Goal: Task Accomplishment & Management: Use online tool/utility

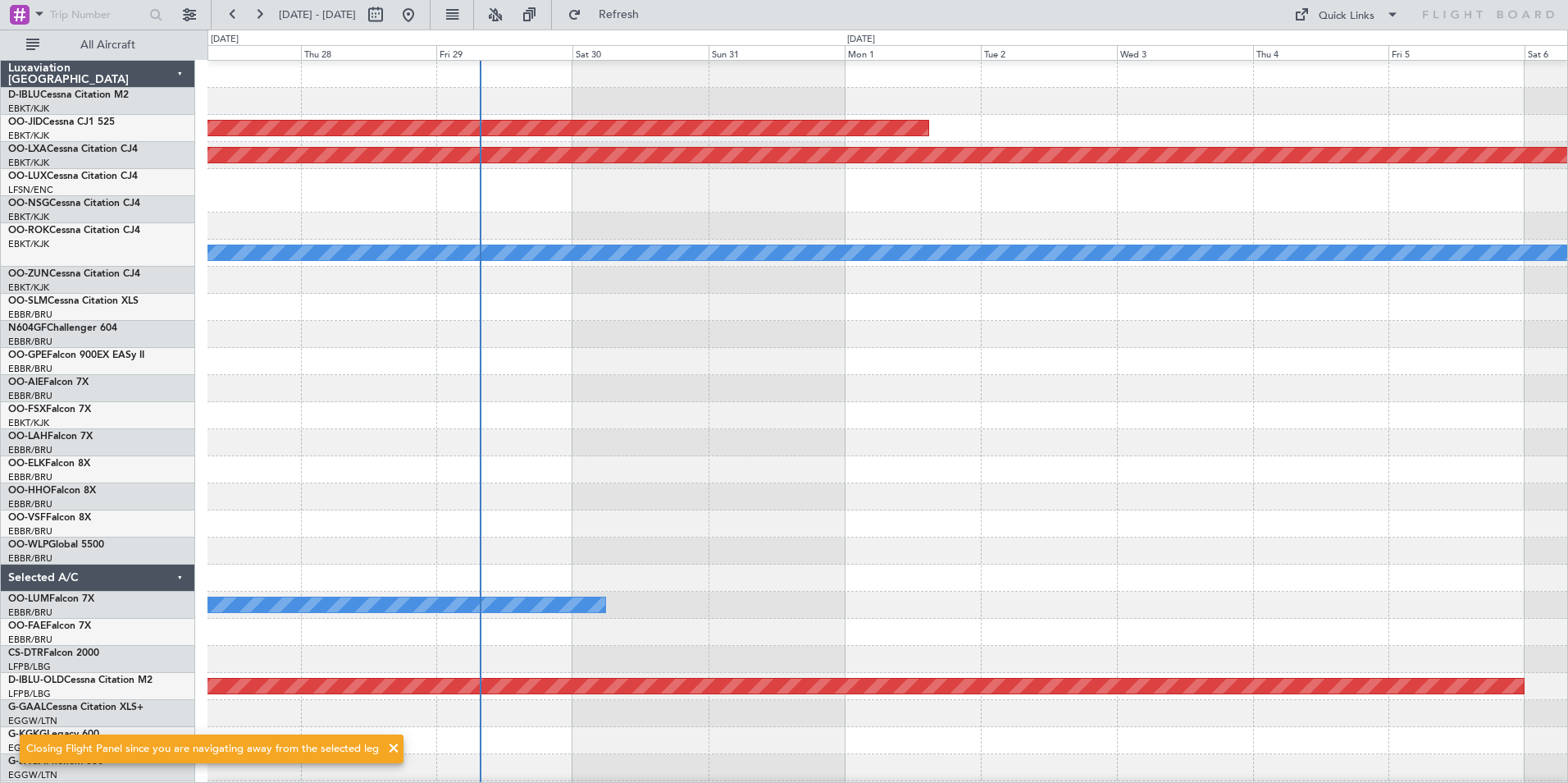
scroll to position [54, 0]
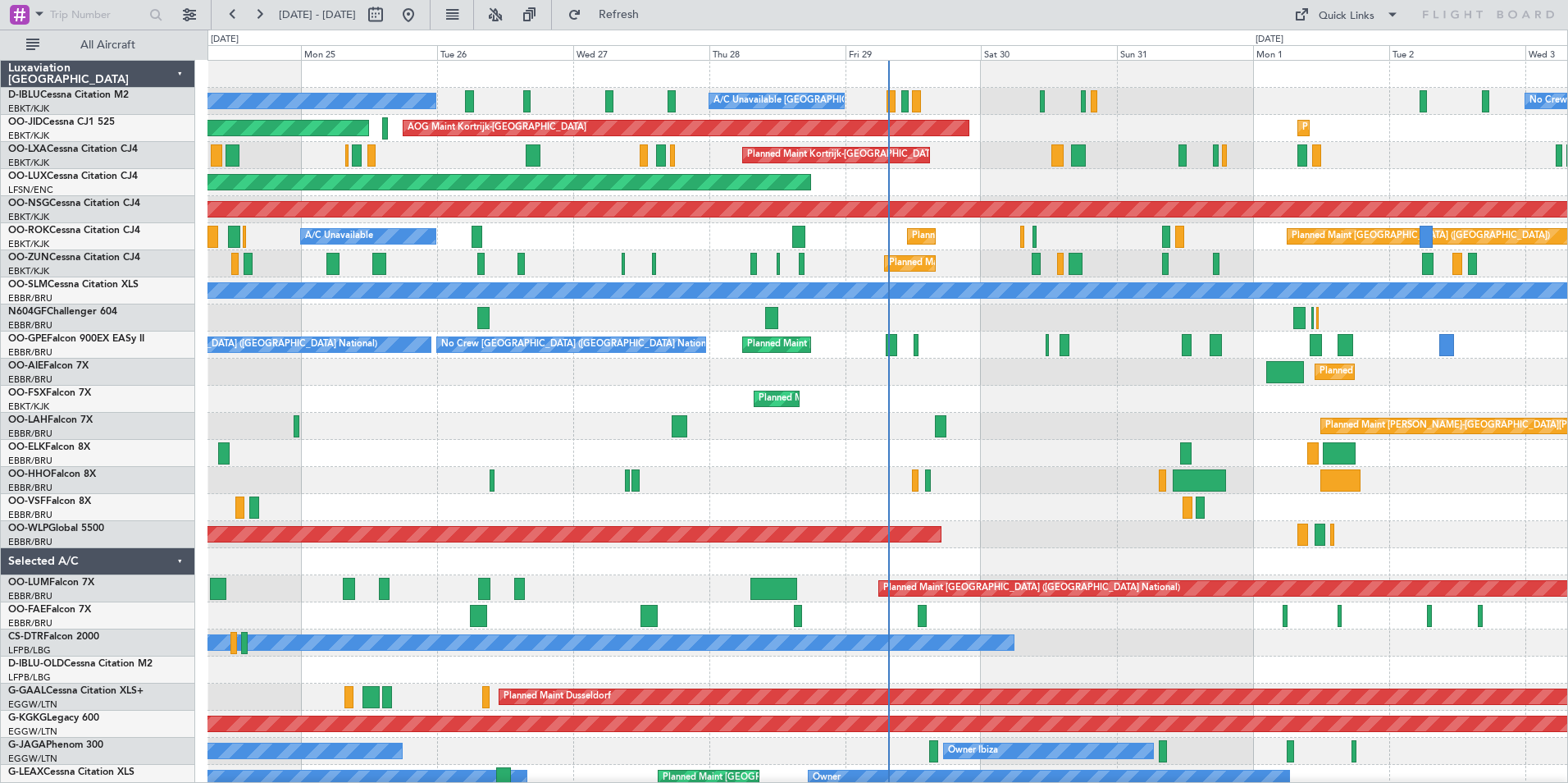
click at [764, 631] on div "No Crew" at bounding box center [888, 643] width 1360 height 27
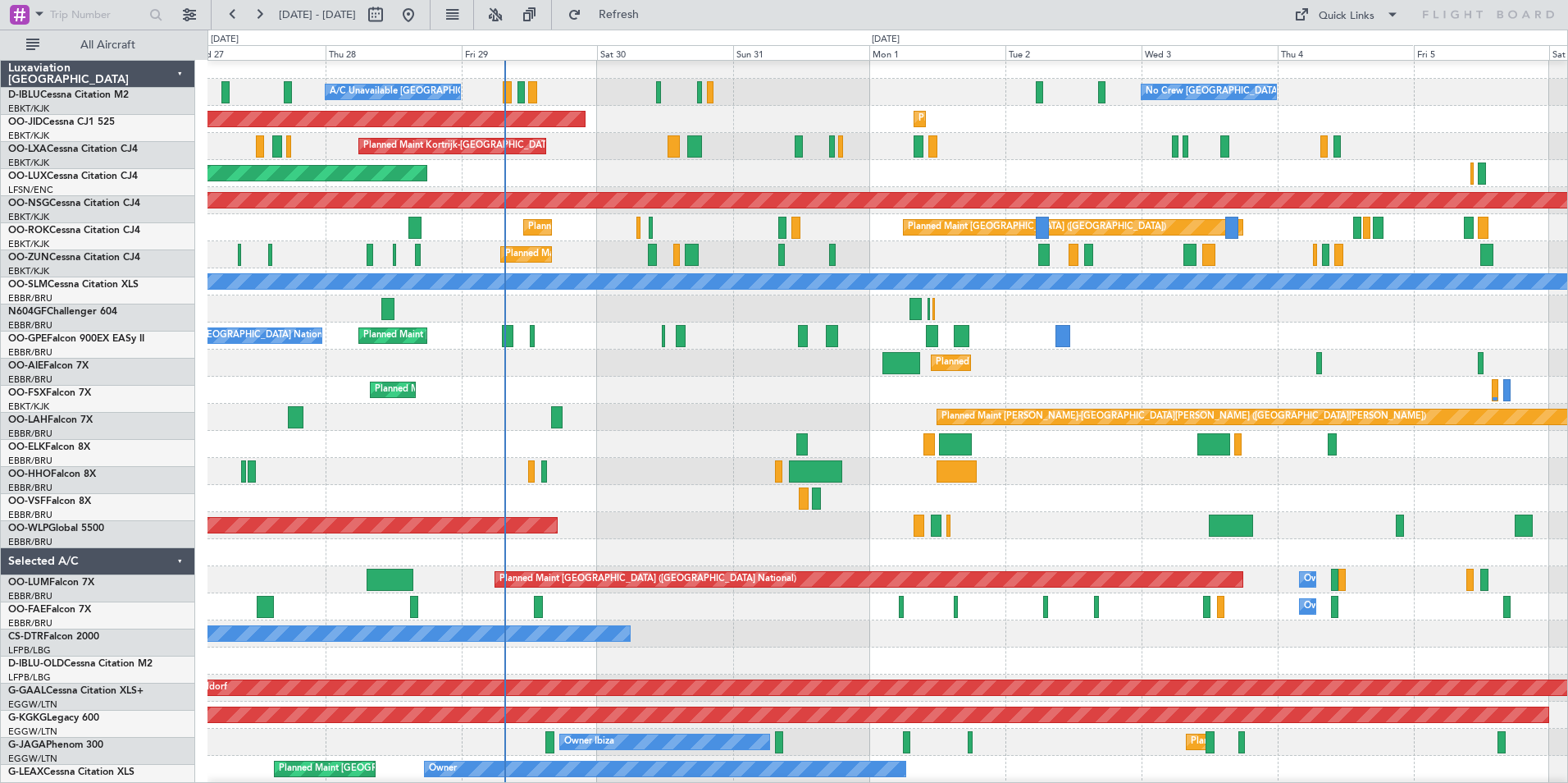
scroll to position [9, 0]
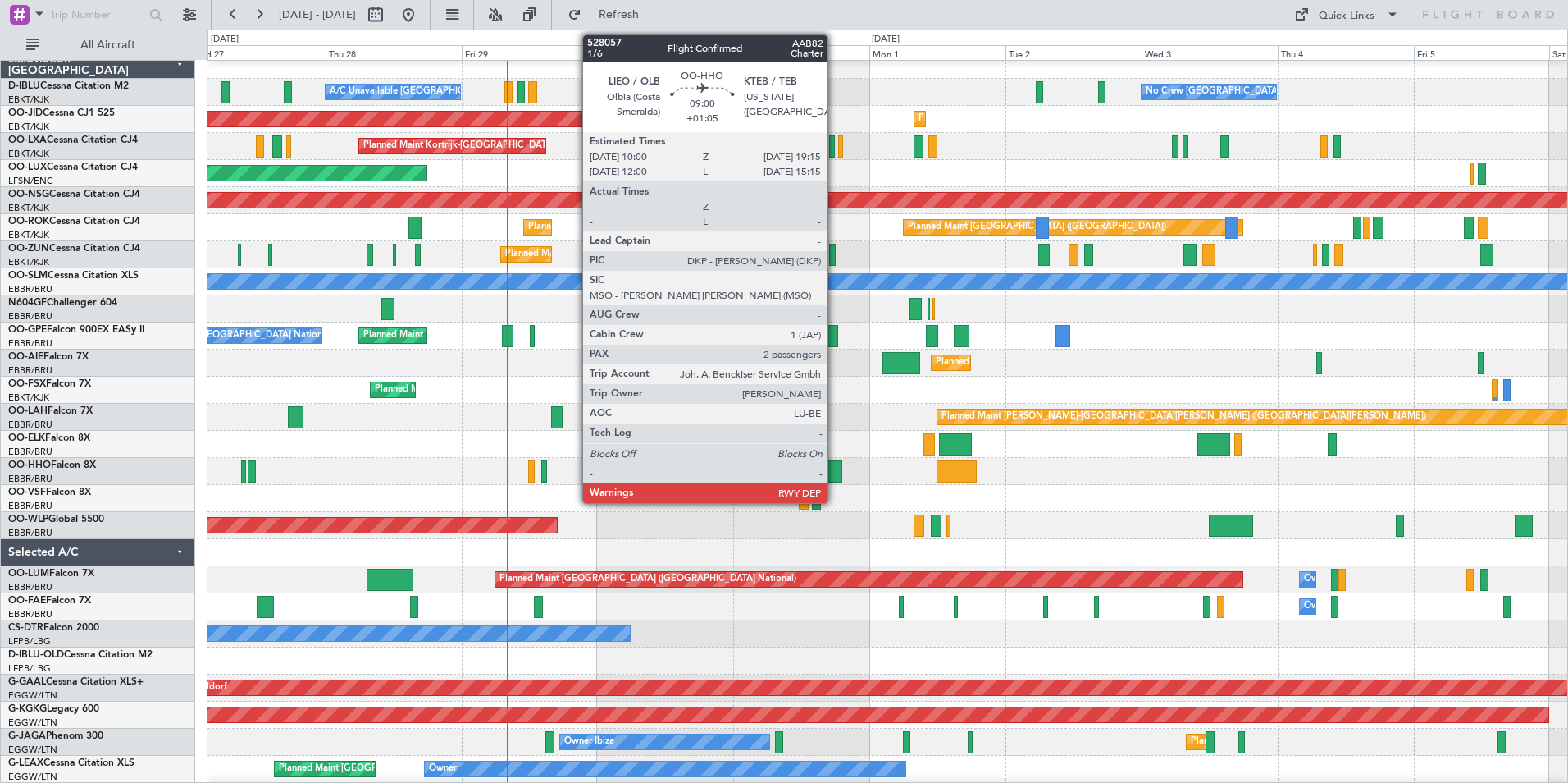
click at [835, 473] on div at bounding box center [815, 471] width 52 height 22
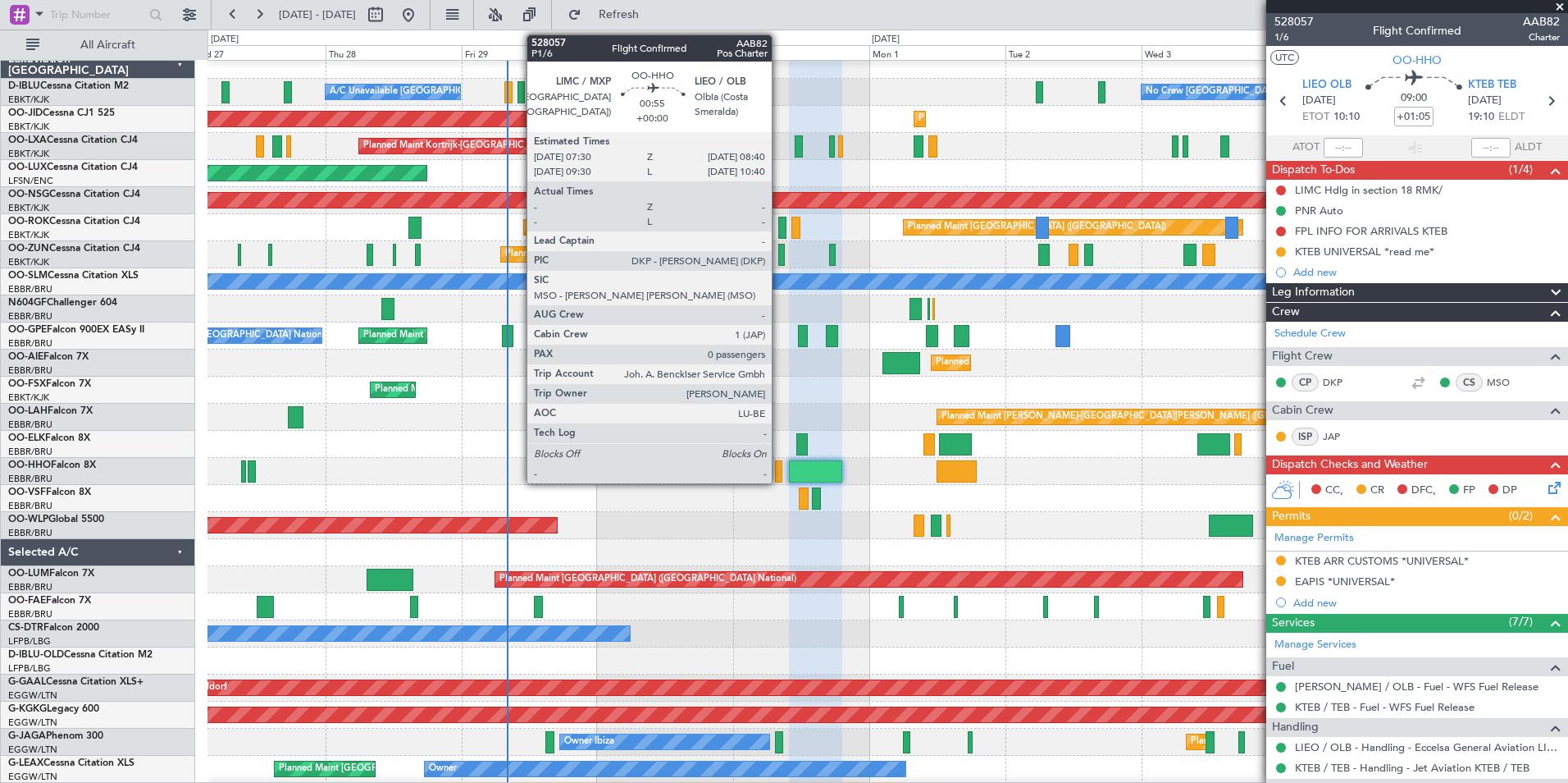
click at [779, 460] on div at bounding box center [779, 471] width 7 height 22
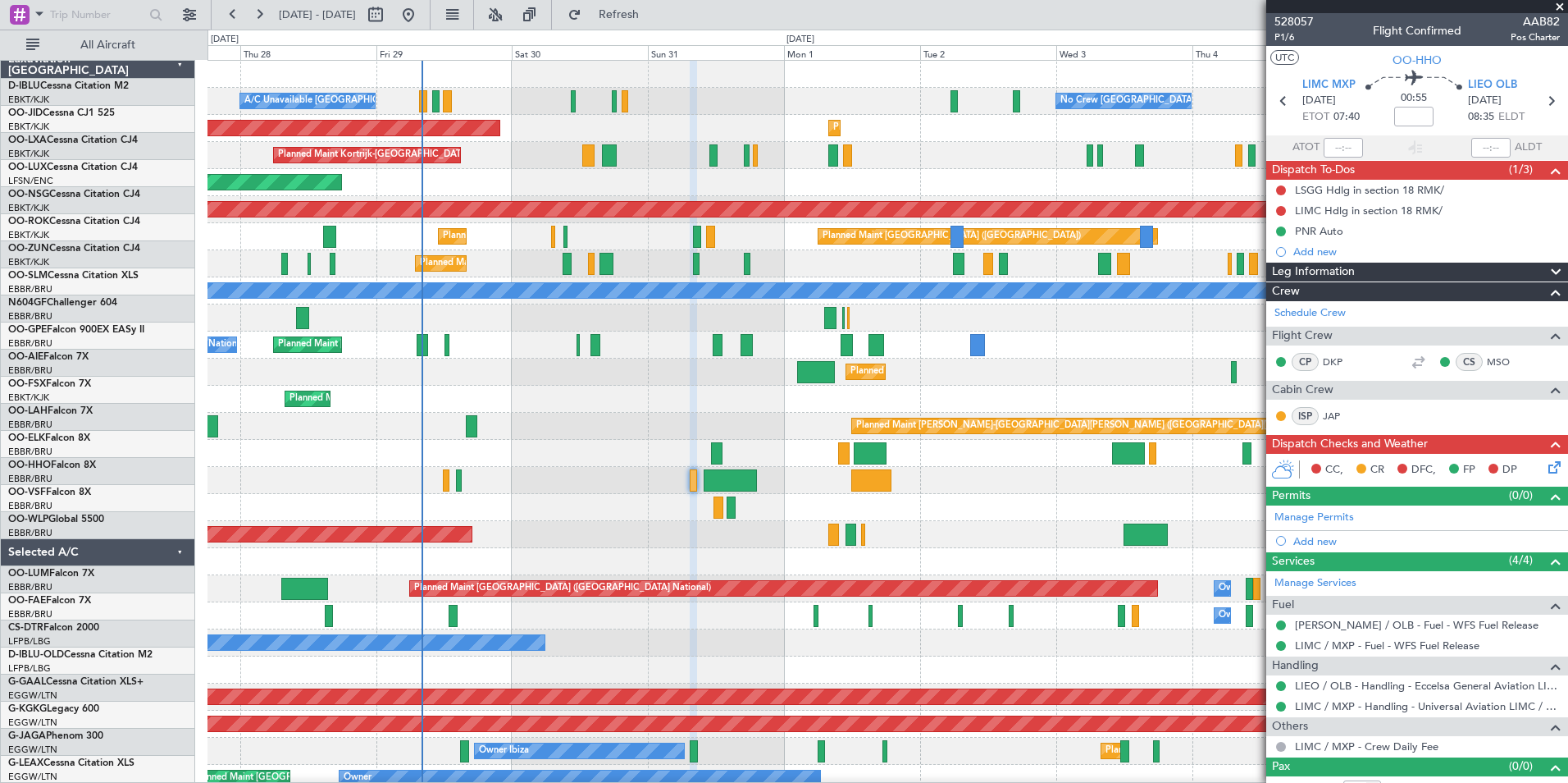
scroll to position [0, 0]
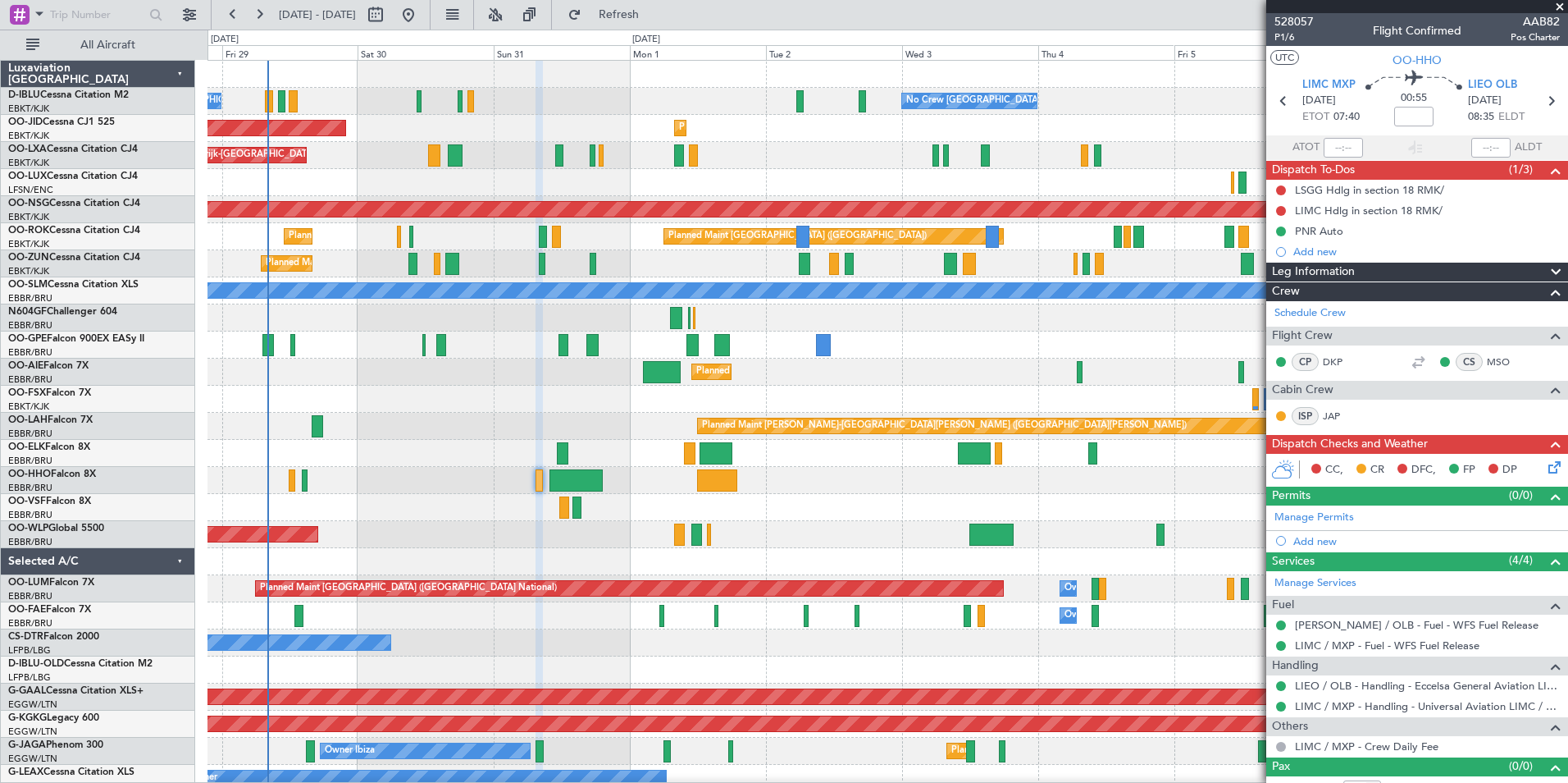
click at [933, 363] on div "No Crew [GEOGRAPHIC_DATA] ([GEOGRAPHIC_DATA] National) A/C Unavailable [GEOGRAP…" at bounding box center [888, 629] width 1360 height 1138
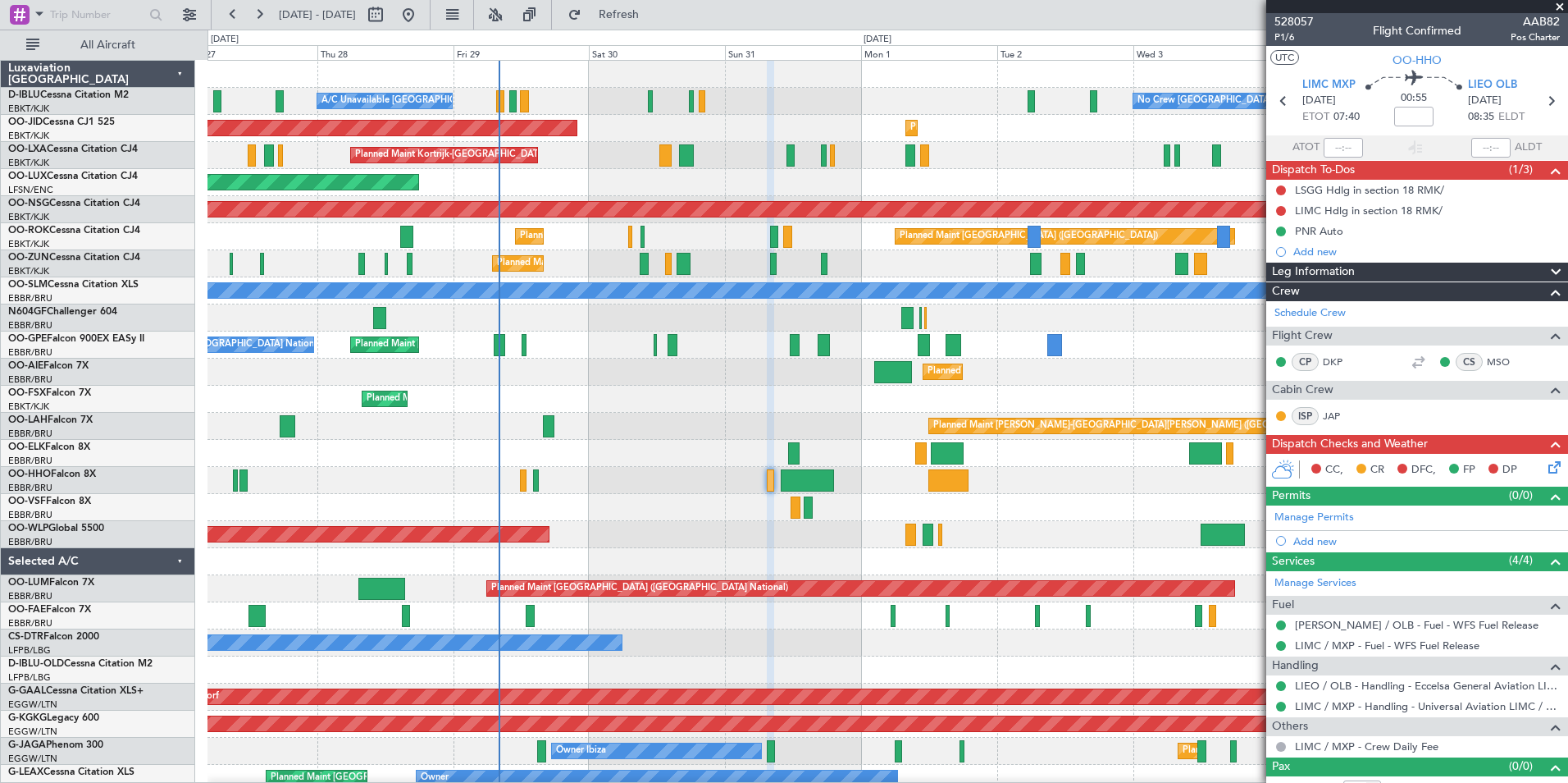
click at [697, 232] on div "No Crew [GEOGRAPHIC_DATA] ([GEOGRAPHIC_DATA] National) A/C Unavailable [GEOGRAP…" at bounding box center [888, 629] width 1360 height 1138
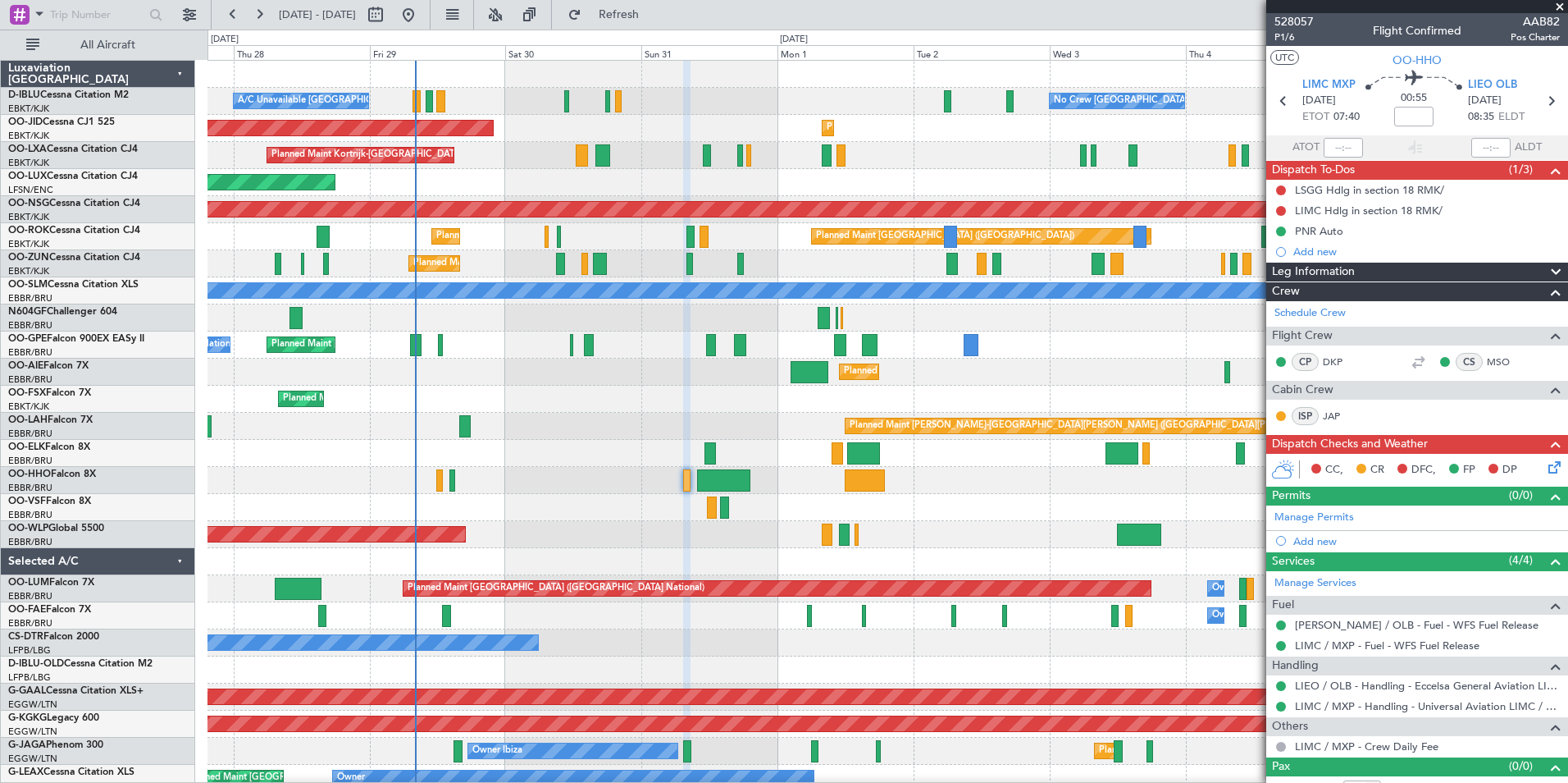
click at [635, 362] on div "Planned Maint [GEOGRAPHIC_DATA] ([GEOGRAPHIC_DATA])" at bounding box center [888, 372] width 1360 height 27
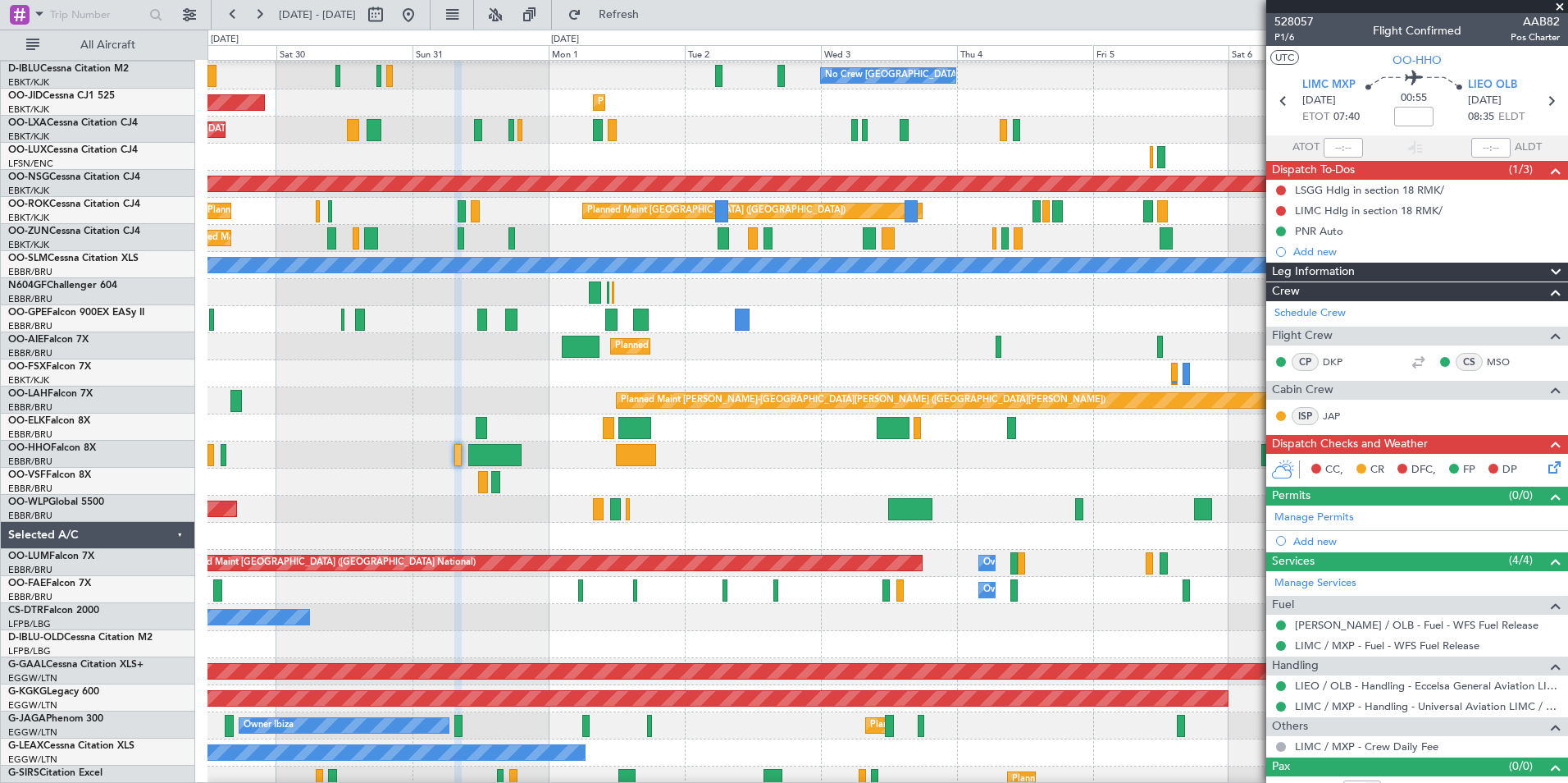
scroll to position [30, 0]
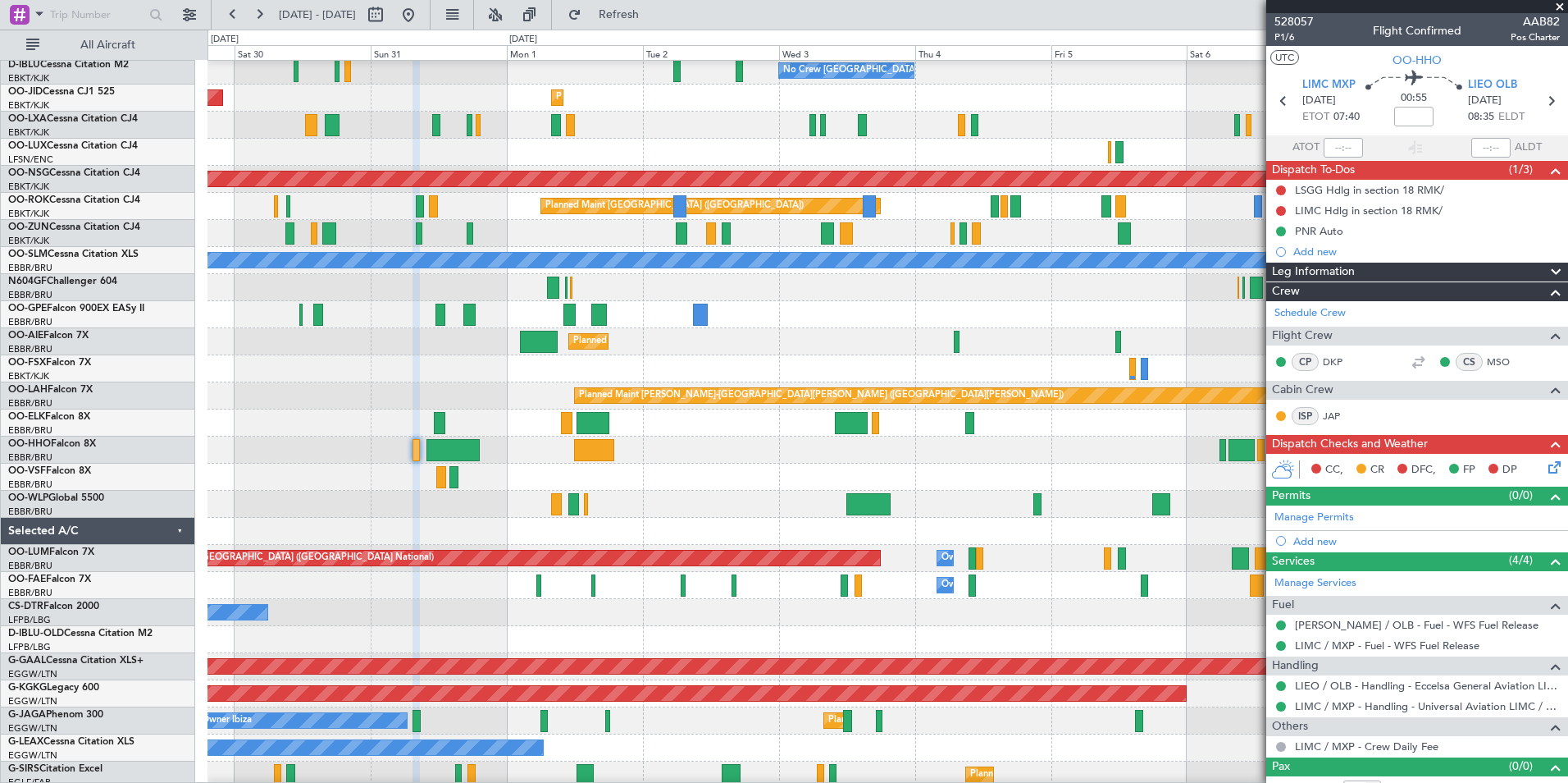
click at [916, 611] on div "No Crew" at bounding box center [888, 613] width 1360 height 27
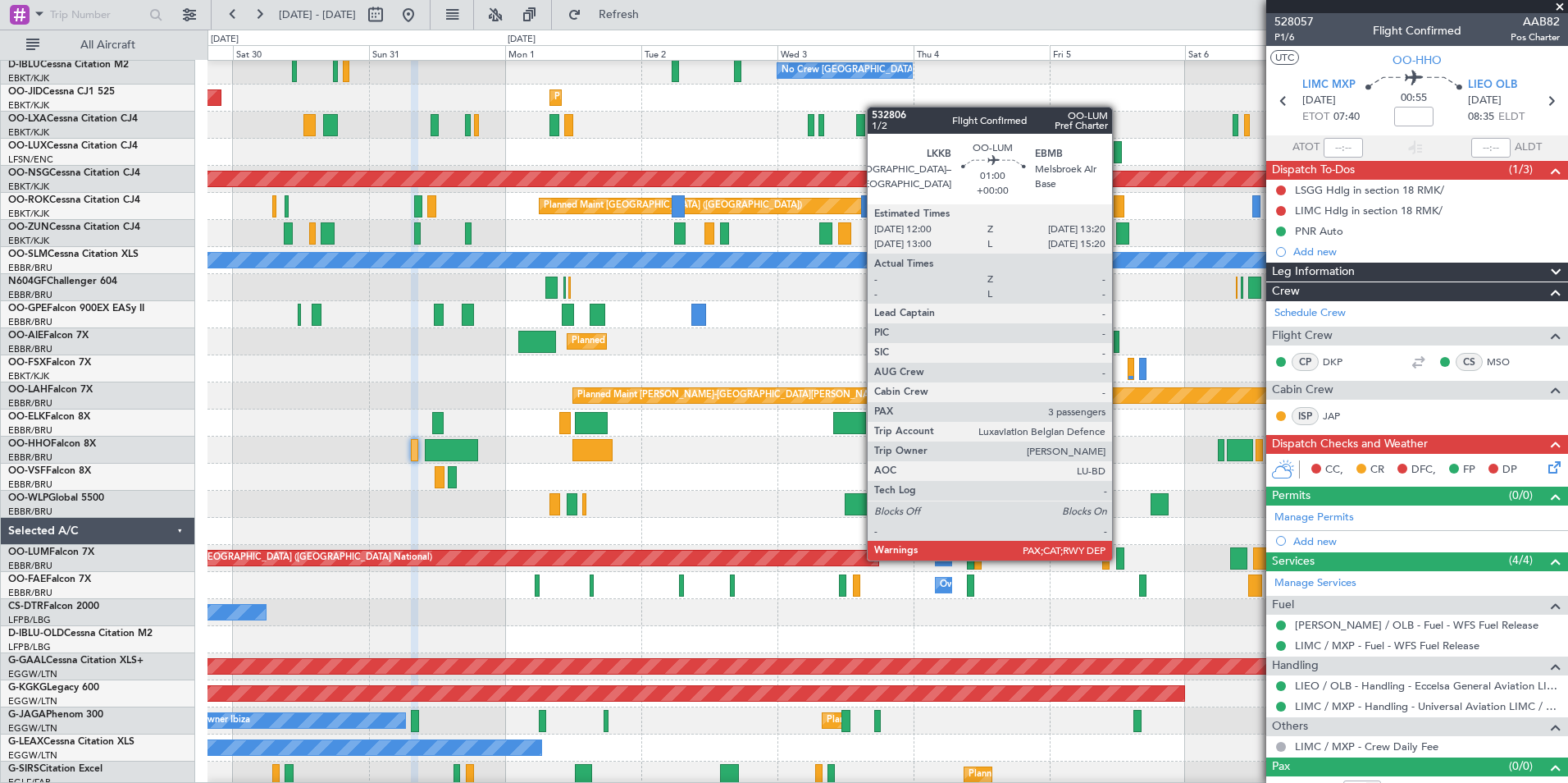
click at [1120, 559] on div at bounding box center [1120, 558] width 8 height 22
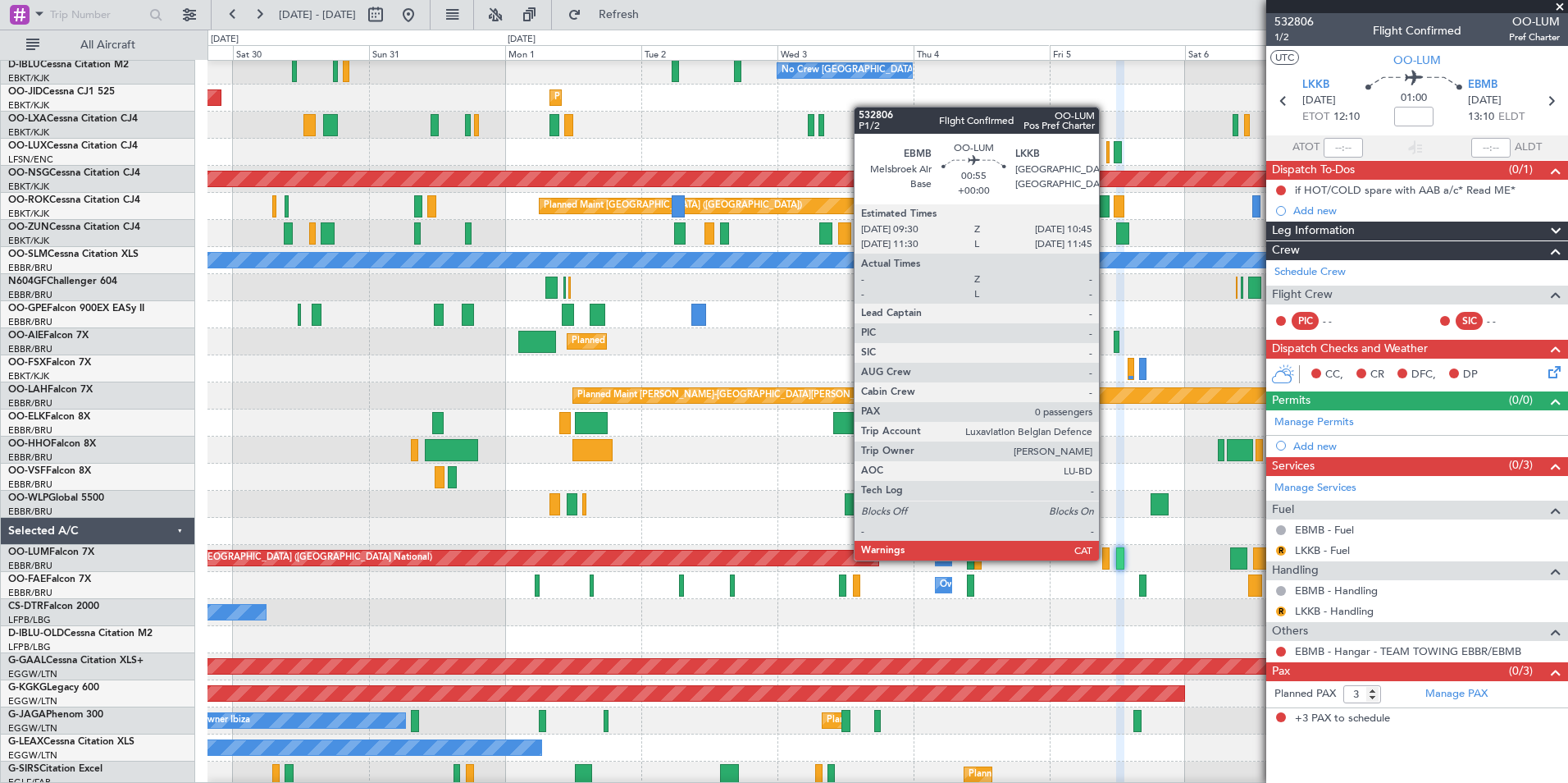
click at [1106, 559] on div at bounding box center [1106, 558] width 7 height 22
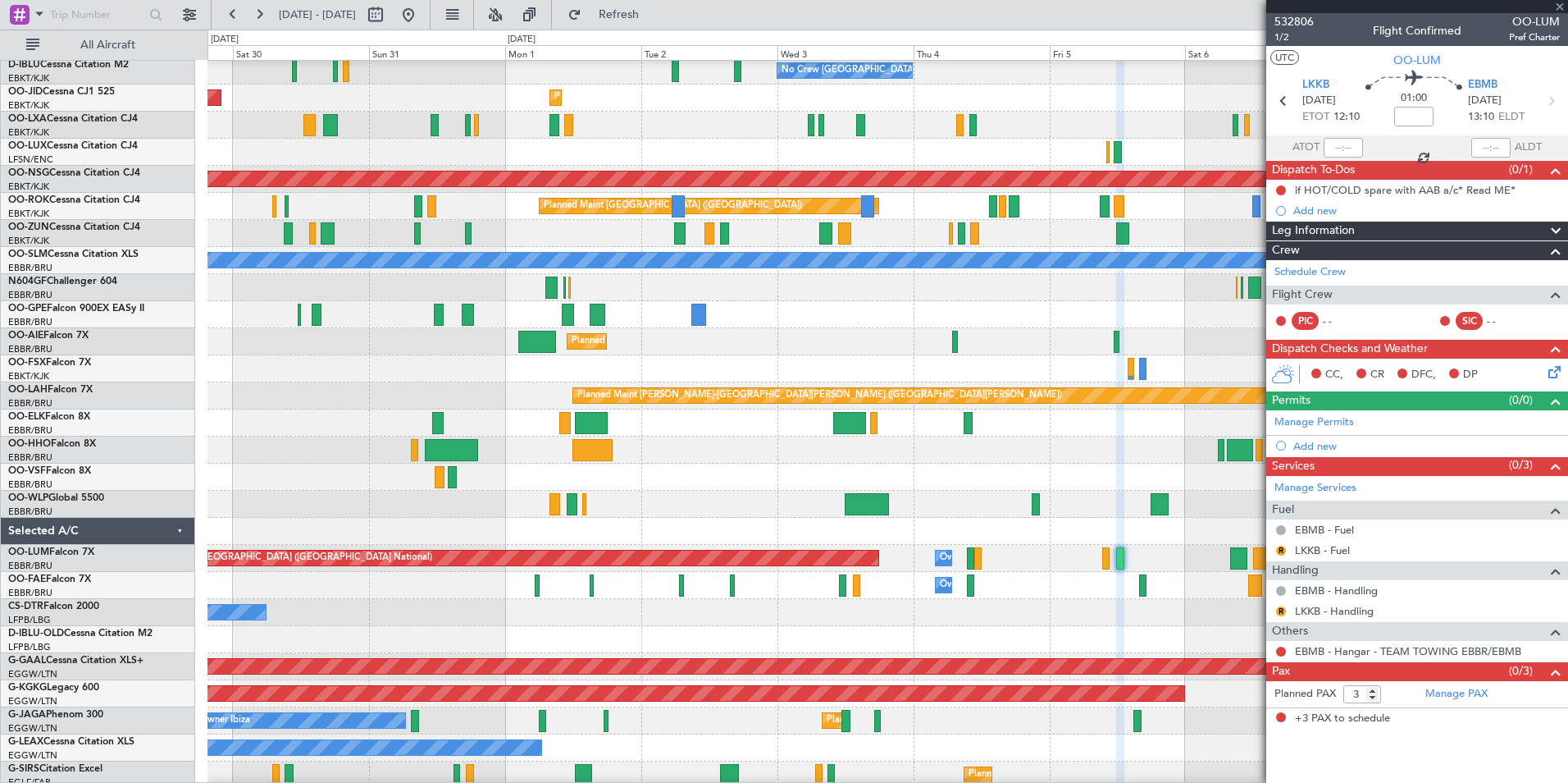
type input "0"
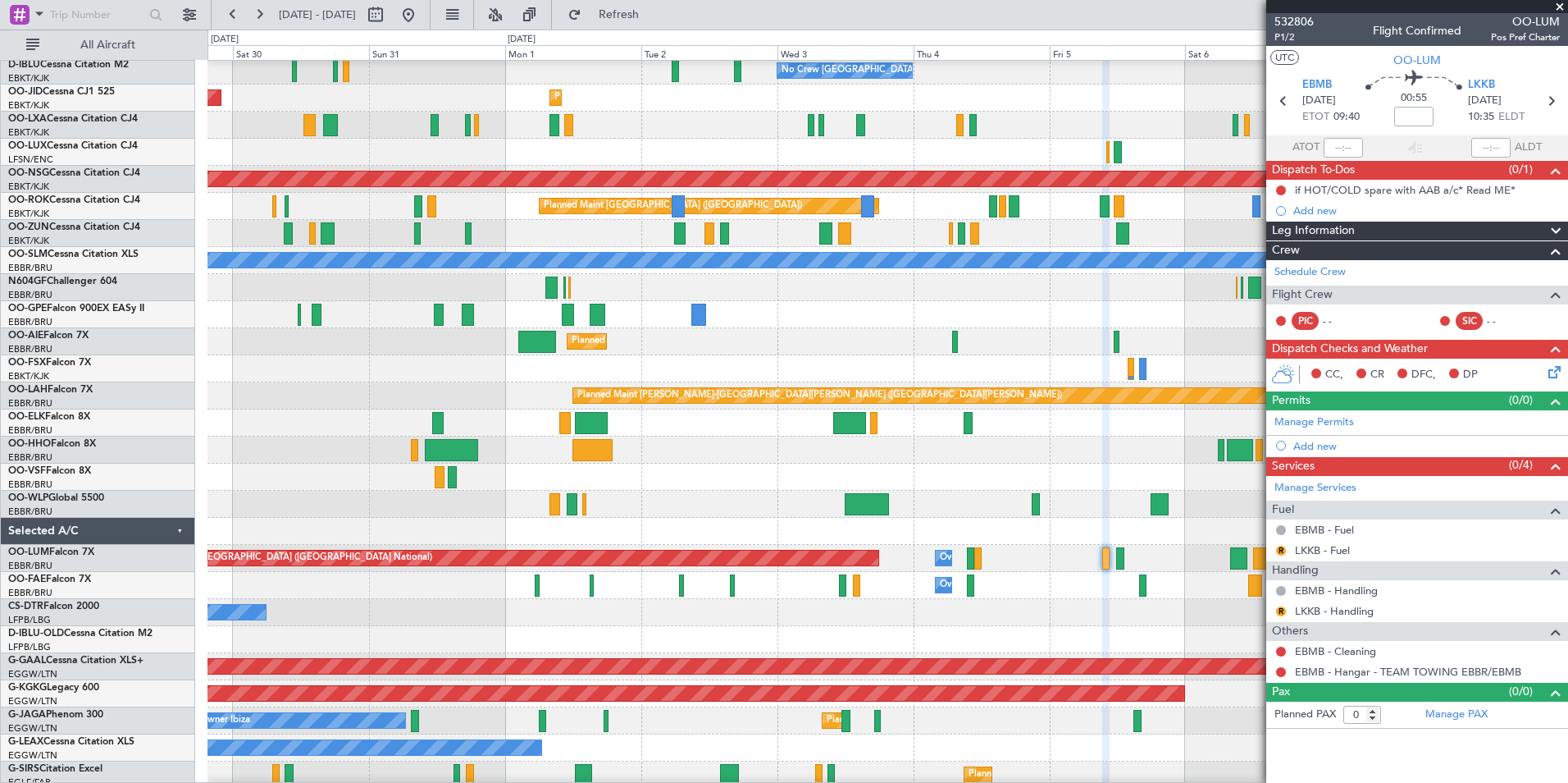
click at [1051, 587] on div "Owner Melsbroek Air Base" at bounding box center [888, 585] width 1360 height 27
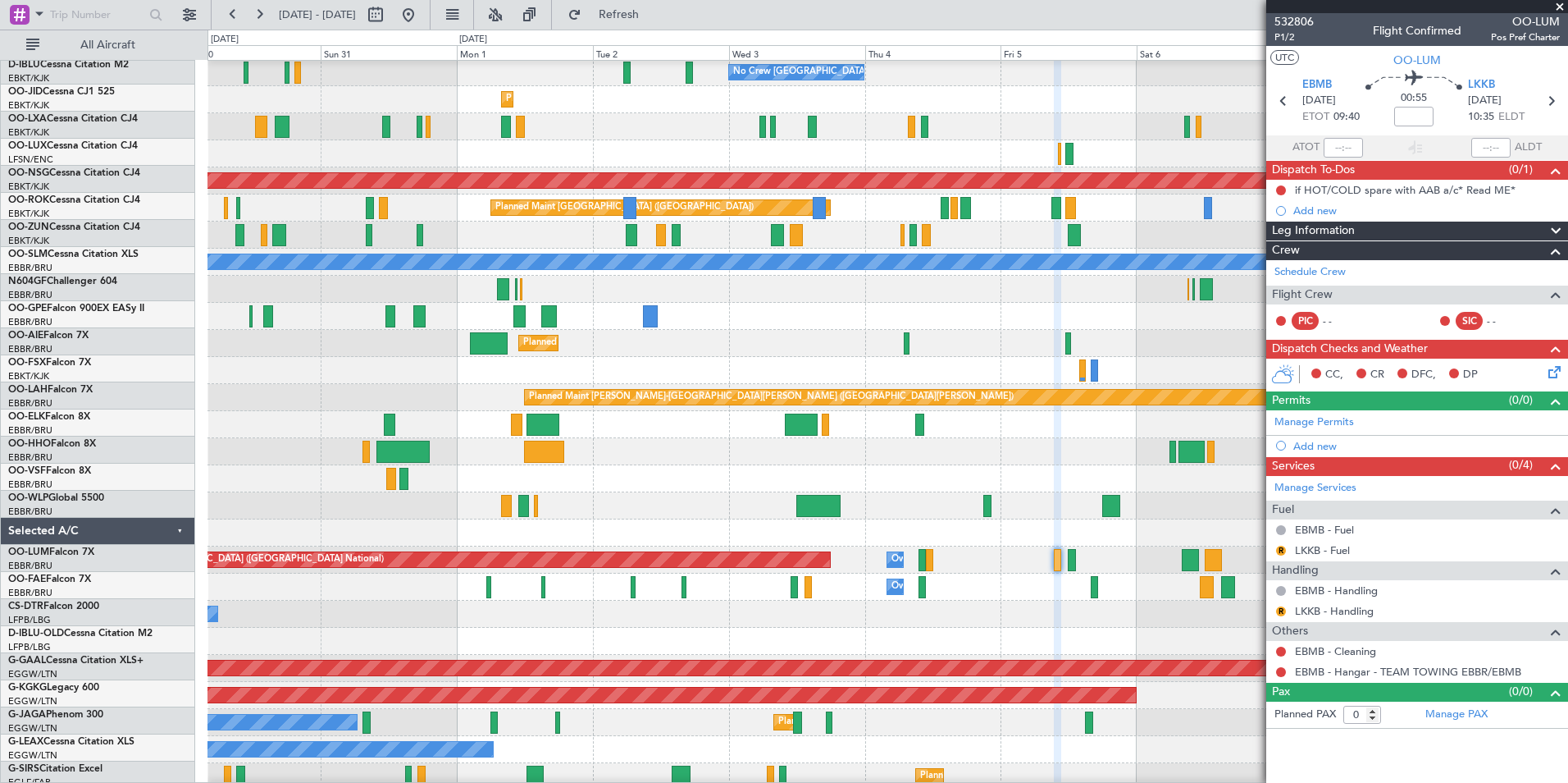
scroll to position [28, 0]
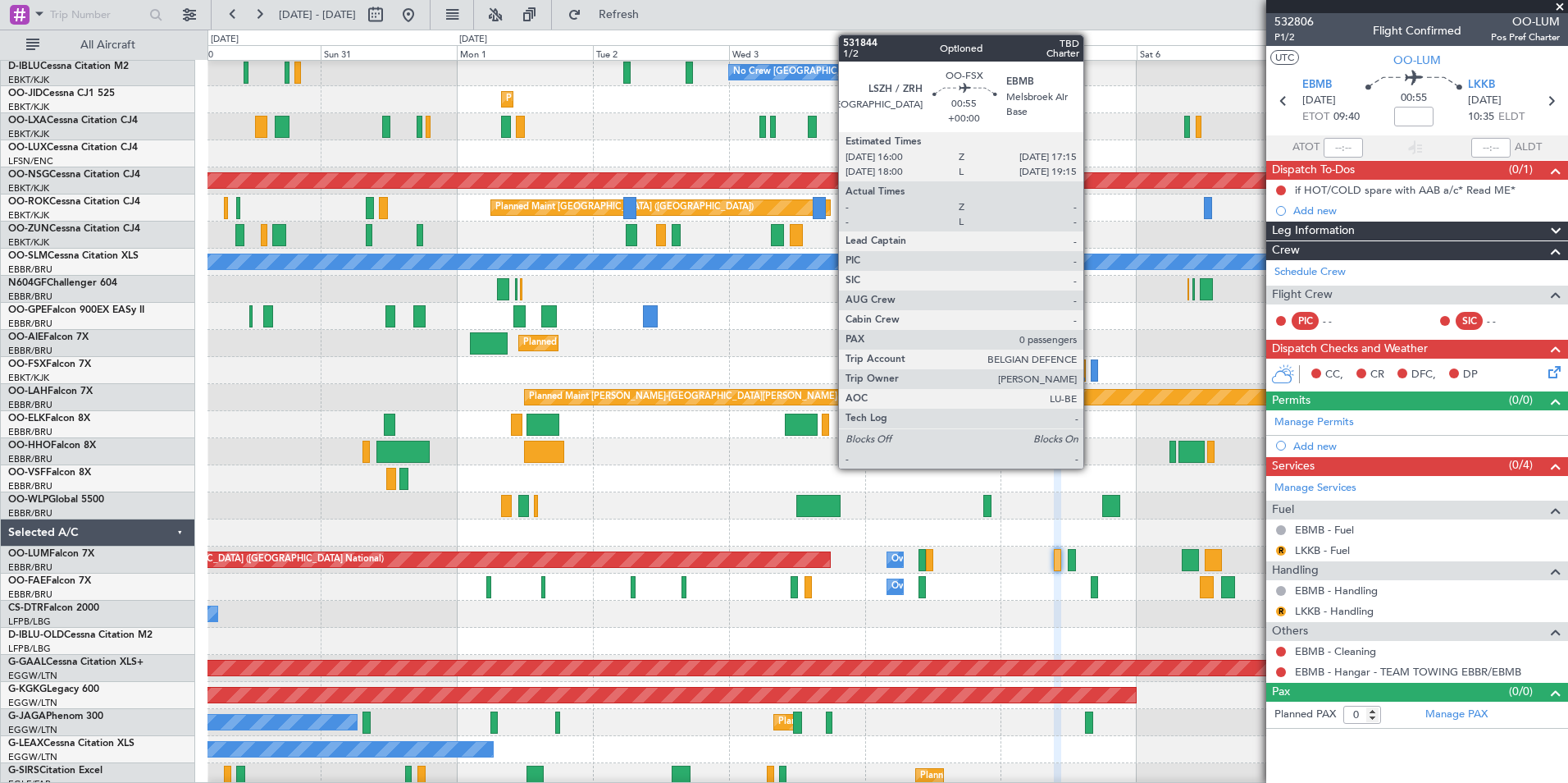
click at [1091, 370] on div at bounding box center [1094, 370] width 7 height 22
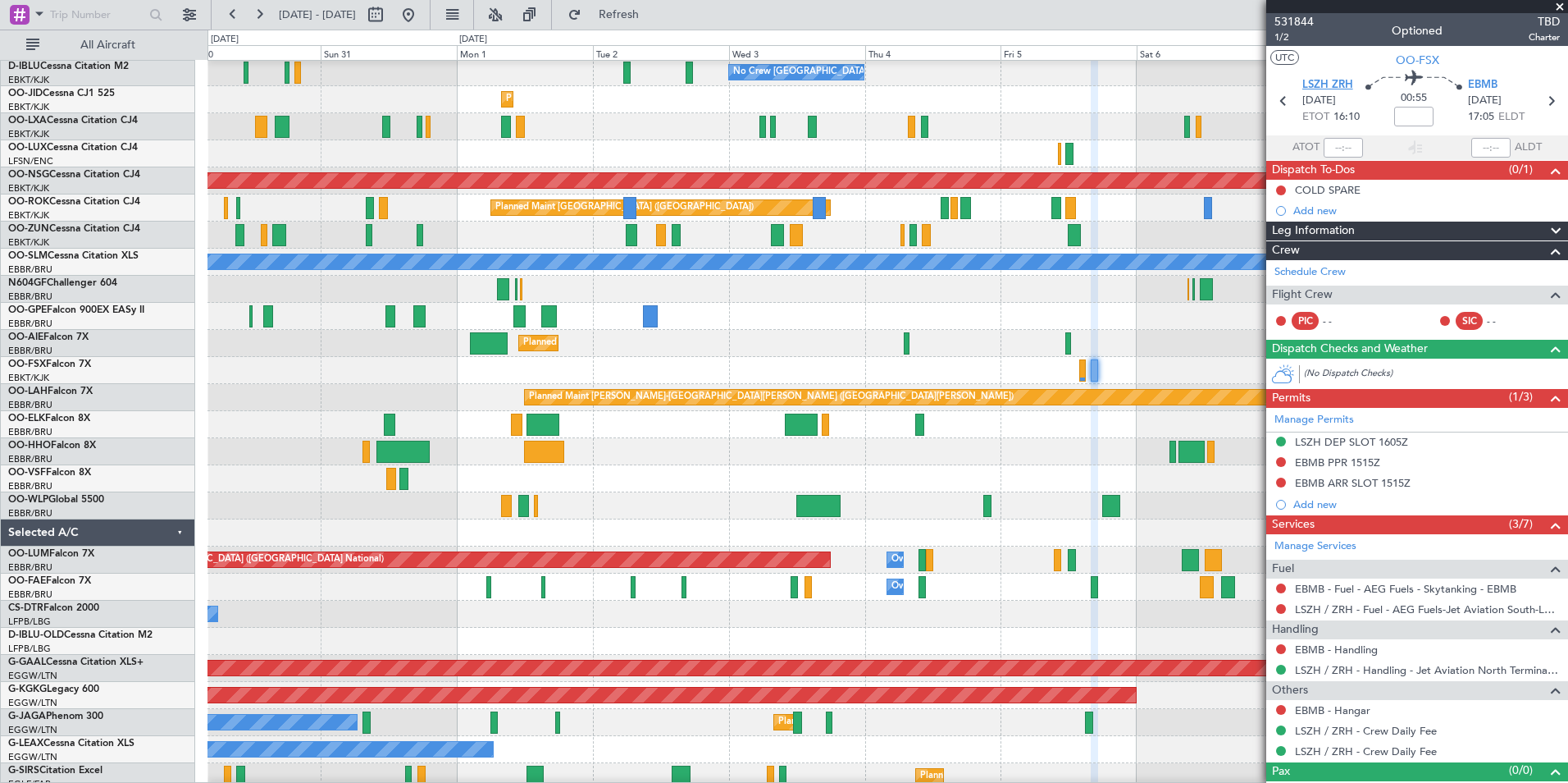
click at [1317, 86] on span "LSZH ZRH" at bounding box center [1328, 85] width 51 height 16
click at [1313, 91] on span "LSZH ZRH" at bounding box center [1328, 85] width 51 height 16
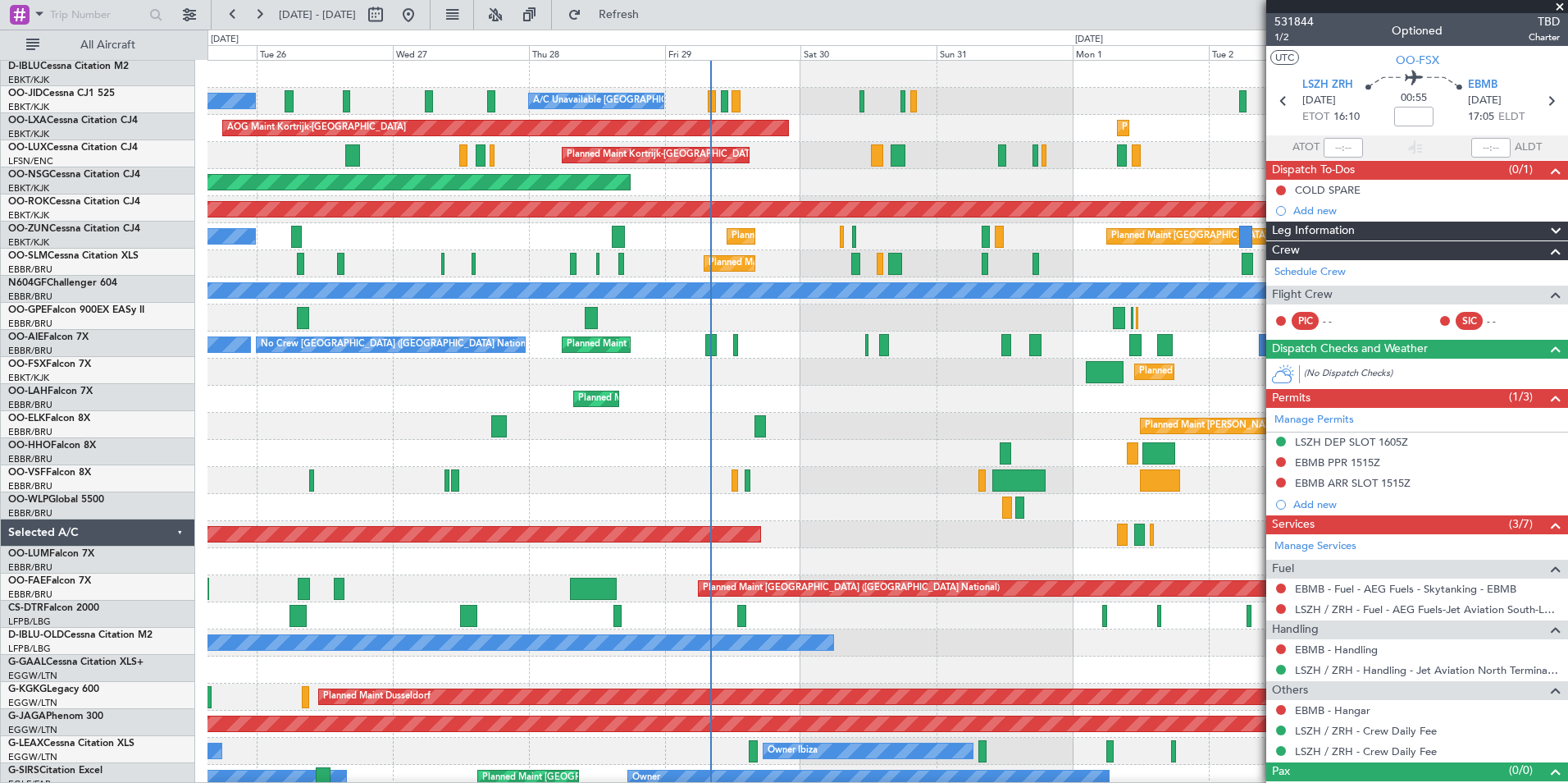
scroll to position [0, 0]
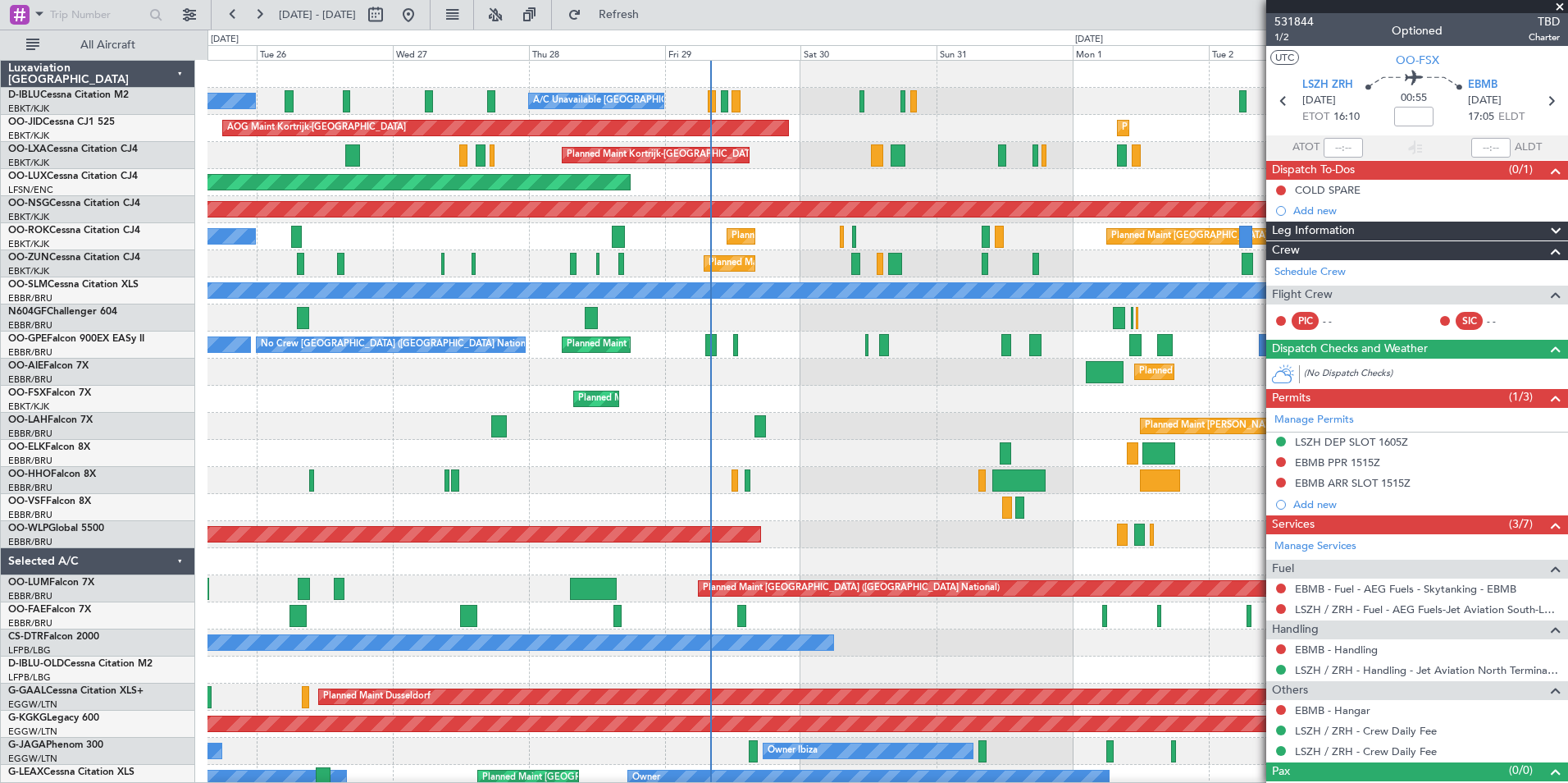
click at [938, 395] on div "No Crew [GEOGRAPHIC_DATA] ([GEOGRAPHIC_DATA] National) A/C Unavailable [GEOGRAP…" at bounding box center [888, 602] width 1360 height 1083
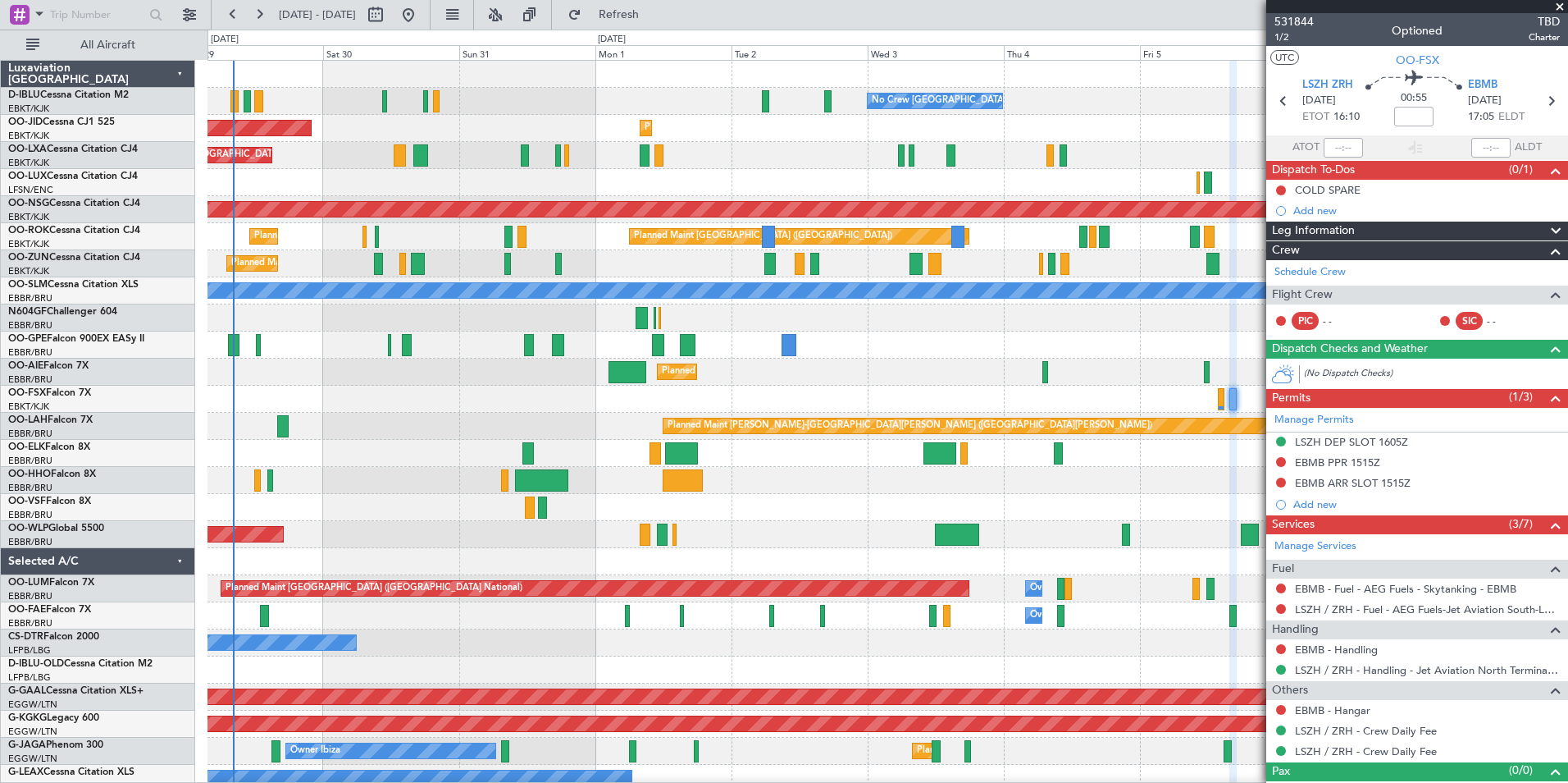
click at [381, 510] on div "No Crew [GEOGRAPHIC_DATA] ([GEOGRAPHIC_DATA] National) A/C Unavailable [GEOGRAP…" at bounding box center [888, 629] width 1360 height 1138
click at [536, 488] on div at bounding box center [540, 480] width 52 height 22
type input "+01:05"
type input "2"
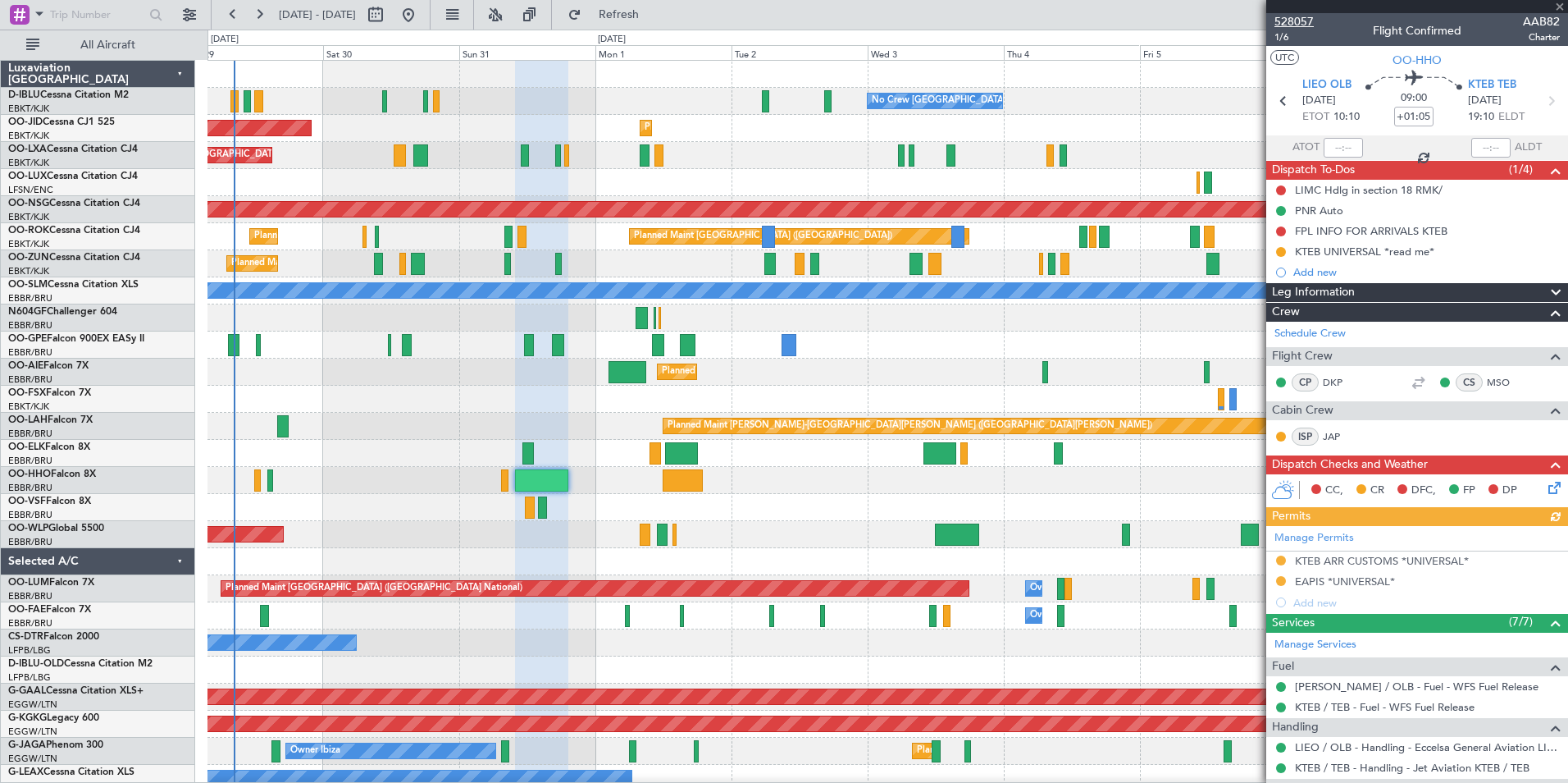
click at [1299, 20] on span "528057" at bounding box center [1294, 21] width 39 height 17
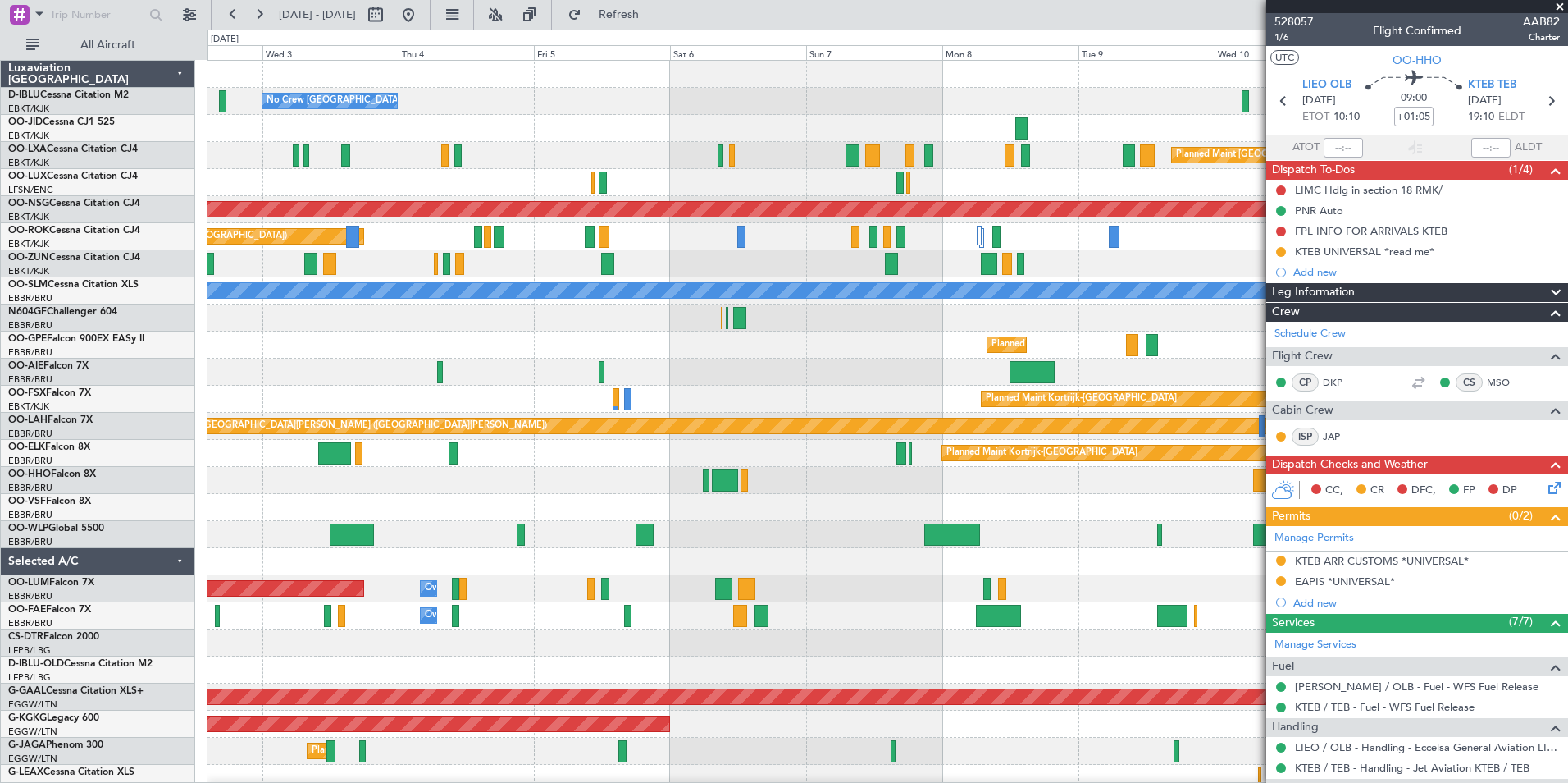
click at [475, 492] on div at bounding box center [888, 481] width 1360 height 27
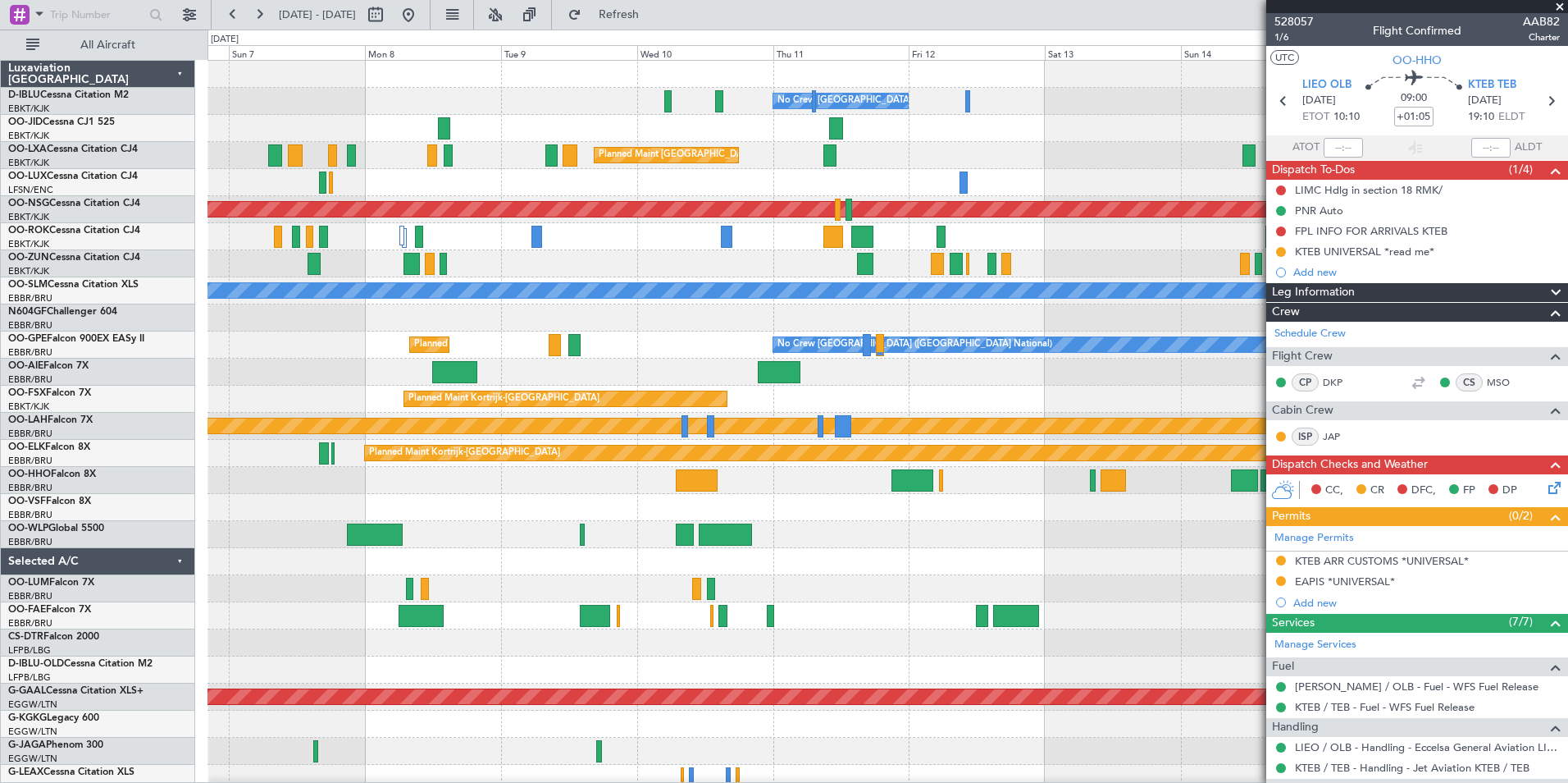
click at [314, 499] on div "No Crew [GEOGRAPHIC_DATA] ([GEOGRAPHIC_DATA] National) Planned Maint [GEOGRAPHI…" at bounding box center [888, 602] width 1360 height 1083
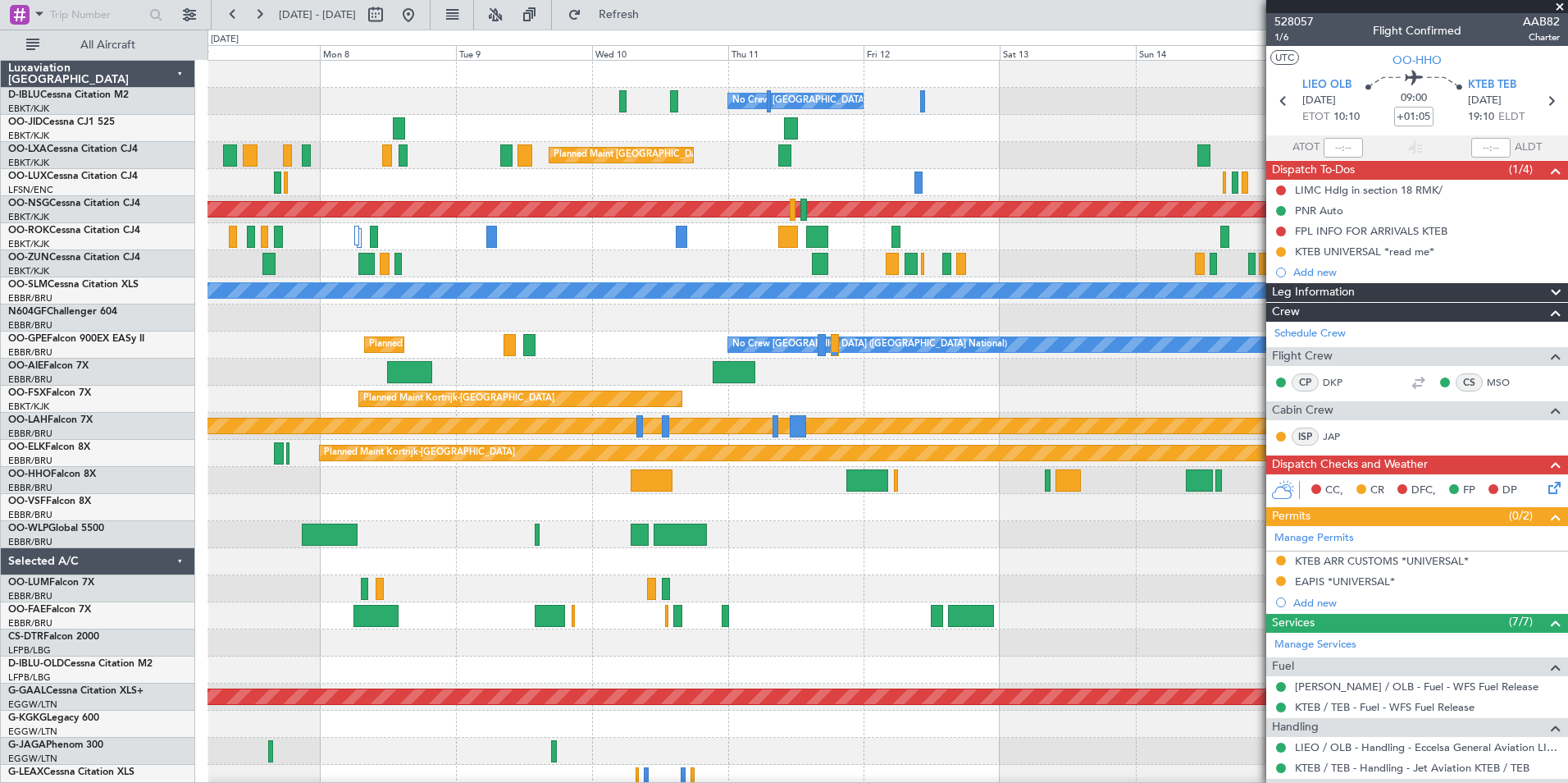
click at [134, 510] on div "No Crew [GEOGRAPHIC_DATA] ([GEOGRAPHIC_DATA] National) Planned Maint [GEOGRAPHI…" at bounding box center [784, 406] width 1568 height 754
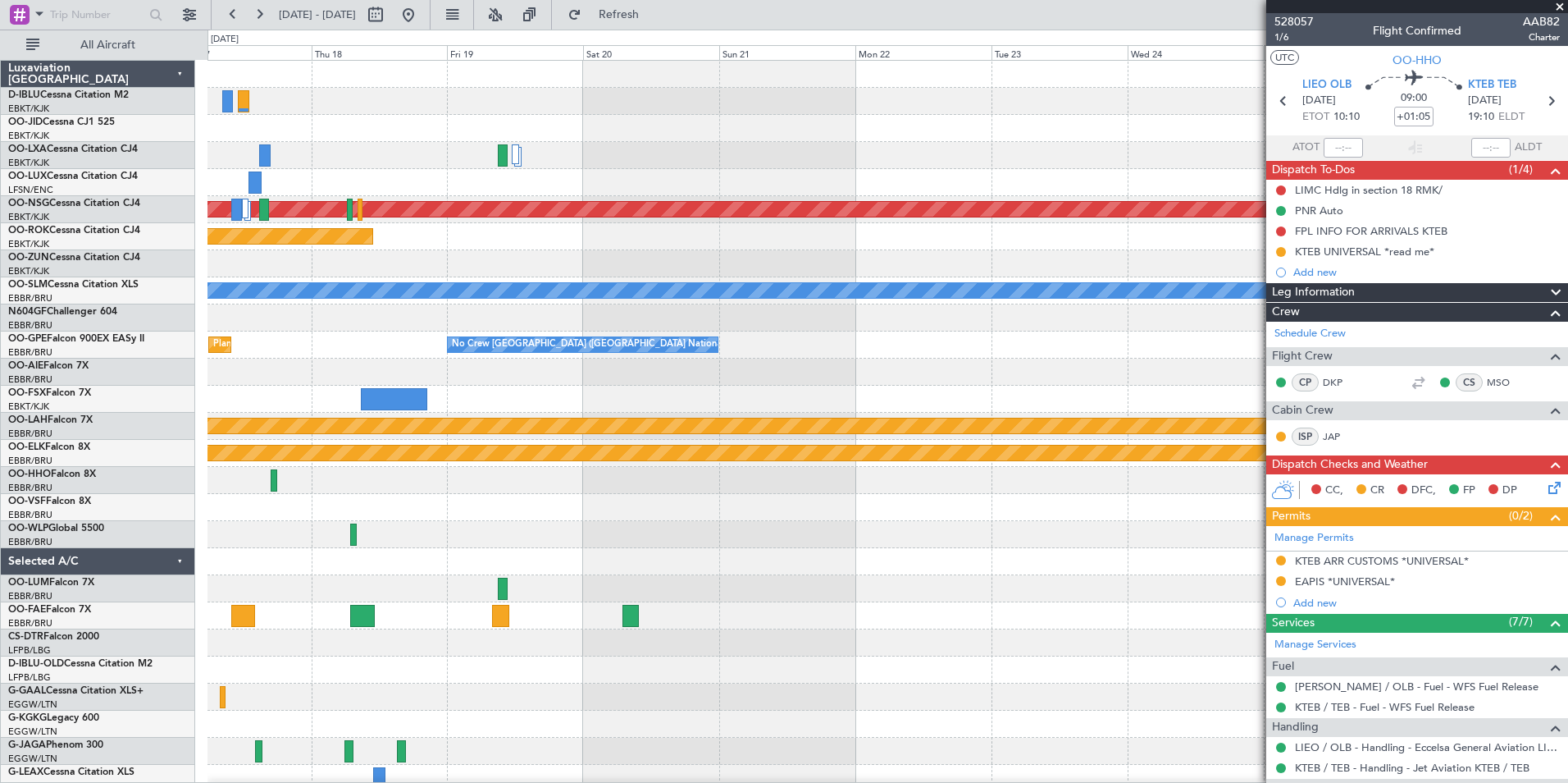
click at [106, 554] on div "Planned Maint [GEOGRAPHIC_DATA] ([GEOGRAPHIC_DATA]) Planned Maint [GEOGRAPHIC_D…" at bounding box center [784, 406] width 1568 height 754
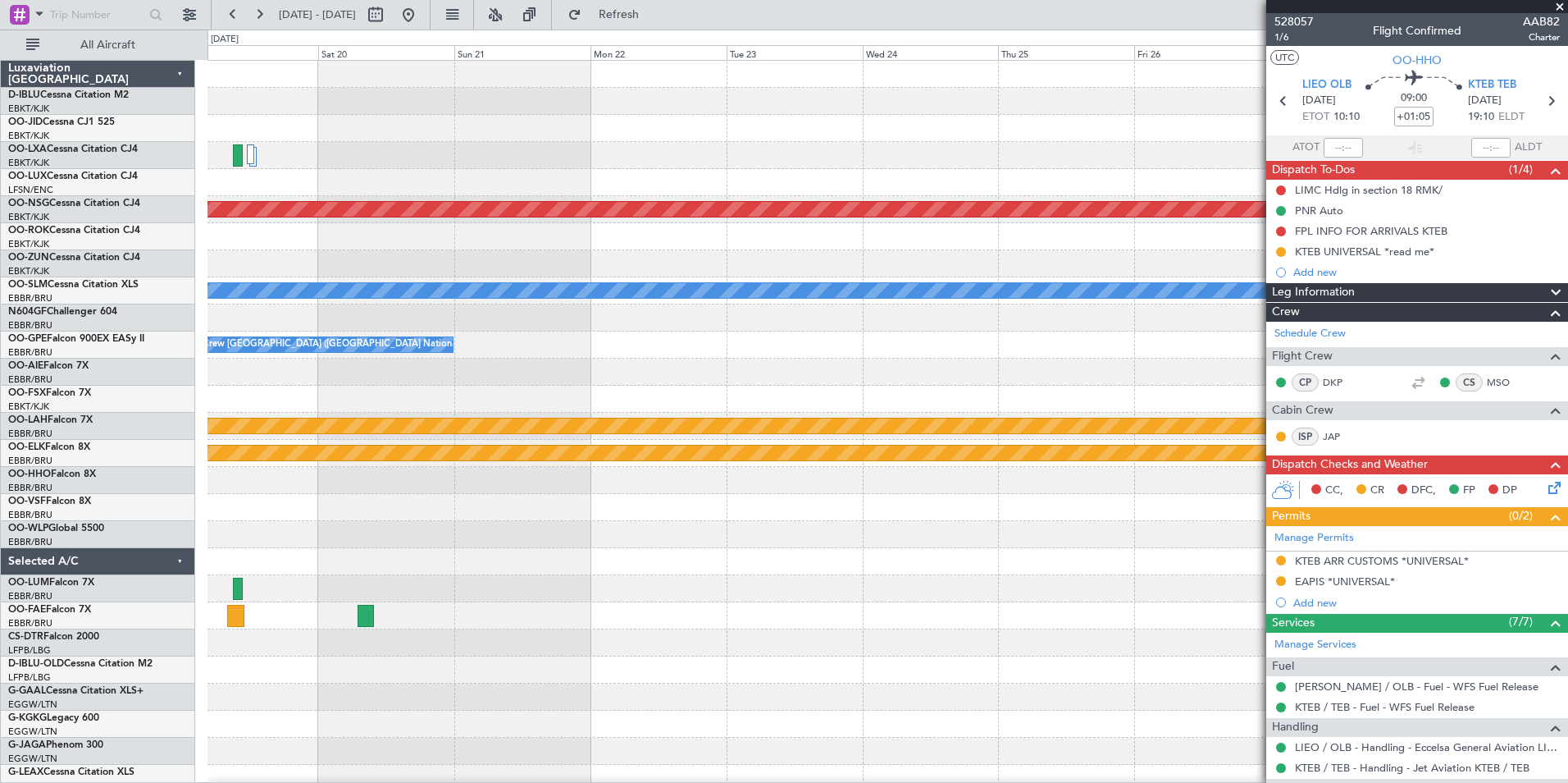
click at [511, 544] on div at bounding box center [888, 535] width 1360 height 27
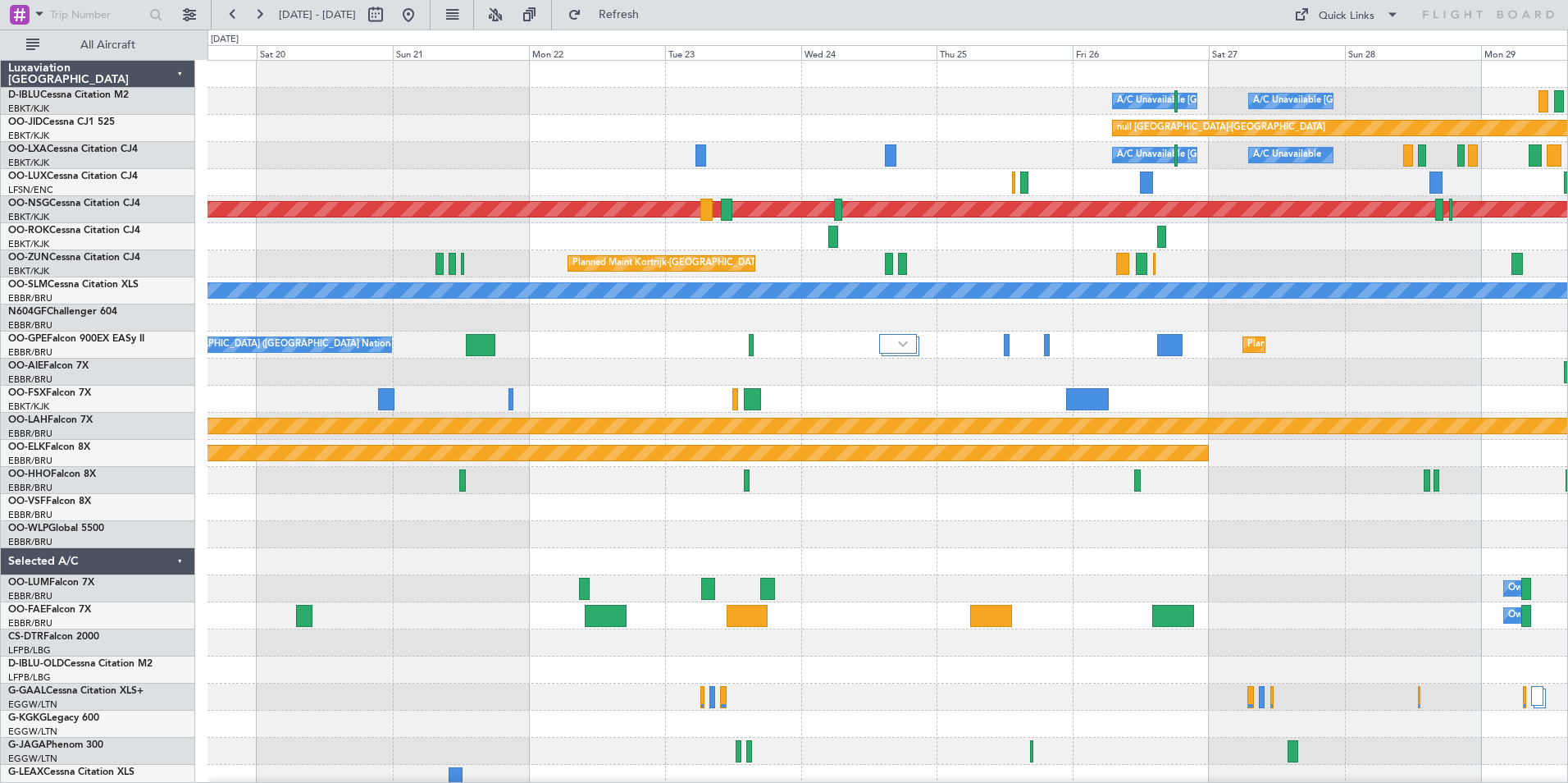
click at [930, 611] on div "A/C Unavailable [GEOGRAPHIC_DATA] ([GEOGRAPHIC_DATA] National) A/C Unavailable …" at bounding box center [888, 574] width 1360 height 1029
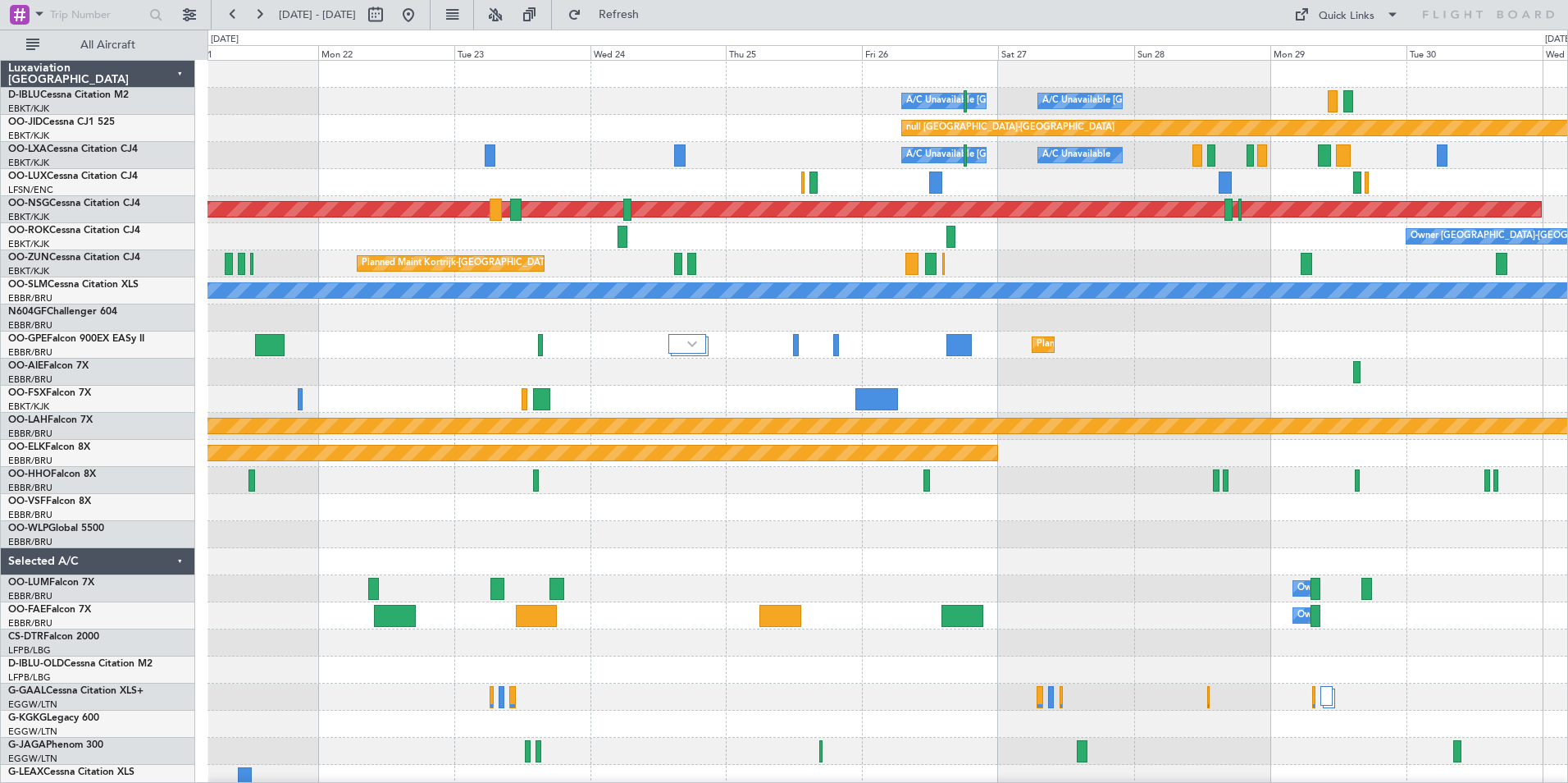
click at [472, 421] on div "A/C Unavailable [GEOGRAPHIC_DATA] ([GEOGRAPHIC_DATA] National) A/C Unavailable …" at bounding box center [888, 574] width 1360 height 1029
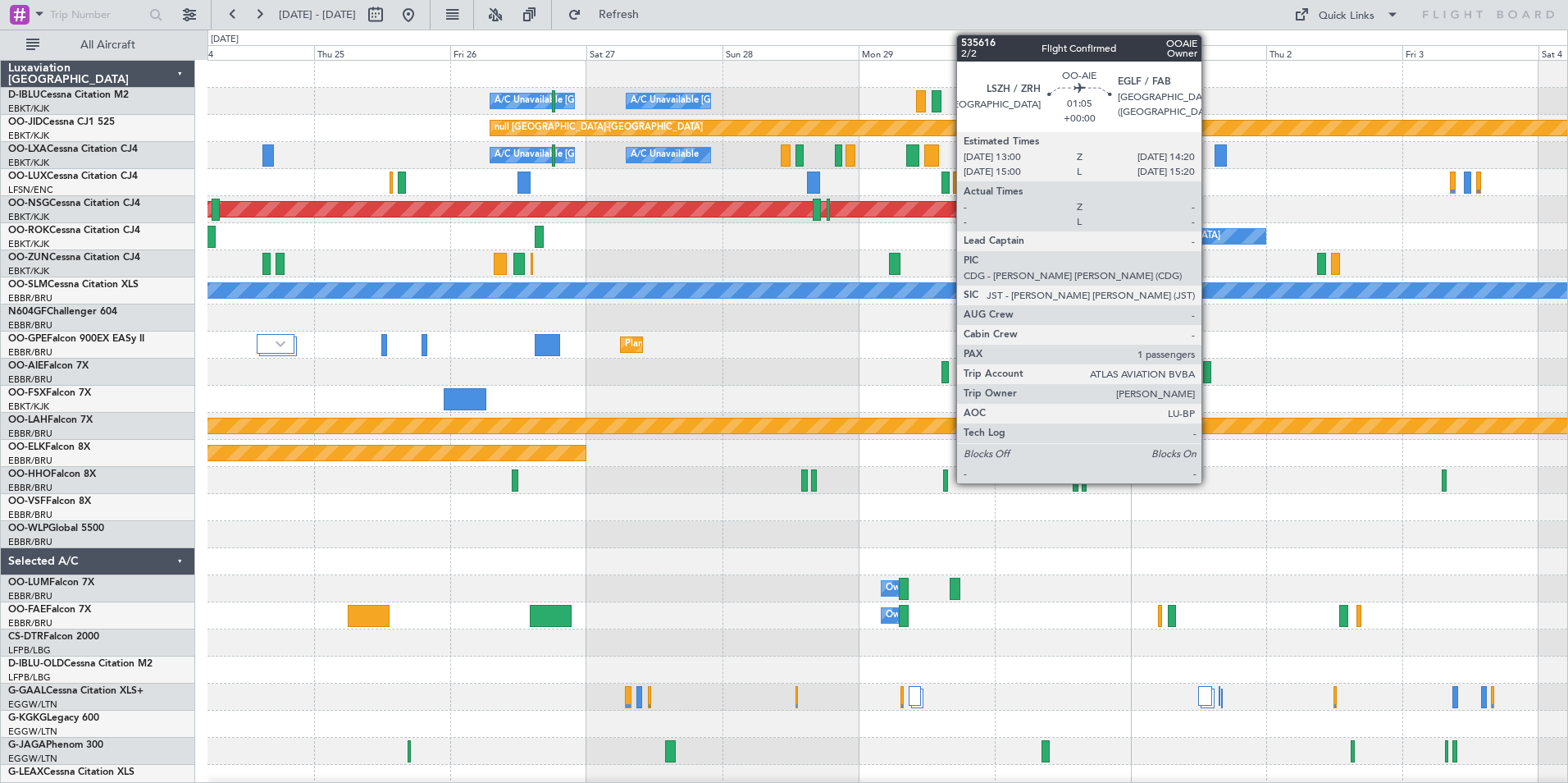
click at [1209, 375] on div at bounding box center [1207, 372] width 8 height 22
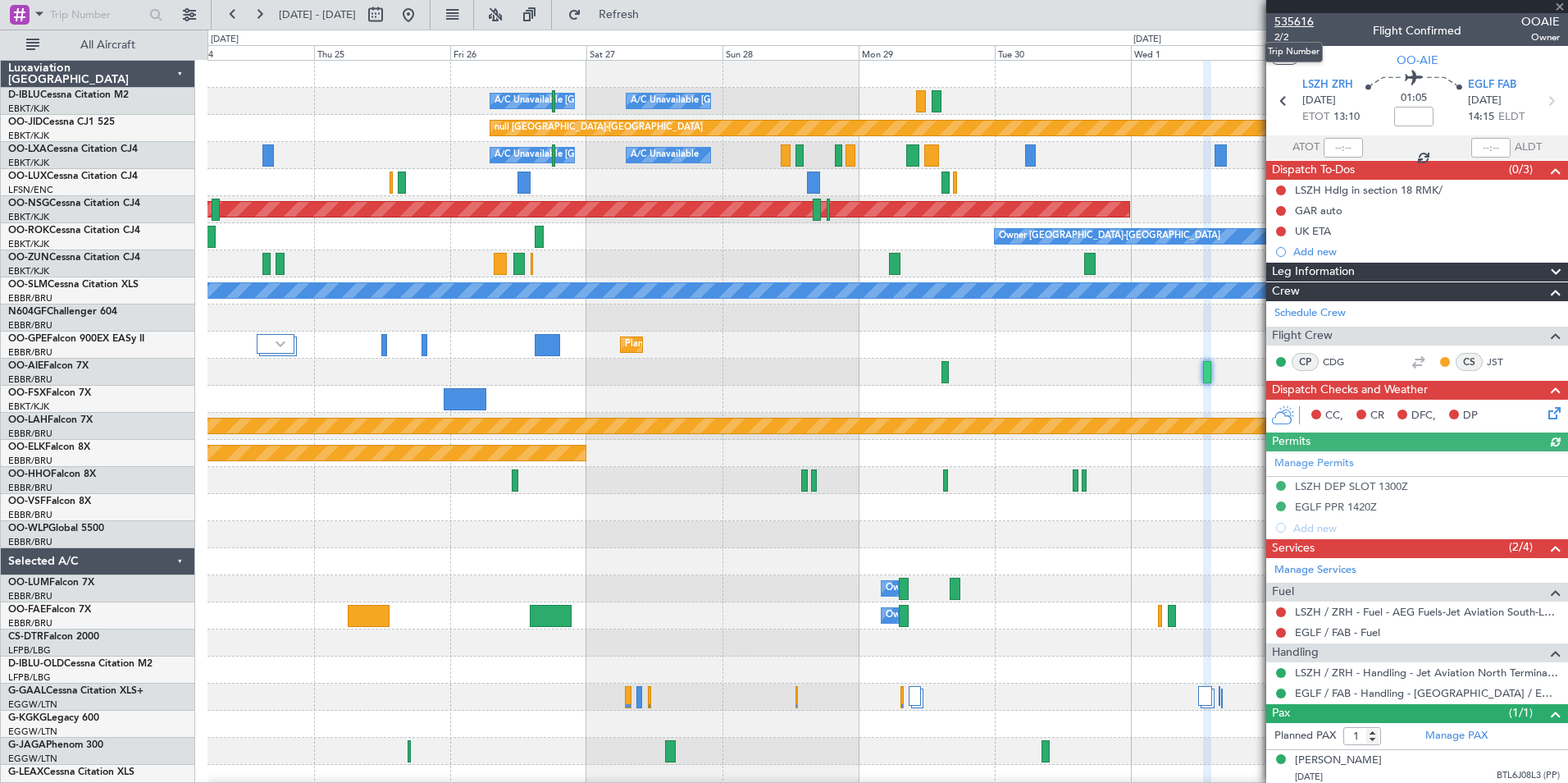
click at [1291, 25] on span "535616" at bounding box center [1294, 21] width 39 height 17
click at [1106, 349] on div "Planned Maint [GEOGRAPHIC_DATA] ([GEOGRAPHIC_DATA] National)" at bounding box center [888, 345] width 1360 height 27
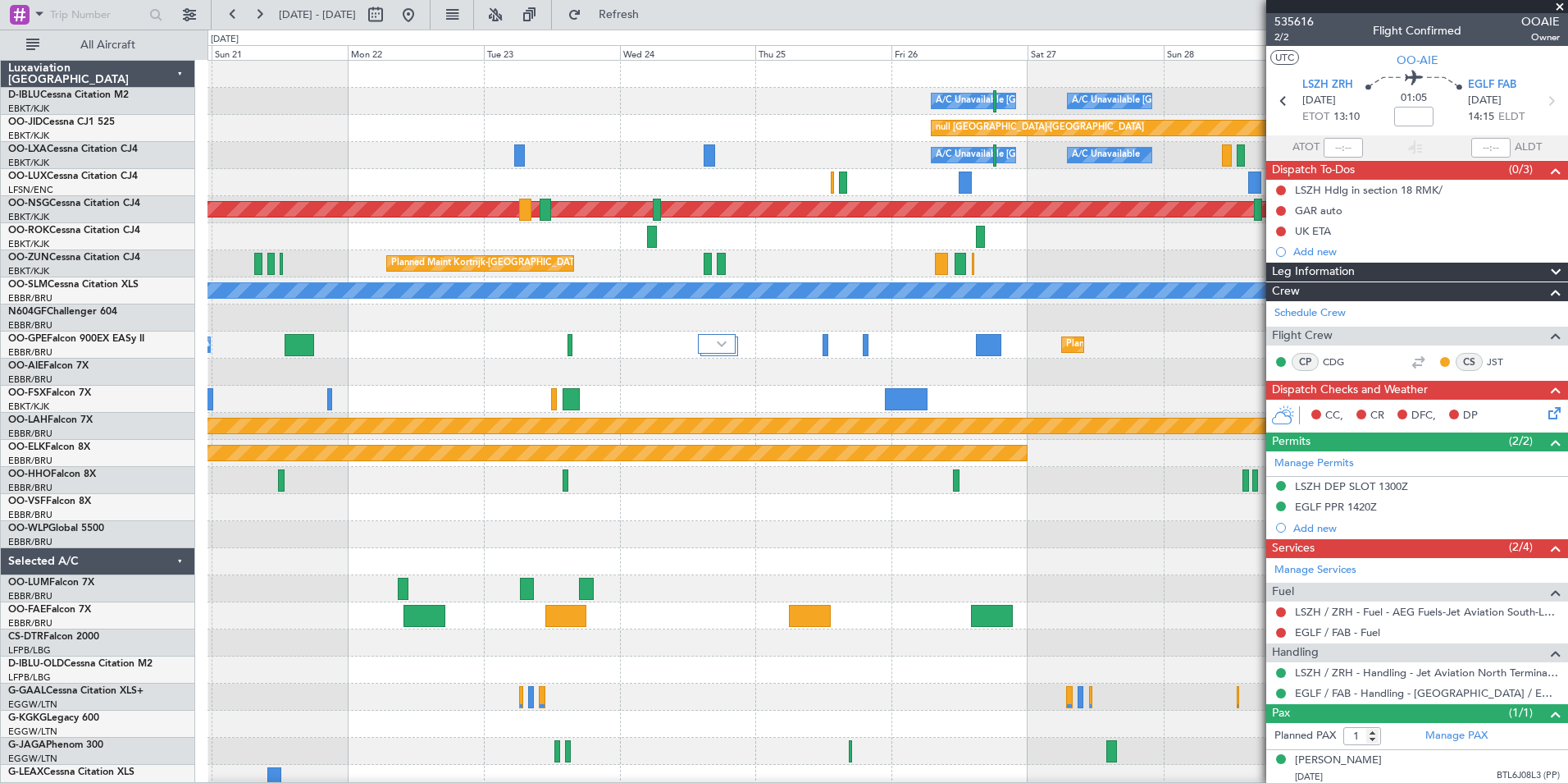
click at [1102, 359] on div "A/C Unavailable [GEOGRAPHIC_DATA] ([GEOGRAPHIC_DATA] National) A/C Unavailable …" at bounding box center [888, 574] width 1360 height 1029
click at [1107, 549] on div at bounding box center [888, 562] width 1360 height 27
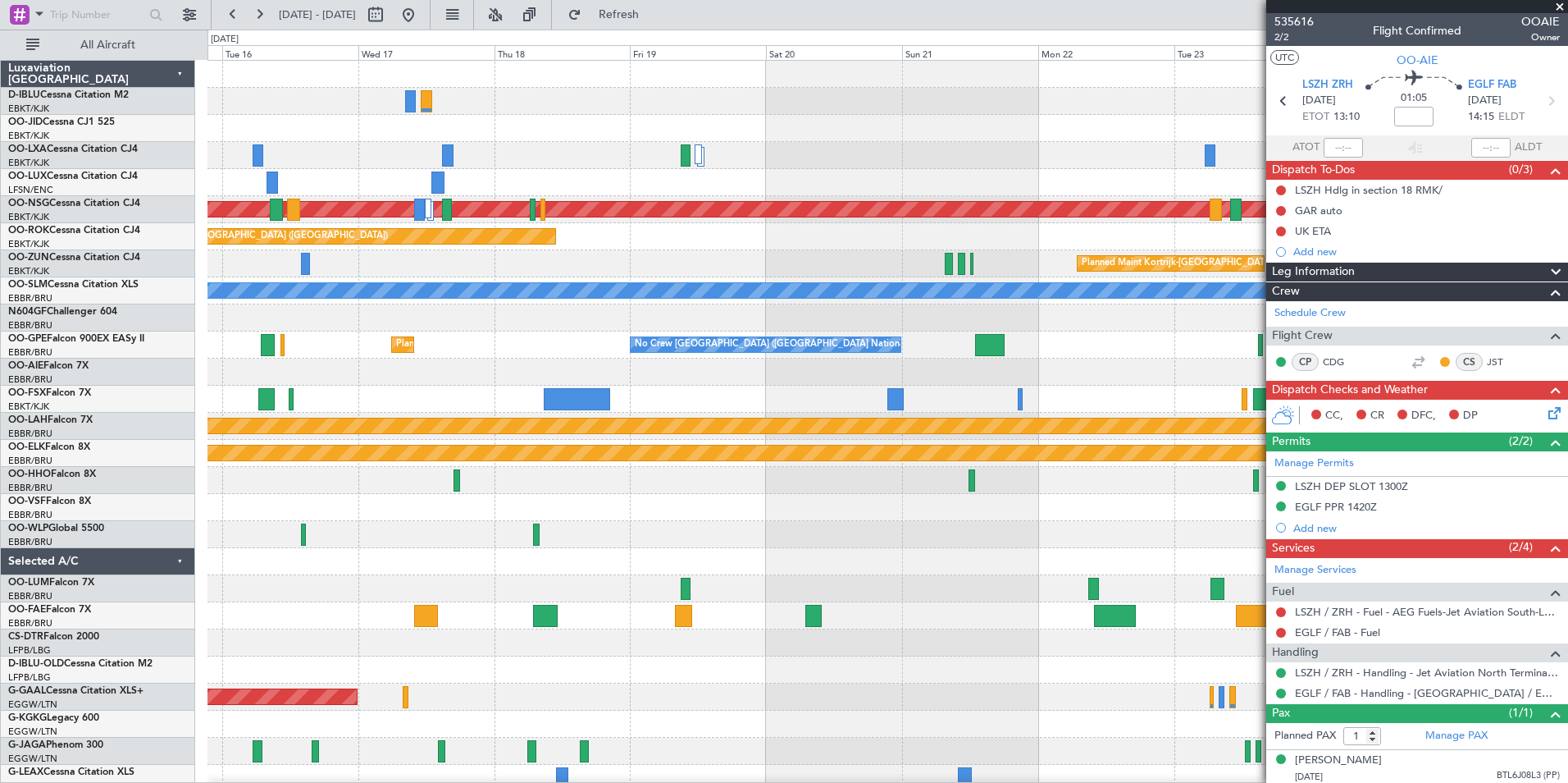
click at [1191, 553] on div "A/C Unavailable [GEOGRAPHIC_DATA] ([GEOGRAPHIC_DATA] National) A/C Unavailable …" at bounding box center [888, 574] width 1360 height 1029
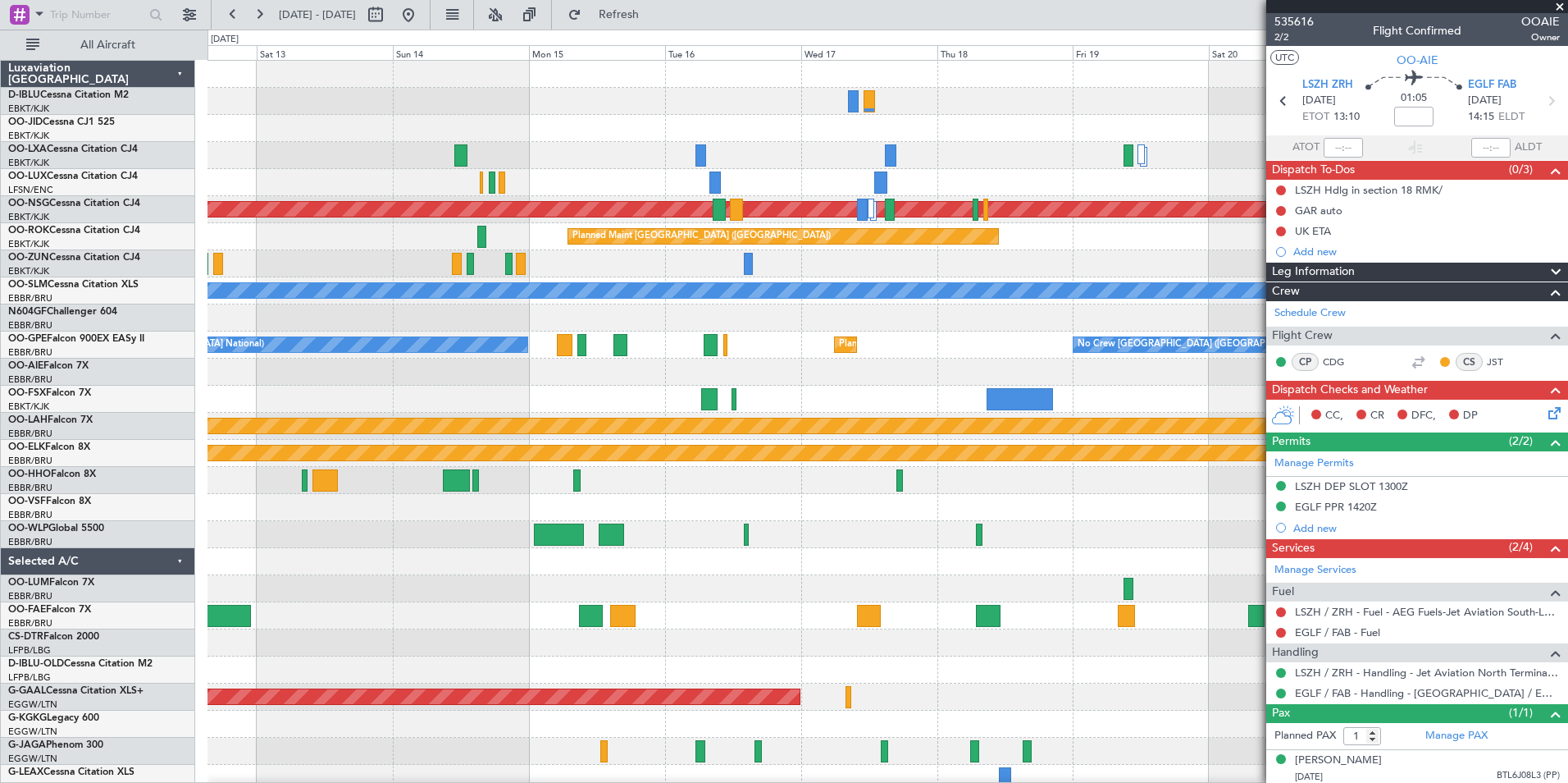
click at [1284, 518] on fb-app "[DATE] - [DATE] Refresh Quick Links All Aircraft No Crew [GEOGRAPHIC_DATA] (Bru…" at bounding box center [784, 397] width 1568 height 770
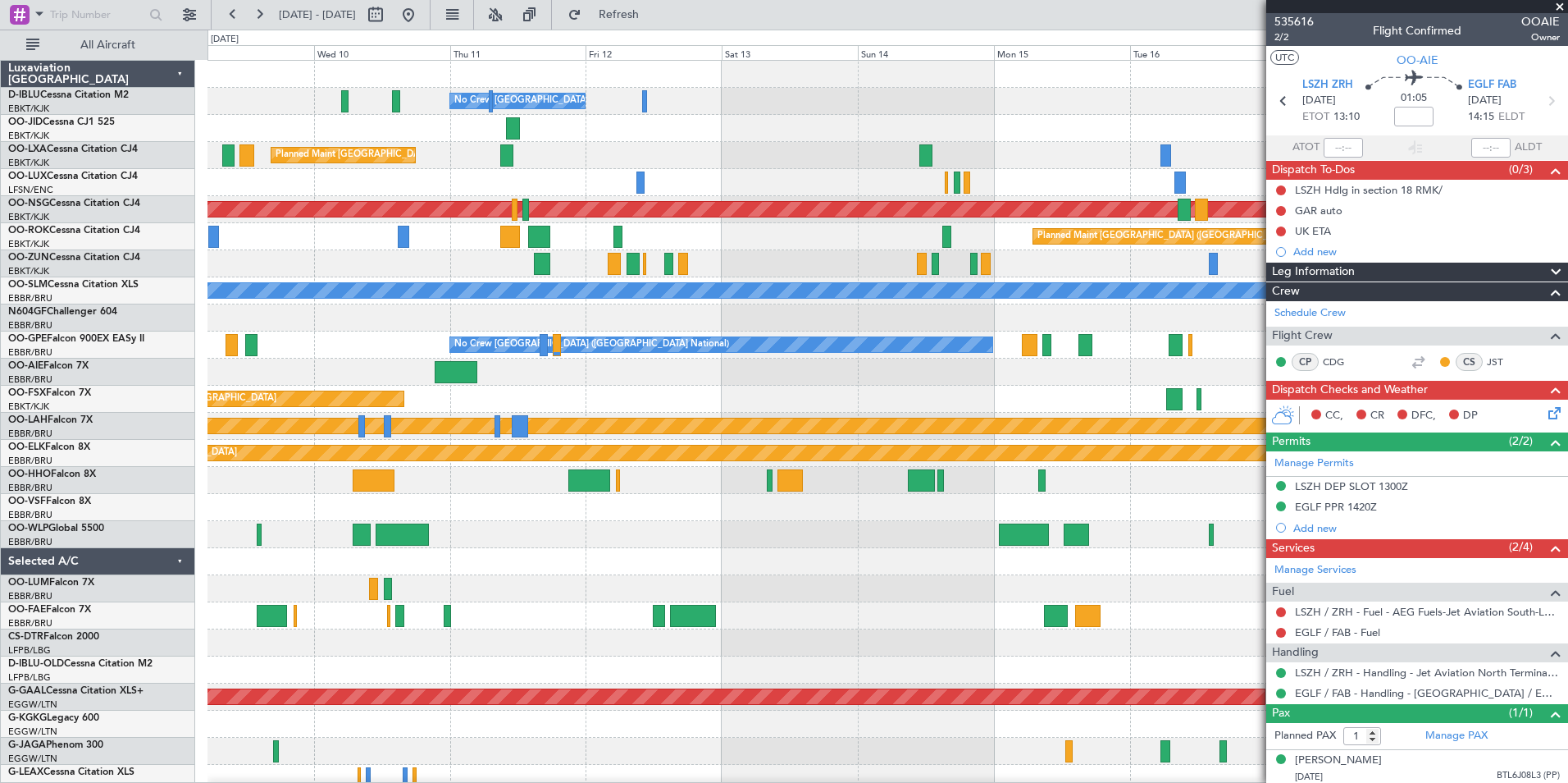
click at [1453, 511] on fb-app "[DATE] - [DATE] Refresh Quick Links All Aircraft No Crew [GEOGRAPHIC_DATA] (Bru…" at bounding box center [784, 397] width 1568 height 770
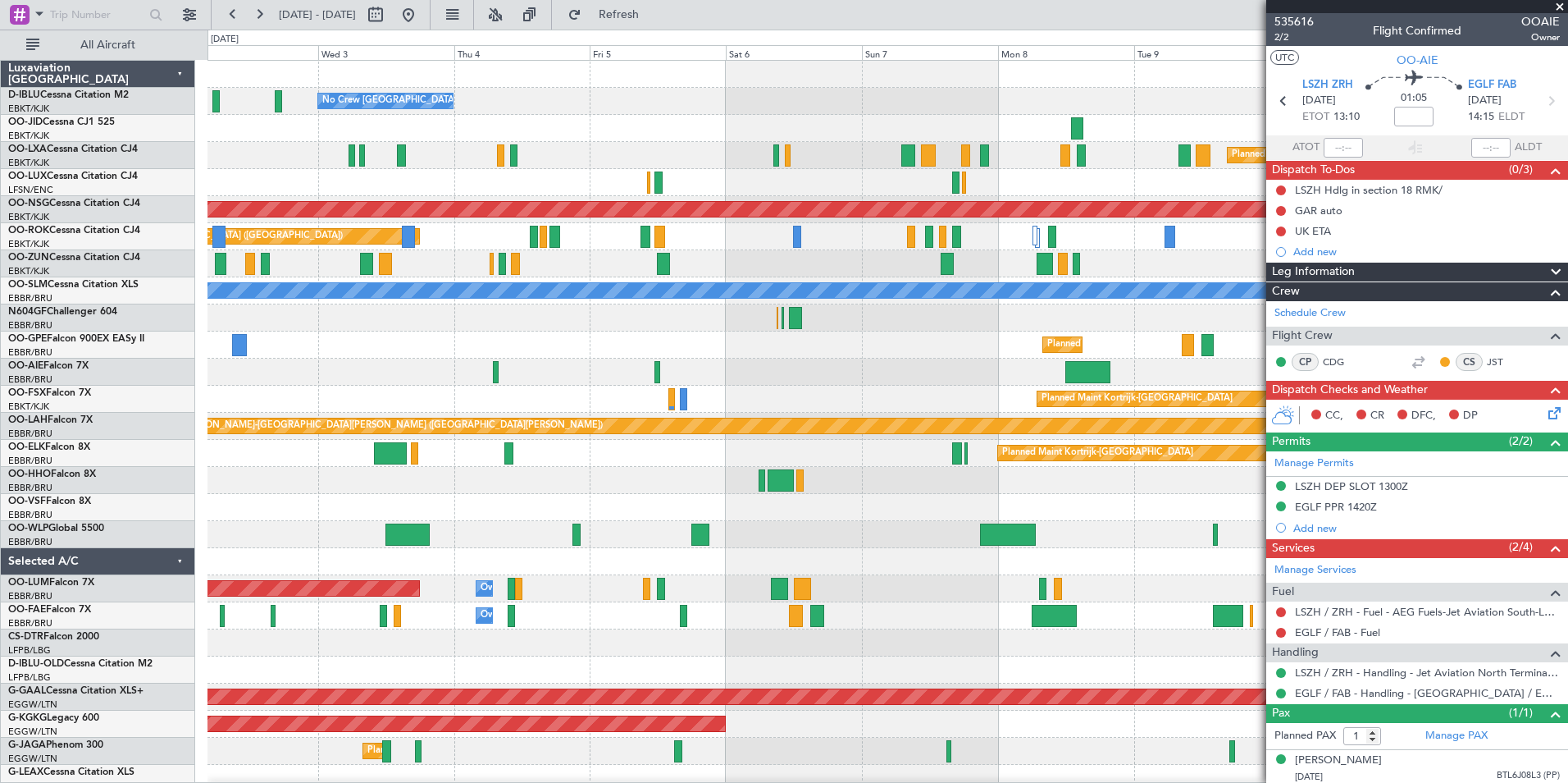
click at [1245, 524] on div "No Crew [GEOGRAPHIC_DATA] ([GEOGRAPHIC_DATA] National) No Crew [GEOGRAPHIC_DATA…" at bounding box center [888, 602] width 1360 height 1083
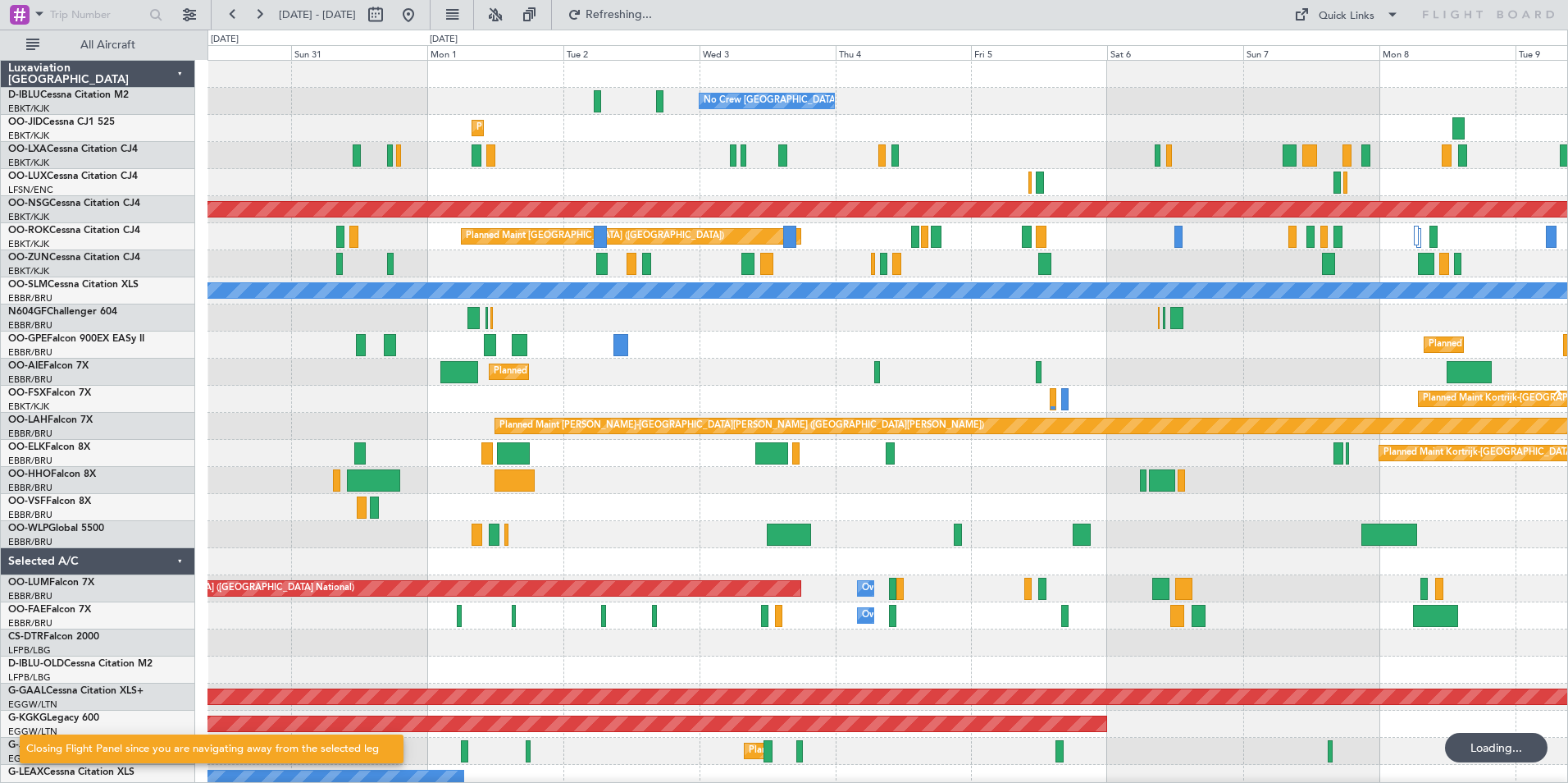
click at [1282, 509] on fb-app "[DATE] - [DATE] Refreshing... Quick Links All Aircraft No Crew [GEOGRAPHIC_DATA…" at bounding box center [784, 397] width 1568 height 770
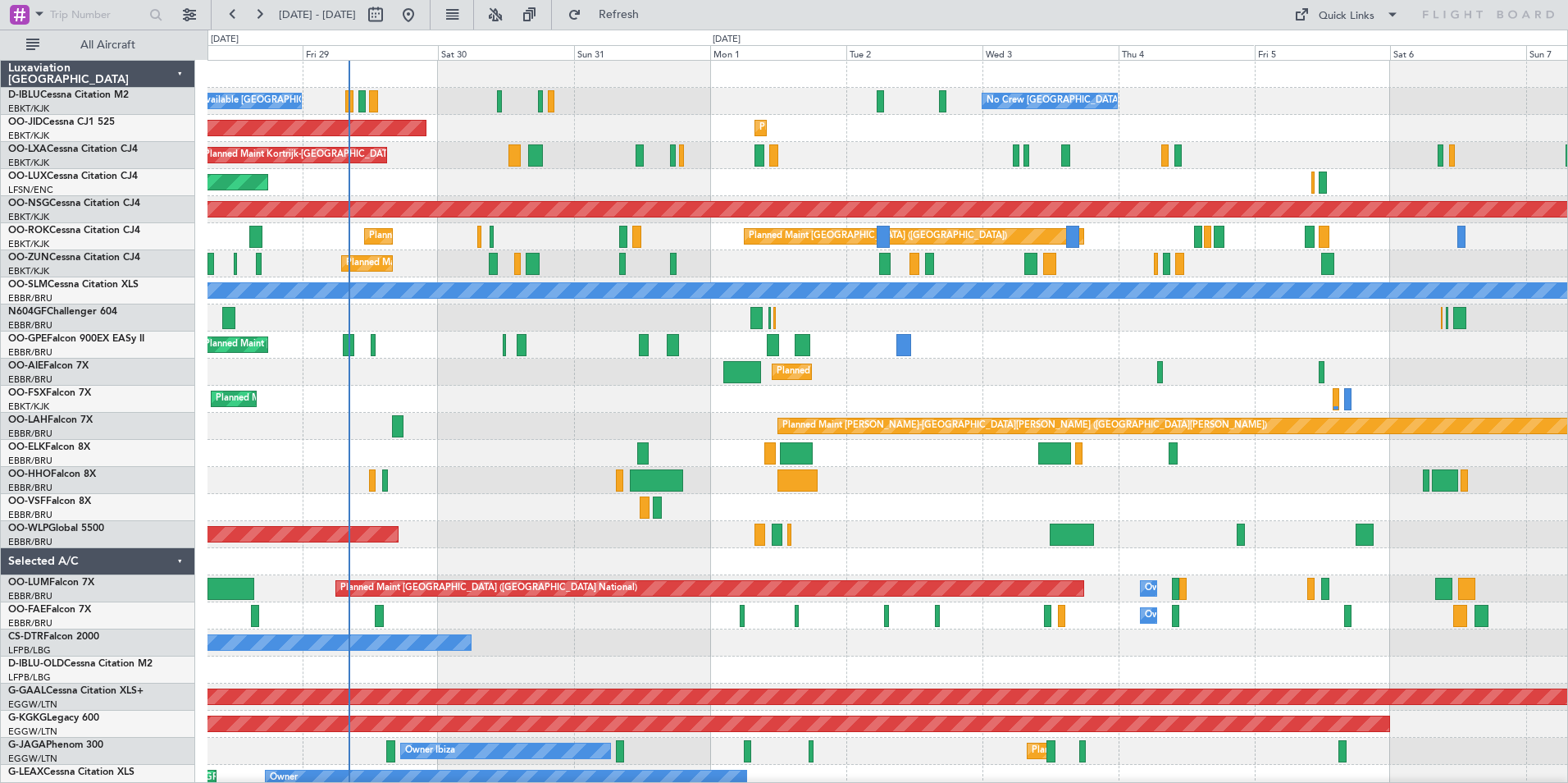
click at [944, 551] on div "No Crew [GEOGRAPHIC_DATA] ([GEOGRAPHIC_DATA] National) A/C Unavailable [GEOGRAP…" at bounding box center [888, 629] width 1360 height 1138
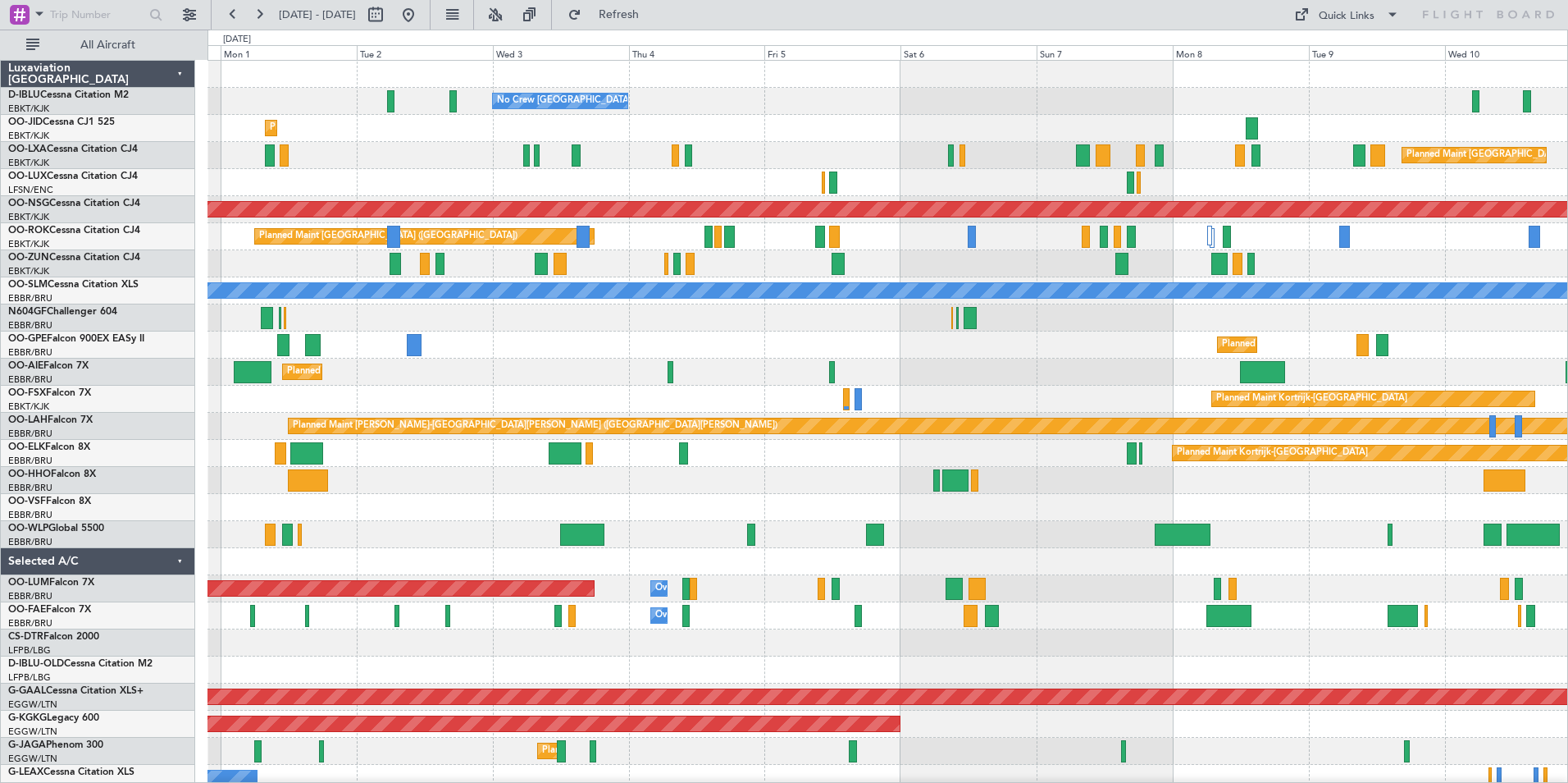
click at [769, 507] on div "No Crew [GEOGRAPHIC_DATA] ([GEOGRAPHIC_DATA] National) No Crew [GEOGRAPHIC_DATA…" at bounding box center [888, 629] width 1360 height 1138
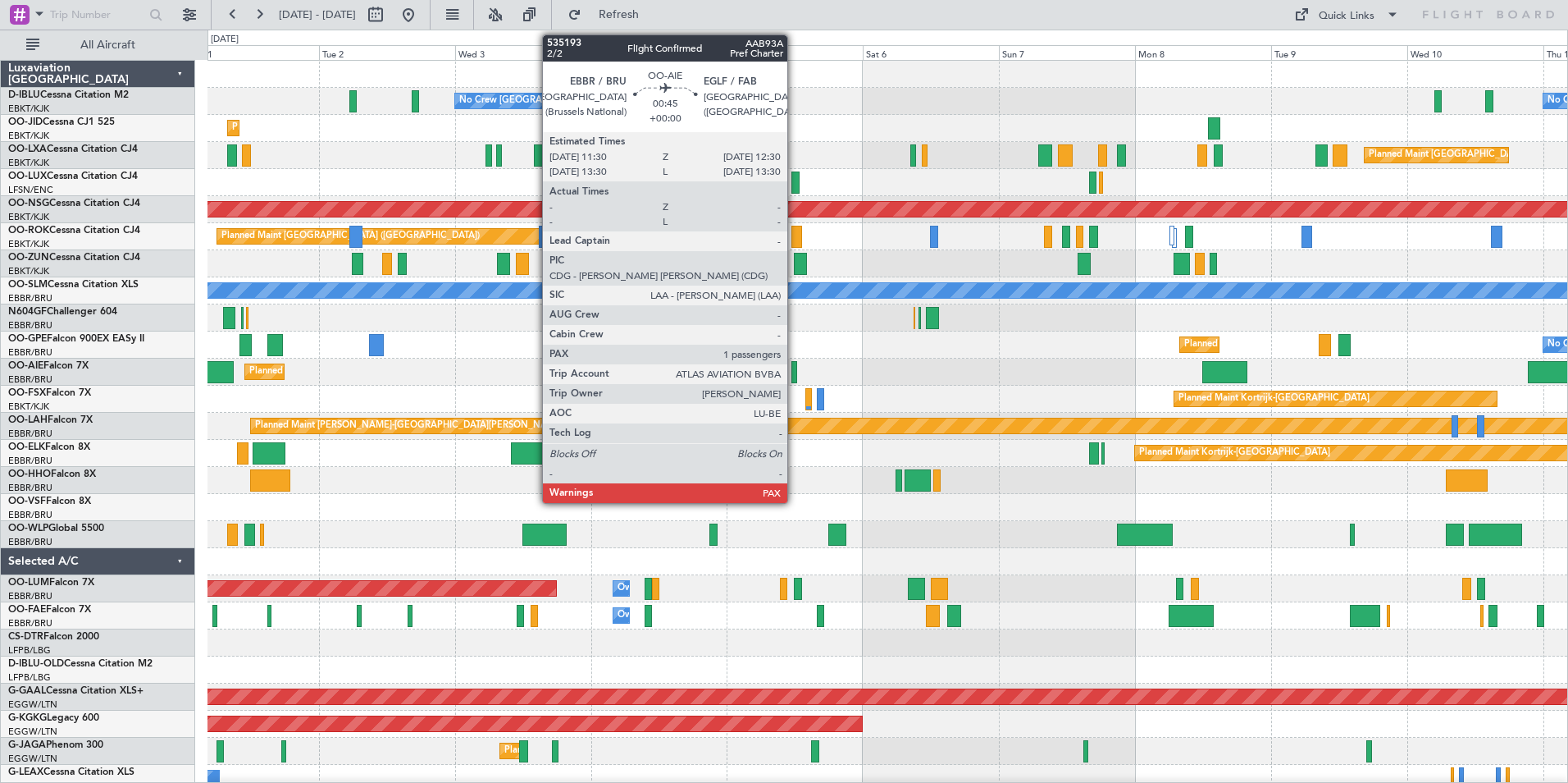
click at [795, 376] on div at bounding box center [795, 372] width 5 height 22
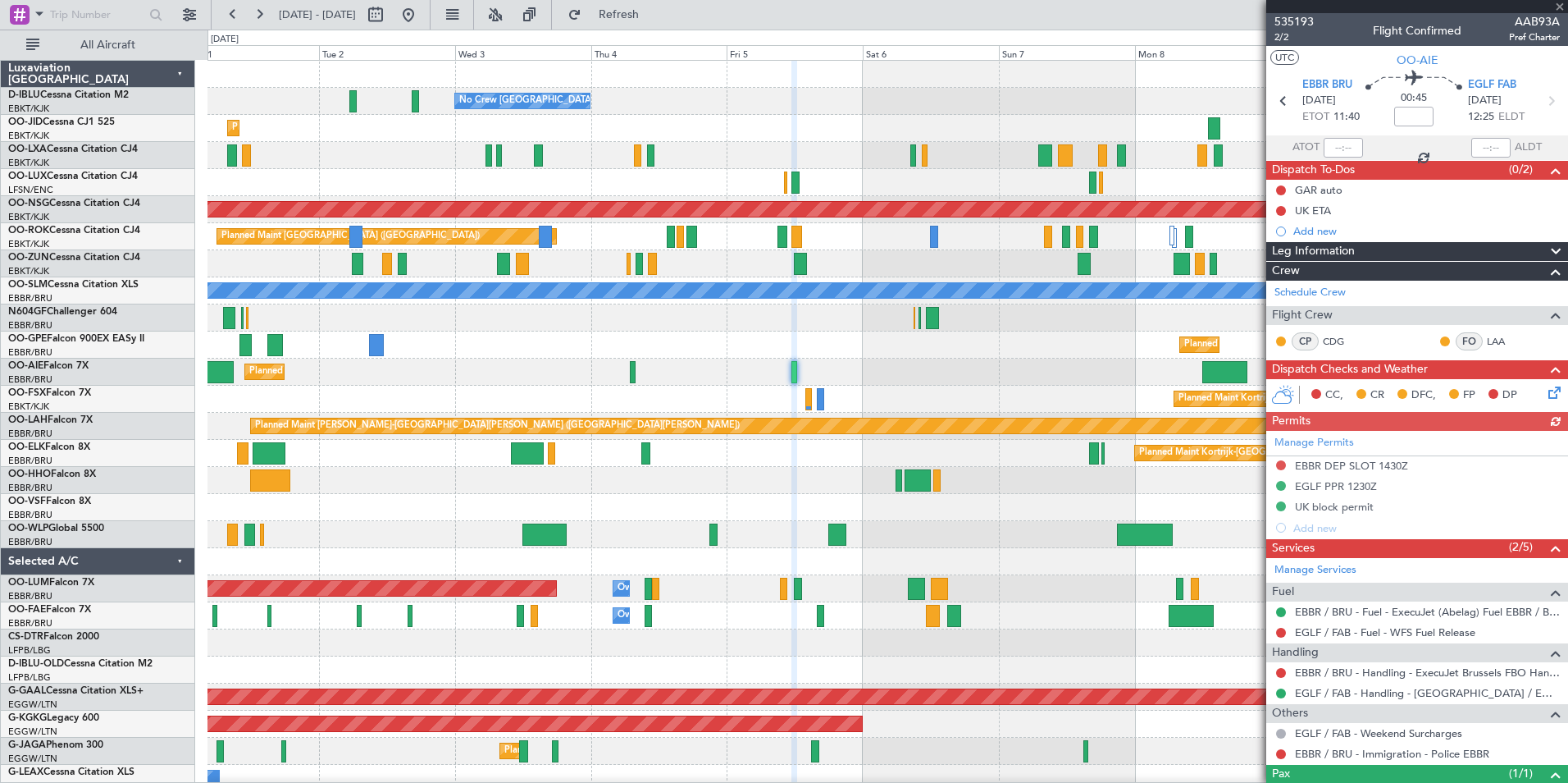
scroll to position [64, 0]
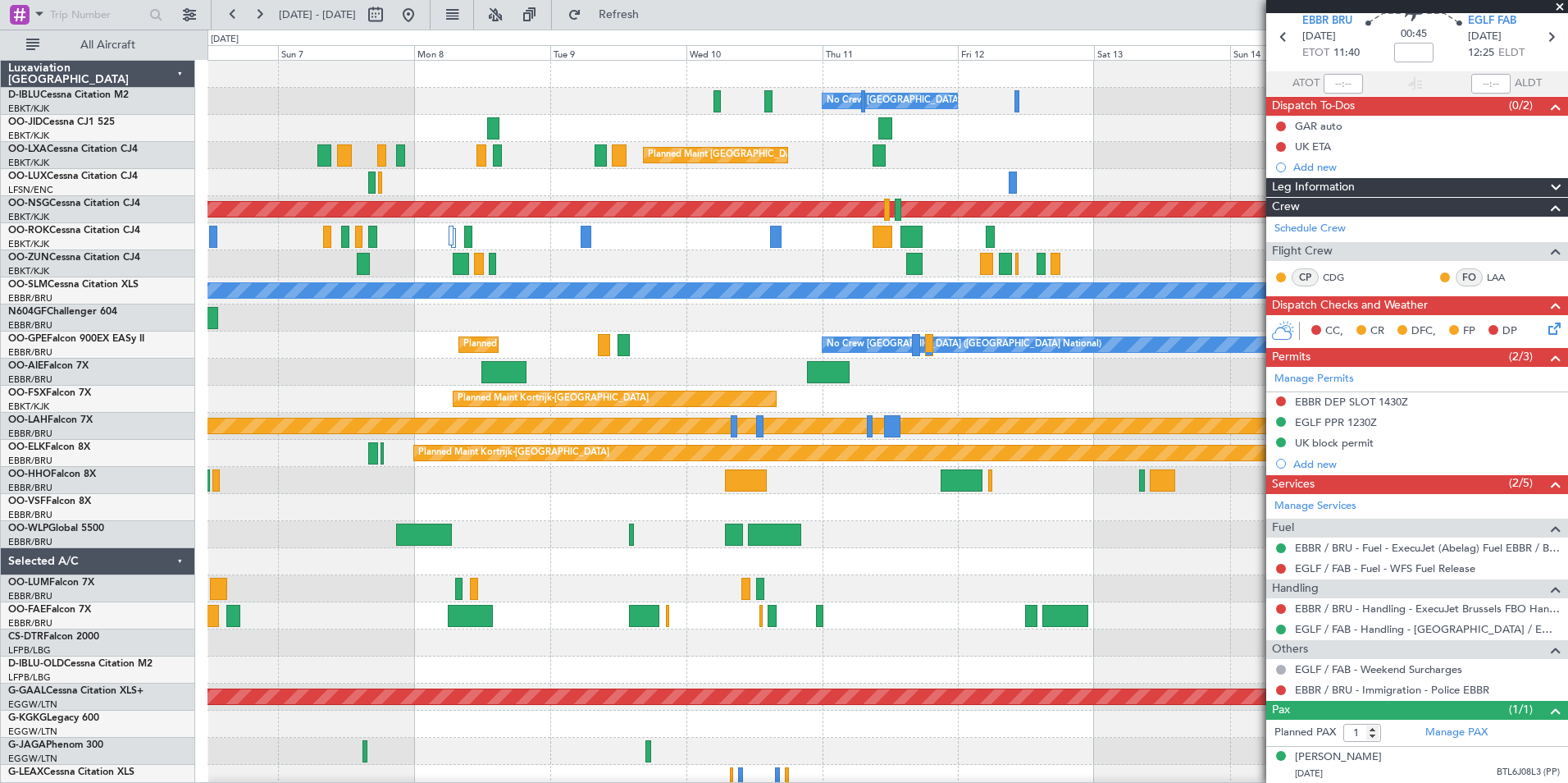
click at [363, 489] on div at bounding box center [888, 481] width 1360 height 27
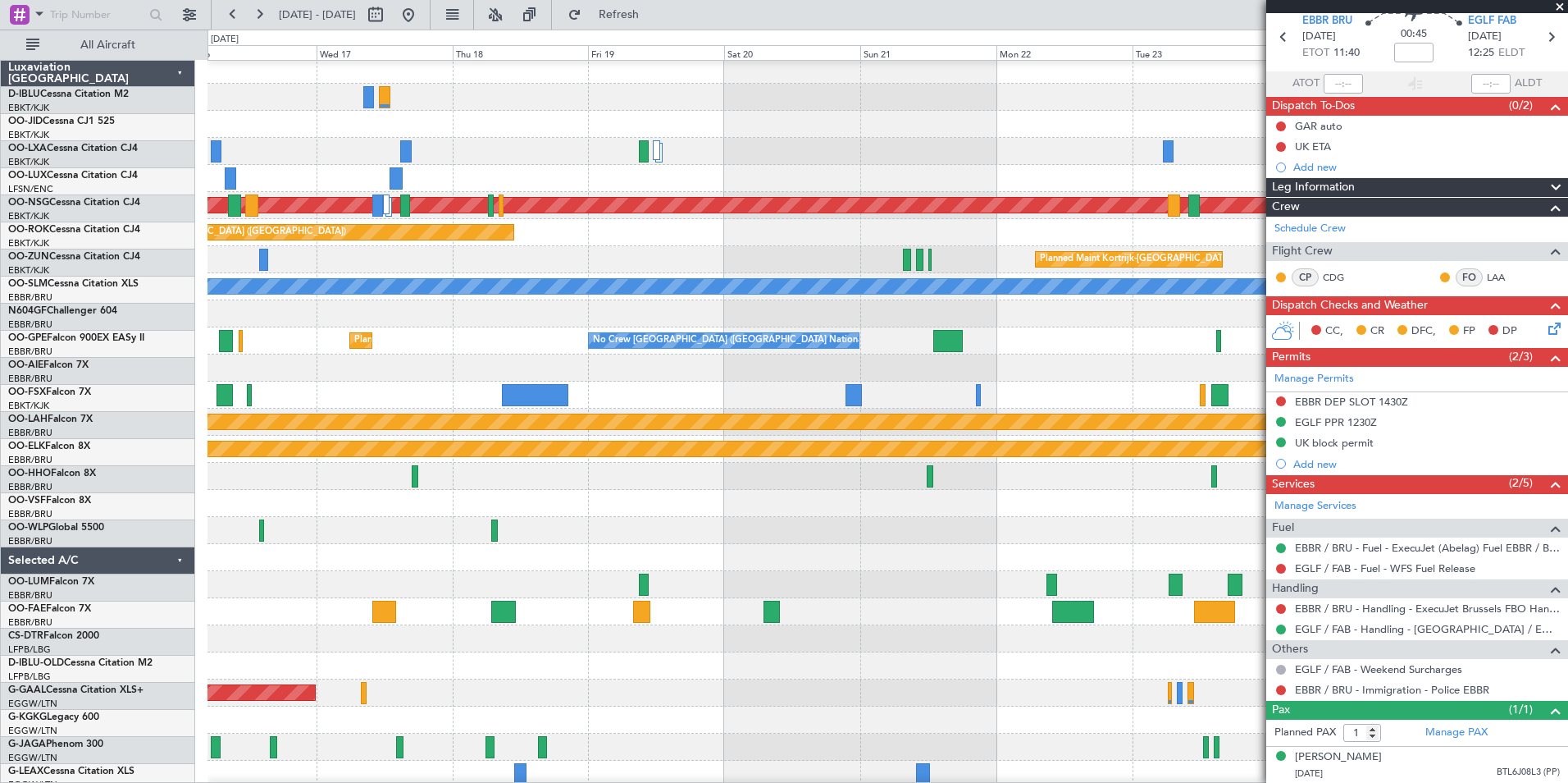
click at [315, 531] on div "null [GEOGRAPHIC_DATA]-[GEOGRAPHIC_DATA] Planned Maint [GEOGRAPHIC_DATA] ([GEOG…" at bounding box center [888, 598] width 1360 height 1083
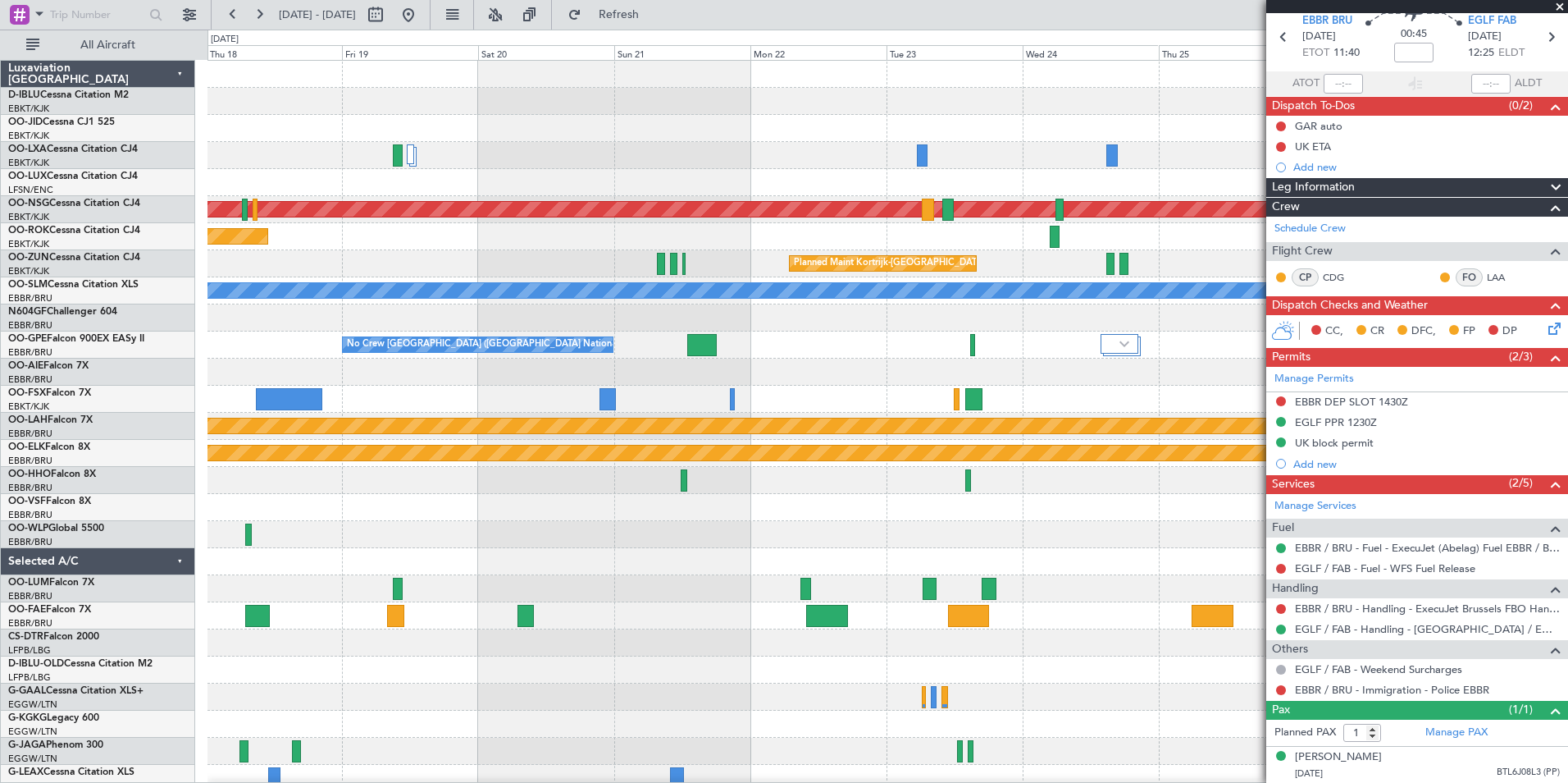
scroll to position [0, 0]
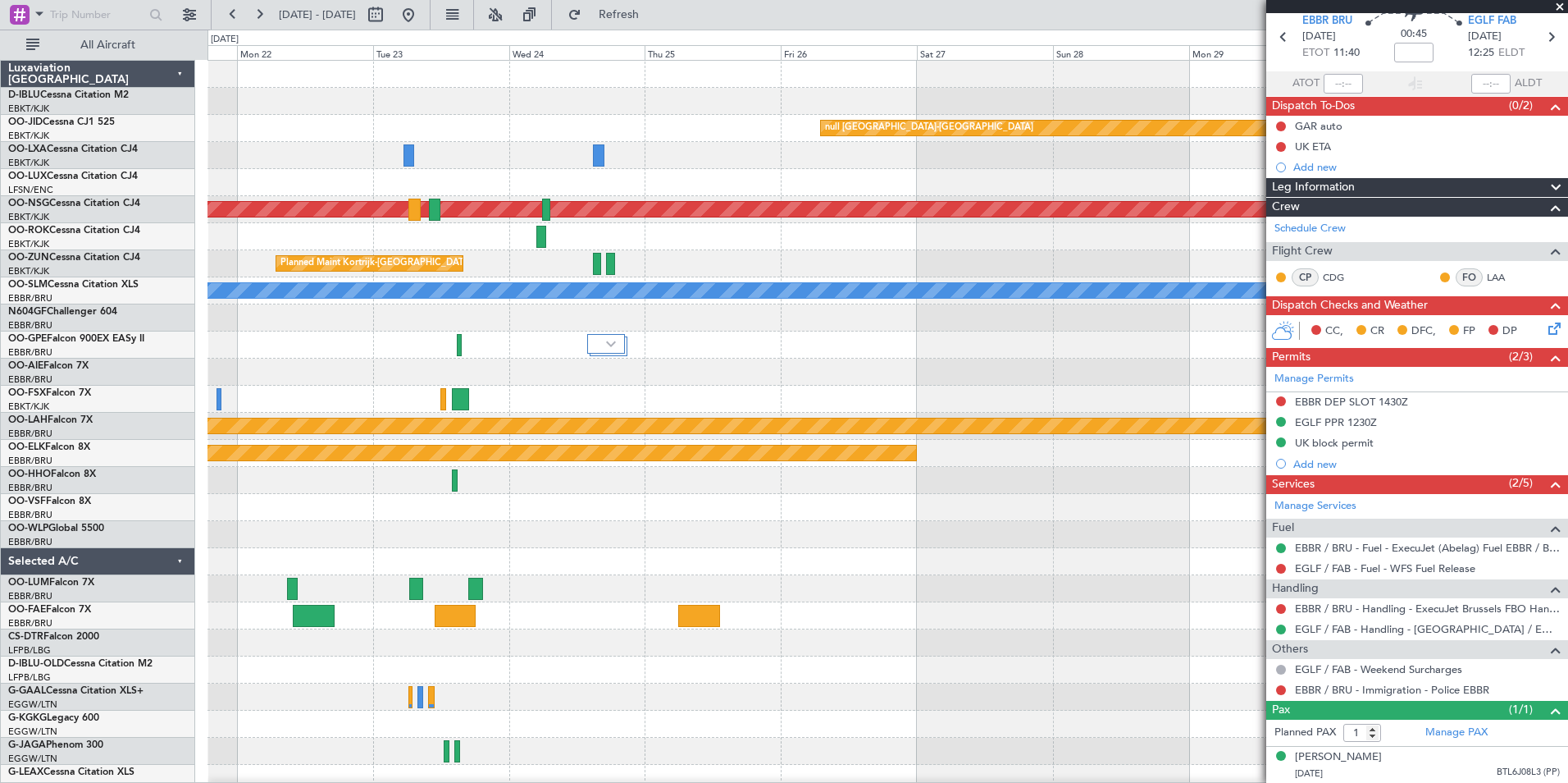
click at [411, 516] on div at bounding box center [888, 508] width 1360 height 27
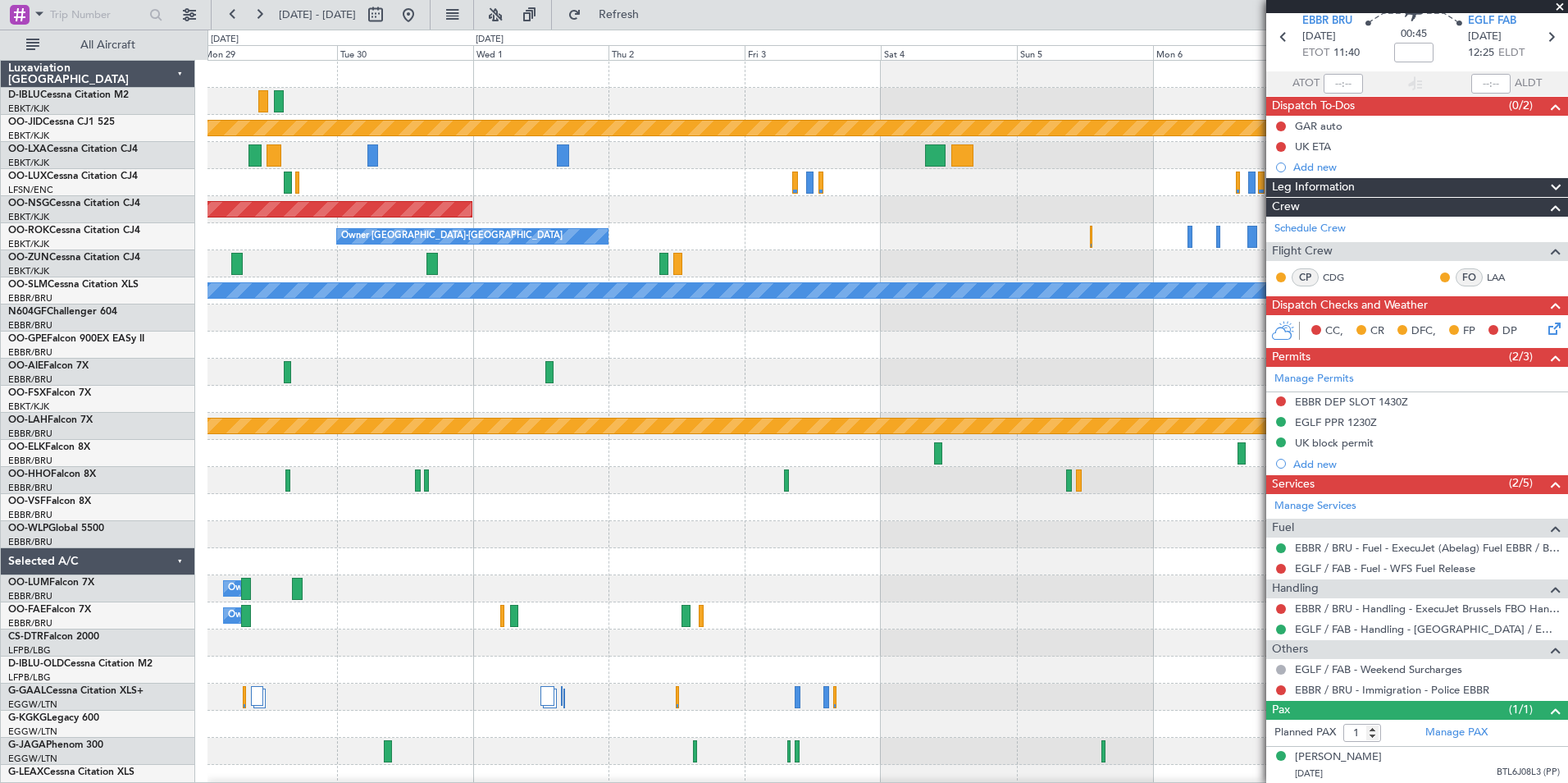
click at [393, 560] on div "A/C Unavailable [GEOGRAPHIC_DATA]-[GEOGRAPHIC_DATA] A/C Unavailable [GEOGRAPHIC…" at bounding box center [888, 574] width 1360 height 1029
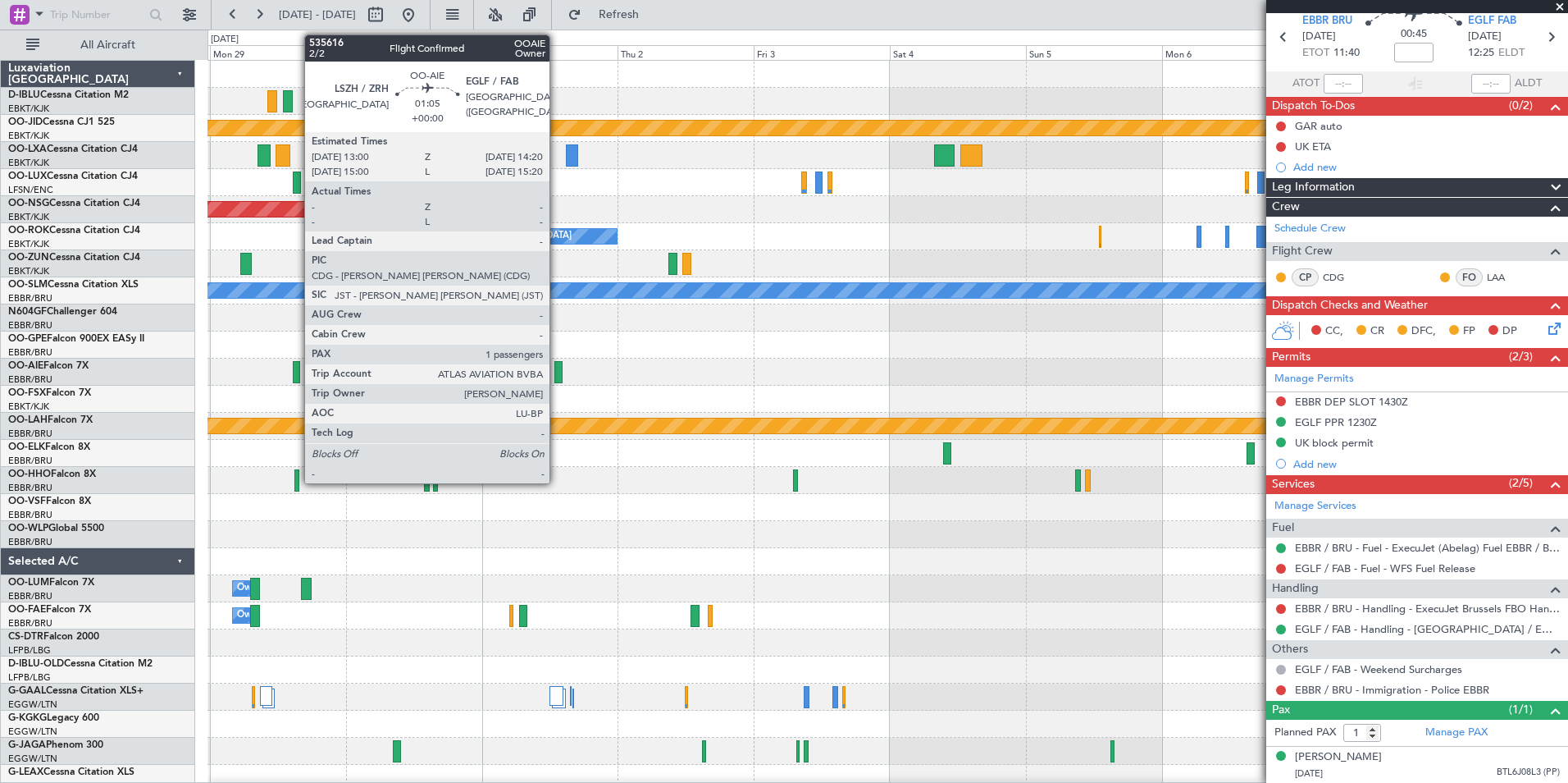
click at [557, 369] on div at bounding box center [559, 372] width 8 height 22
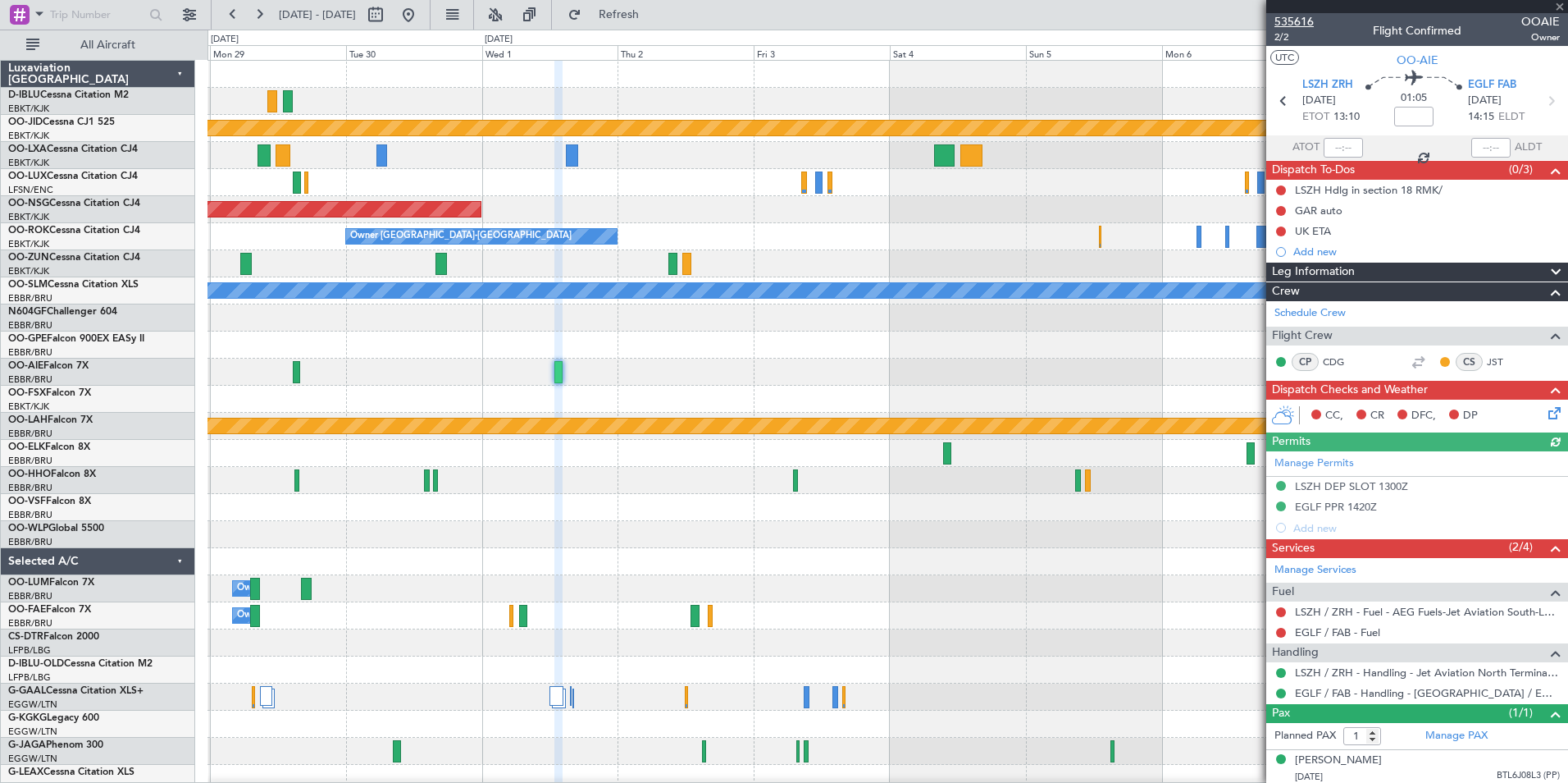
click at [1297, 22] on span "535616" at bounding box center [1294, 21] width 39 height 17
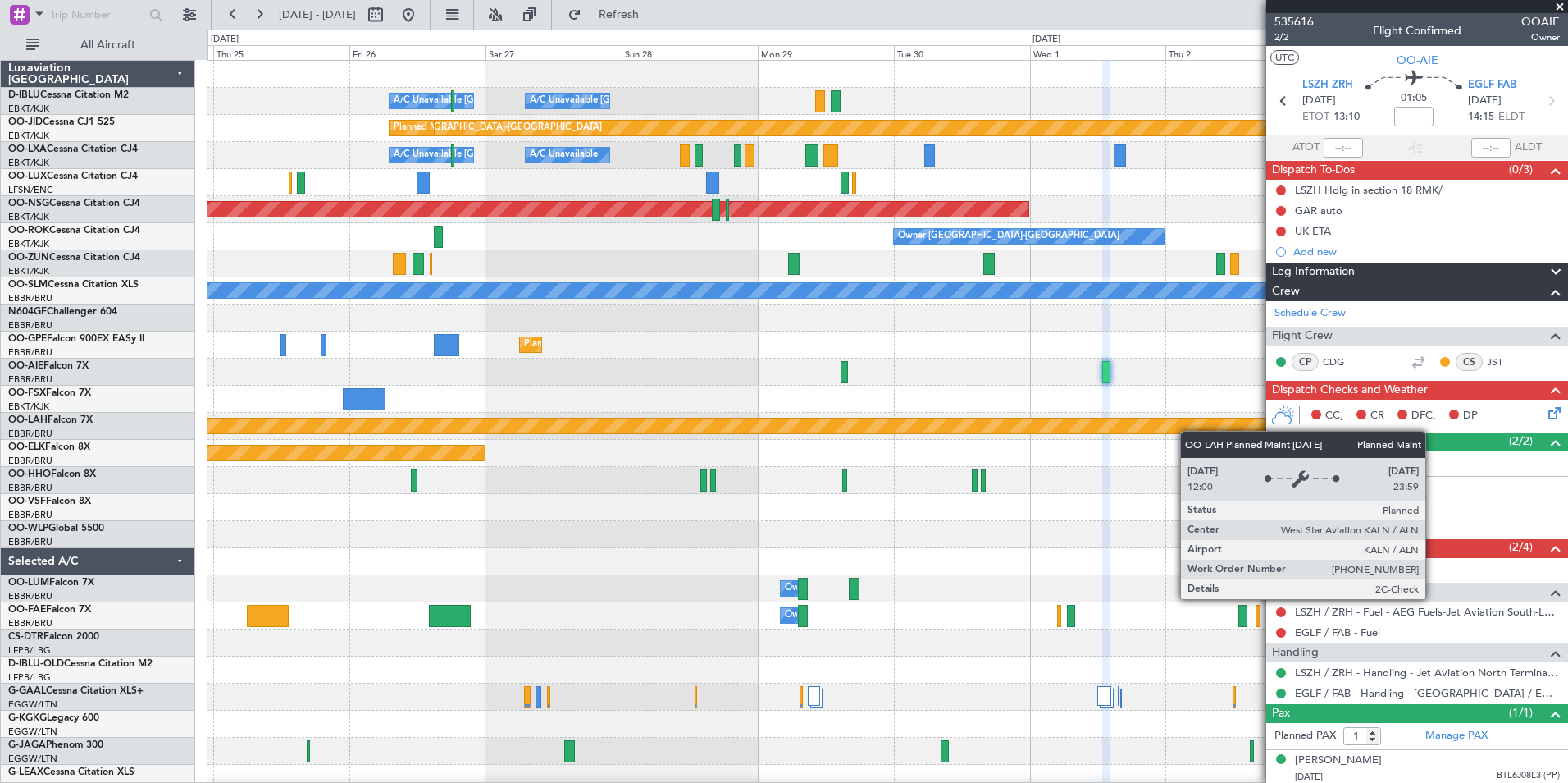
click at [1287, 435] on fb-app "[DATE] - [DATE] Refresh Quick Links All Aircraft A/C Unavailable [GEOGRAPHIC_DA…" at bounding box center [784, 397] width 1568 height 770
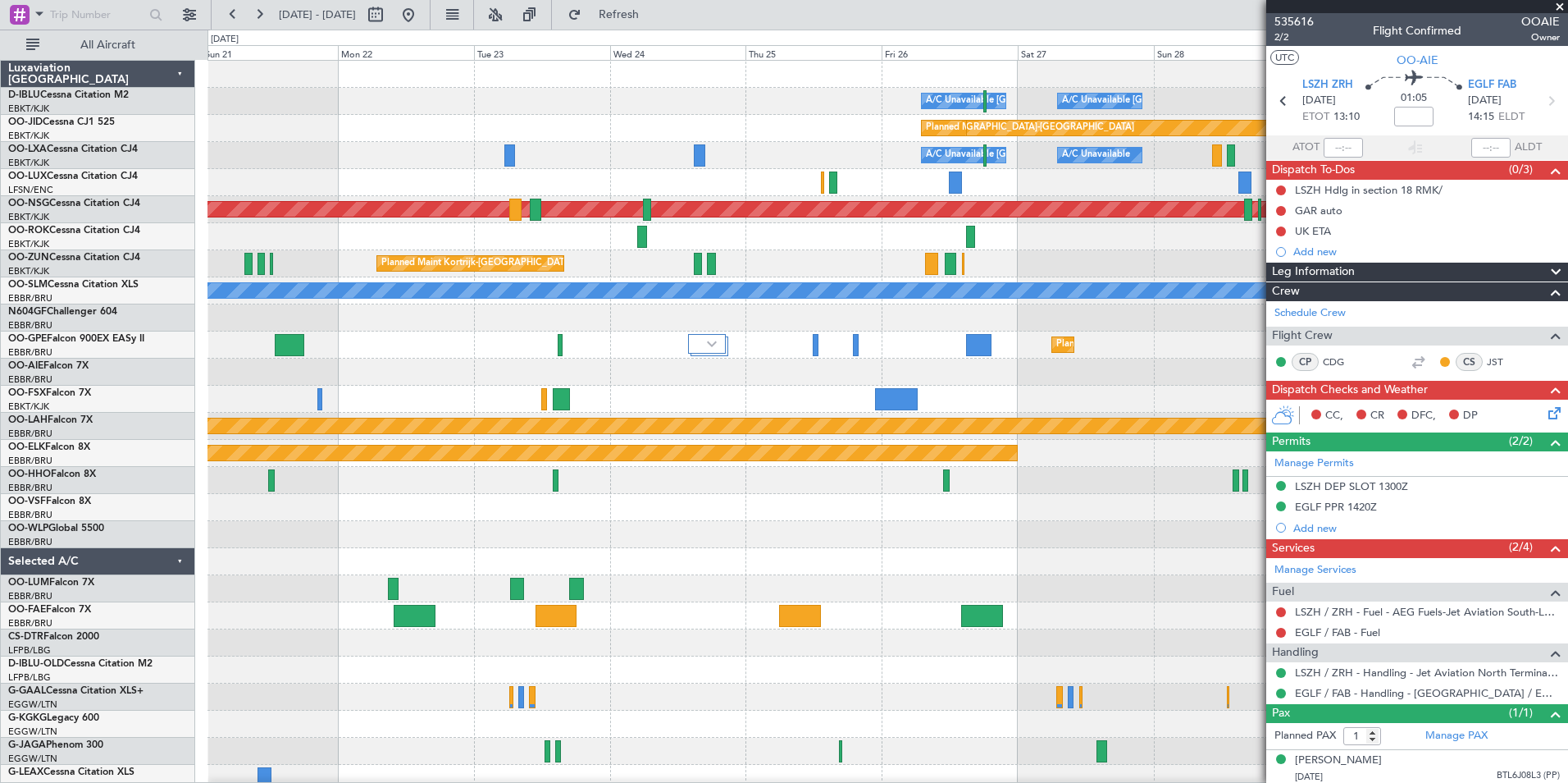
click at [1249, 459] on div "A/C Unavailable [GEOGRAPHIC_DATA]-[GEOGRAPHIC_DATA] A/C Unavailable [GEOGRAPHIC…" at bounding box center [888, 574] width 1360 height 1029
click at [675, 402] on div at bounding box center [888, 400] width 1360 height 27
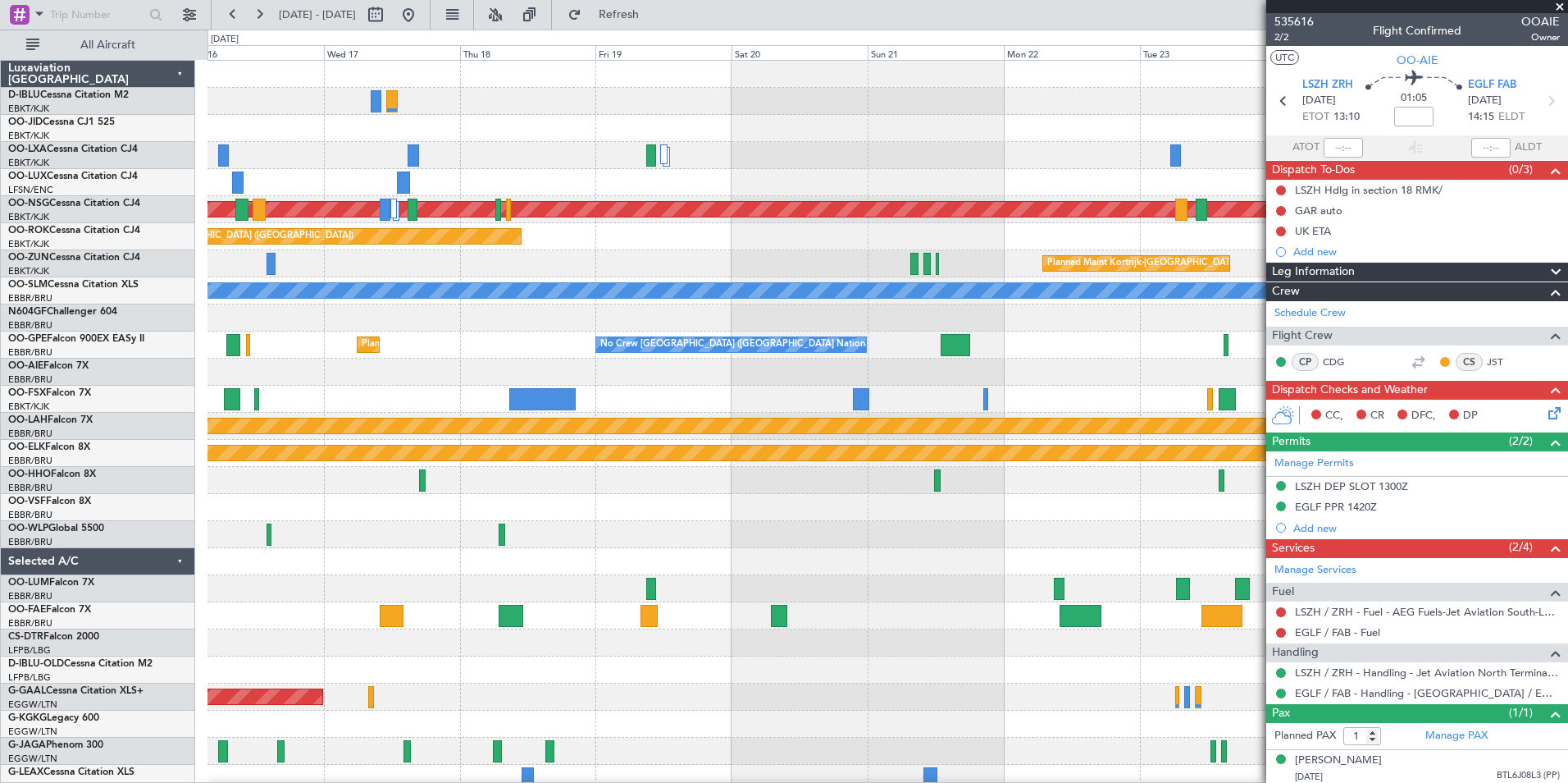
click at [1366, 679] on body "[DATE] - [DATE] Refresh Quick Links All Aircraft A/C Unavailable [GEOGRAPHIC_DA…" at bounding box center [784, 392] width 1568 height 783
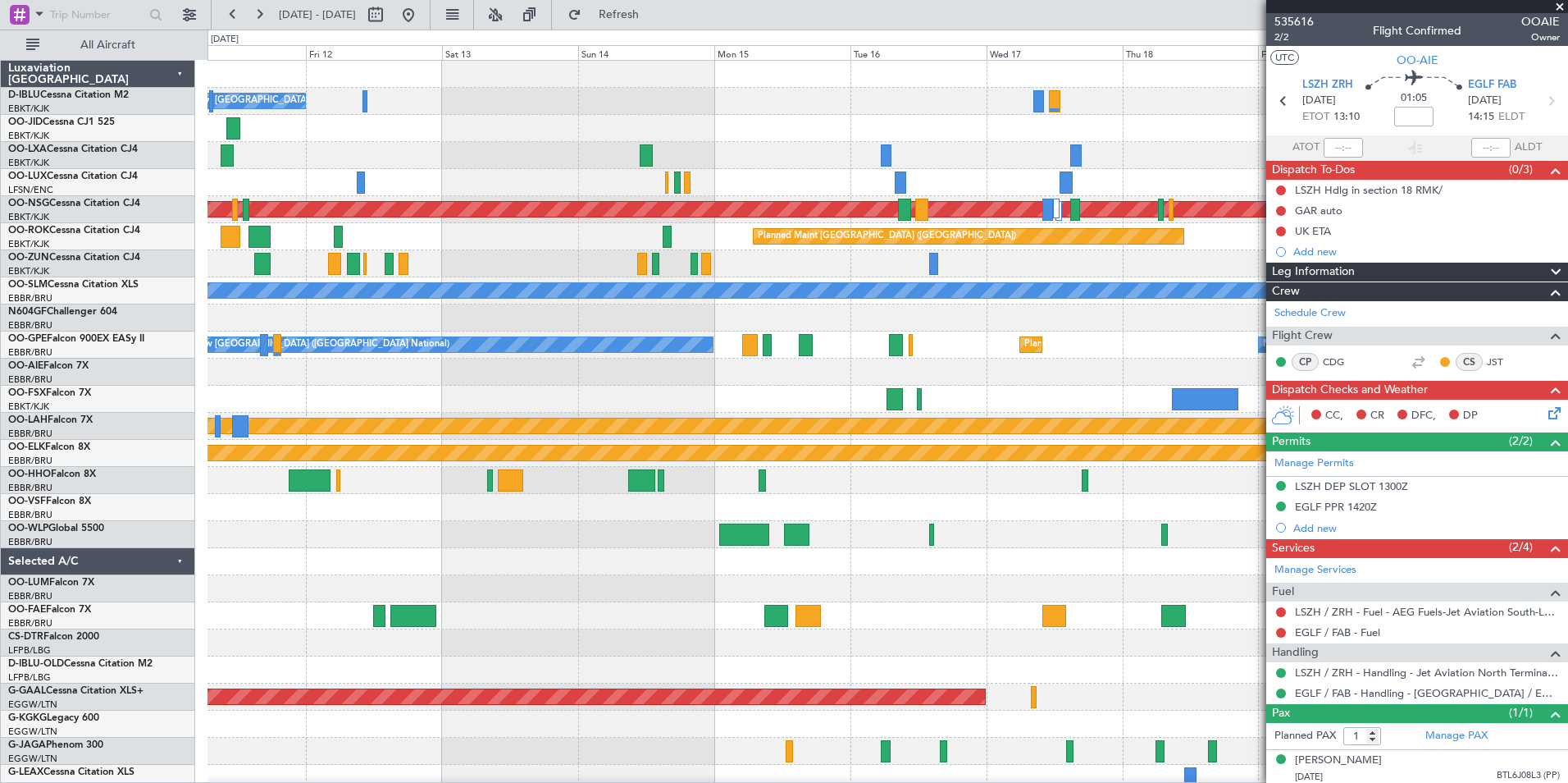
click at [1512, 626] on body "[DATE] - [DATE] Refresh Quick Links All Aircraft No Crew [GEOGRAPHIC_DATA] (Bru…" at bounding box center [784, 392] width 1568 height 783
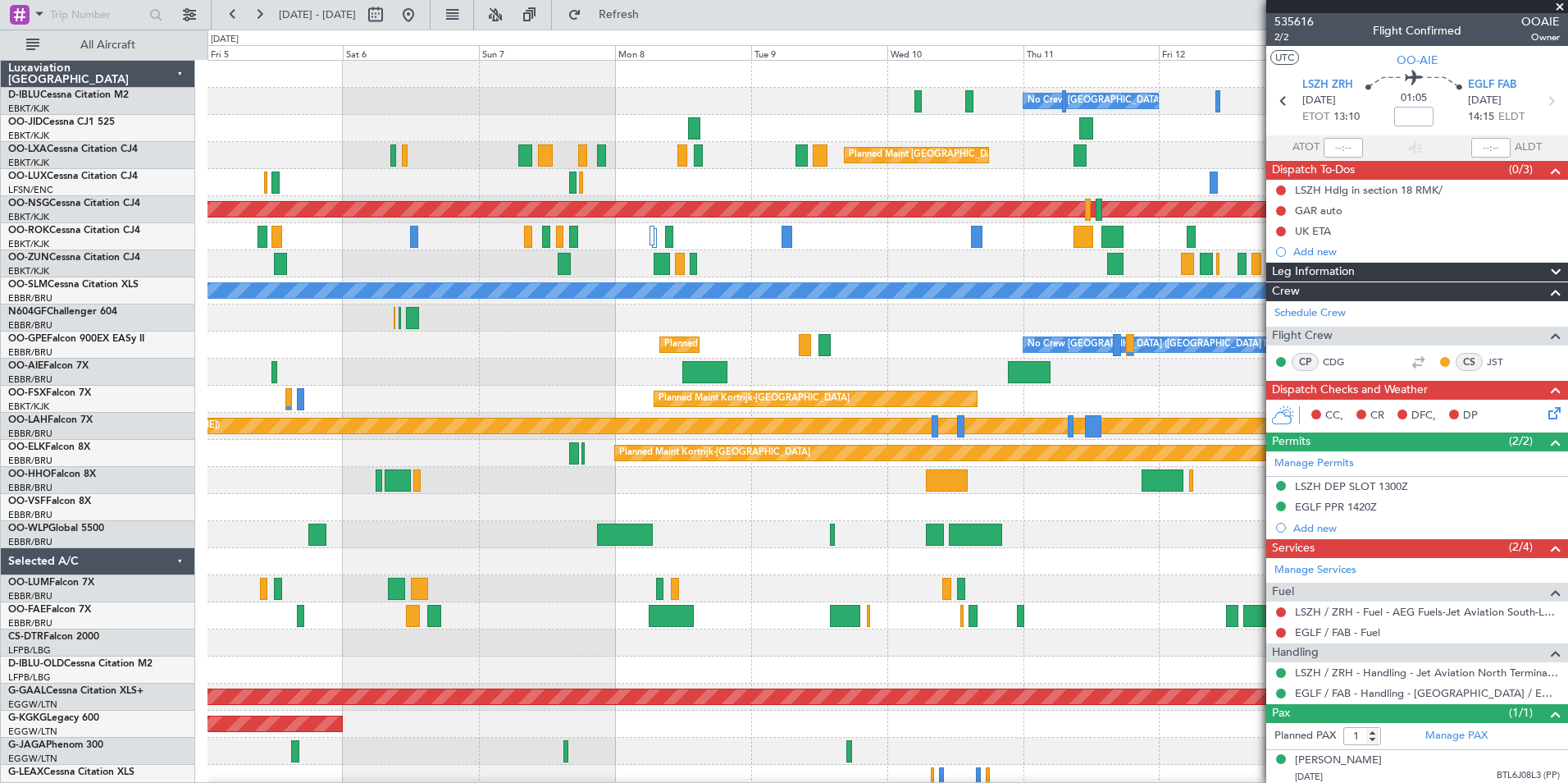
click at [1544, 585] on fb-app "[DATE] - [DATE] Refresh Quick Links All Aircraft No Crew [GEOGRAPHIC_DATA] (Bru…" at bounding box center [784, 397] width 1568 height 770
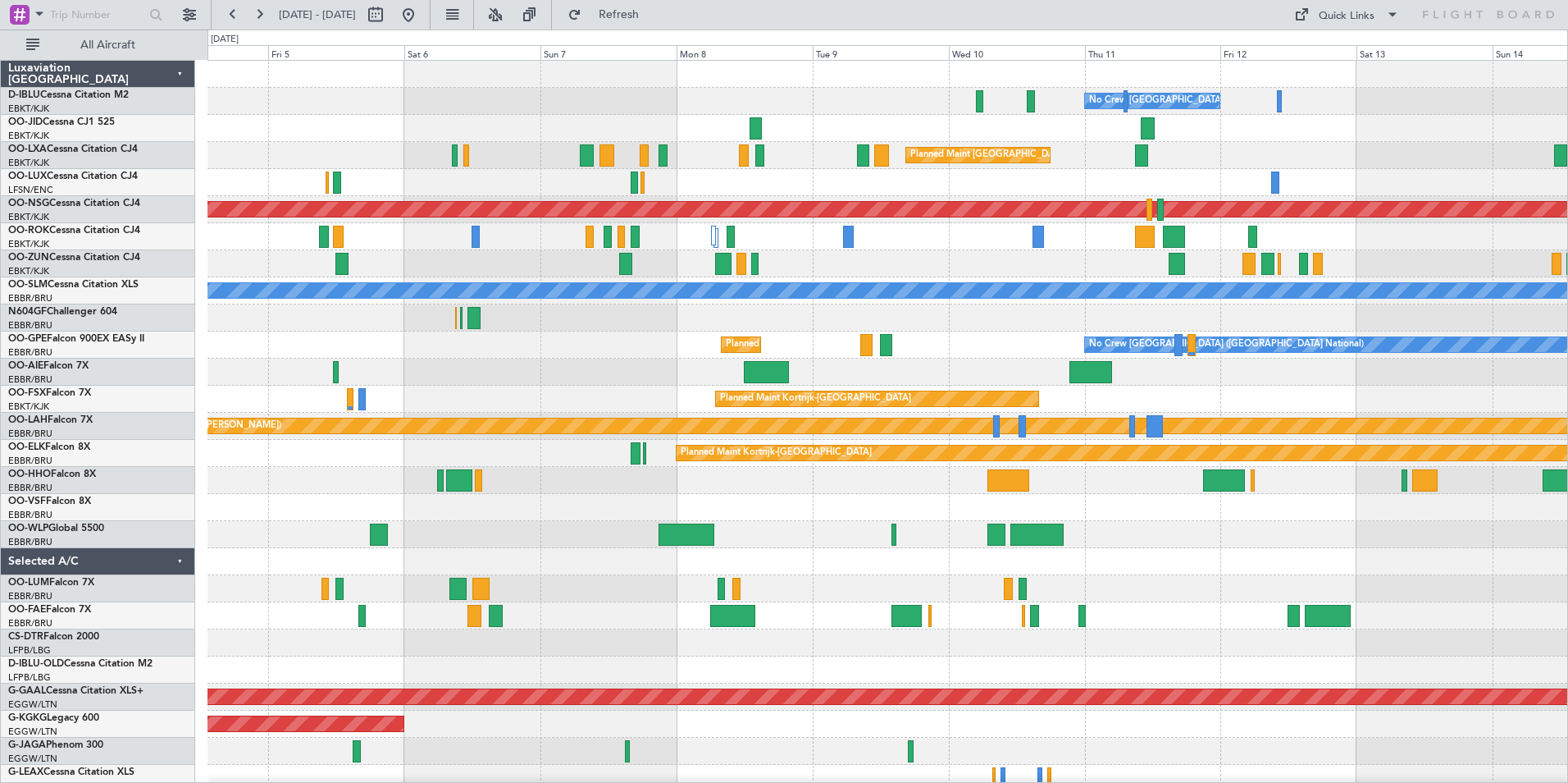
click at [1403, 583] on fb-app "[DATE] - [DATE] Refresh Quick Links All Aircraft No Crew [GEOGRAPHIC_DATA] (Bru…" at bounding box center [784, 397] width 1568 height 770
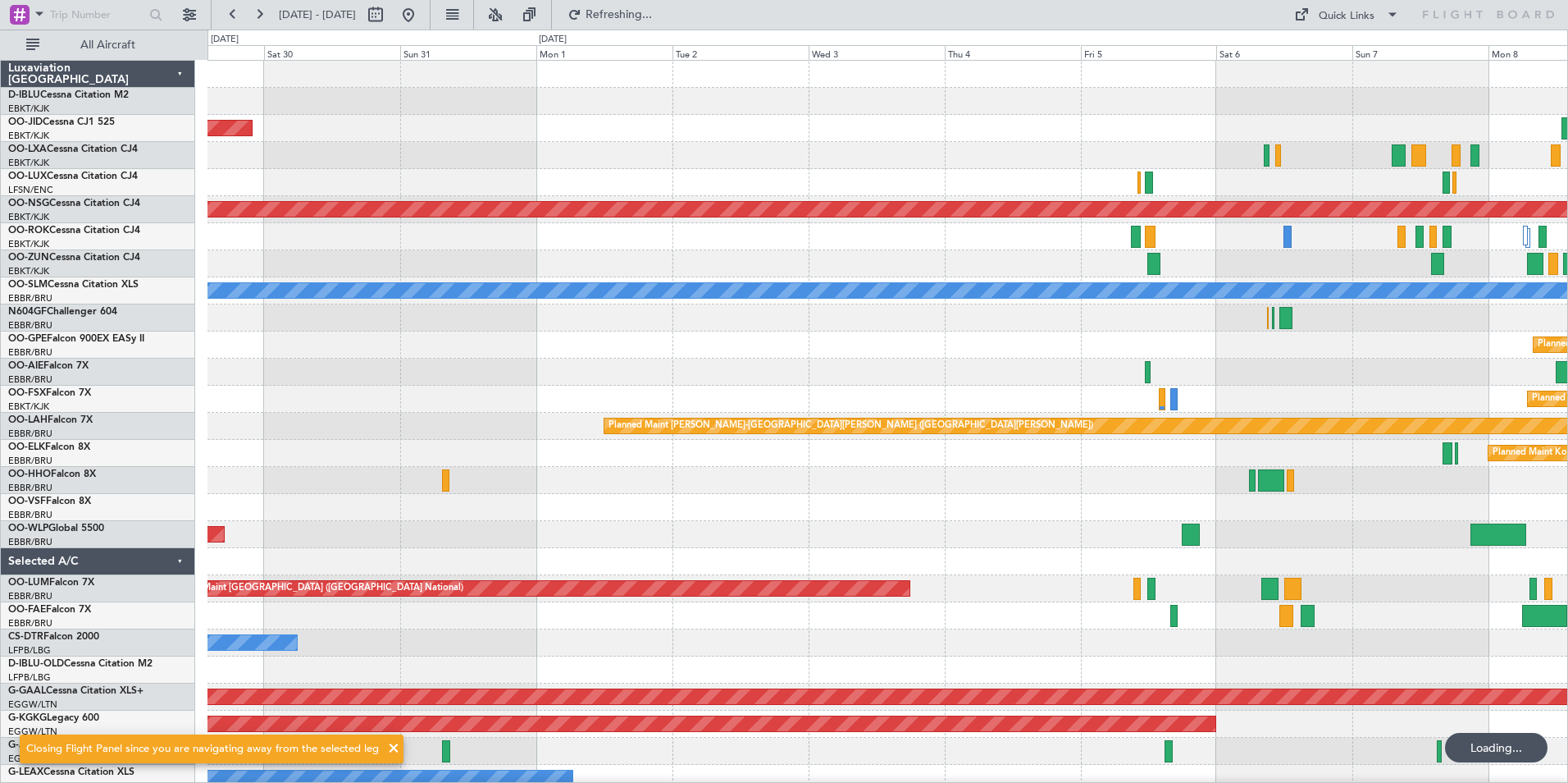
click at [1142, 624] on div "No Crew [GEOGRAPHIC_DATA] ([GEOGRAPHIC_DATA] National) AOG Maint [GEOGRAPHIC_DA…" at bounding box center [888, 602] width 1360 height 1083
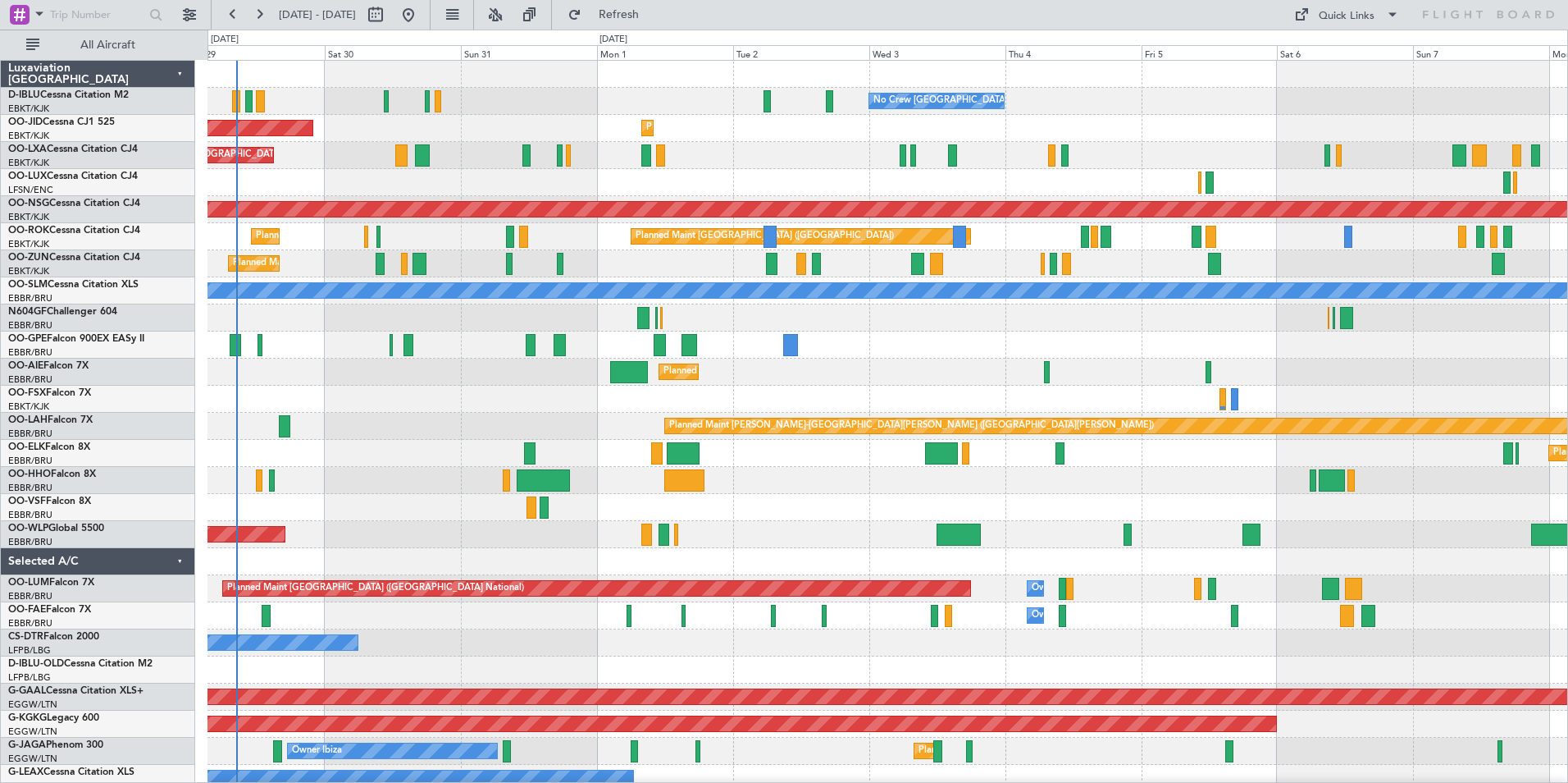
click at [902, 465] on div "Planned Maint Kortrijk-[GEOGRAPHIC_DATA]" at bounding box center [888, 454] width 1360 height 27
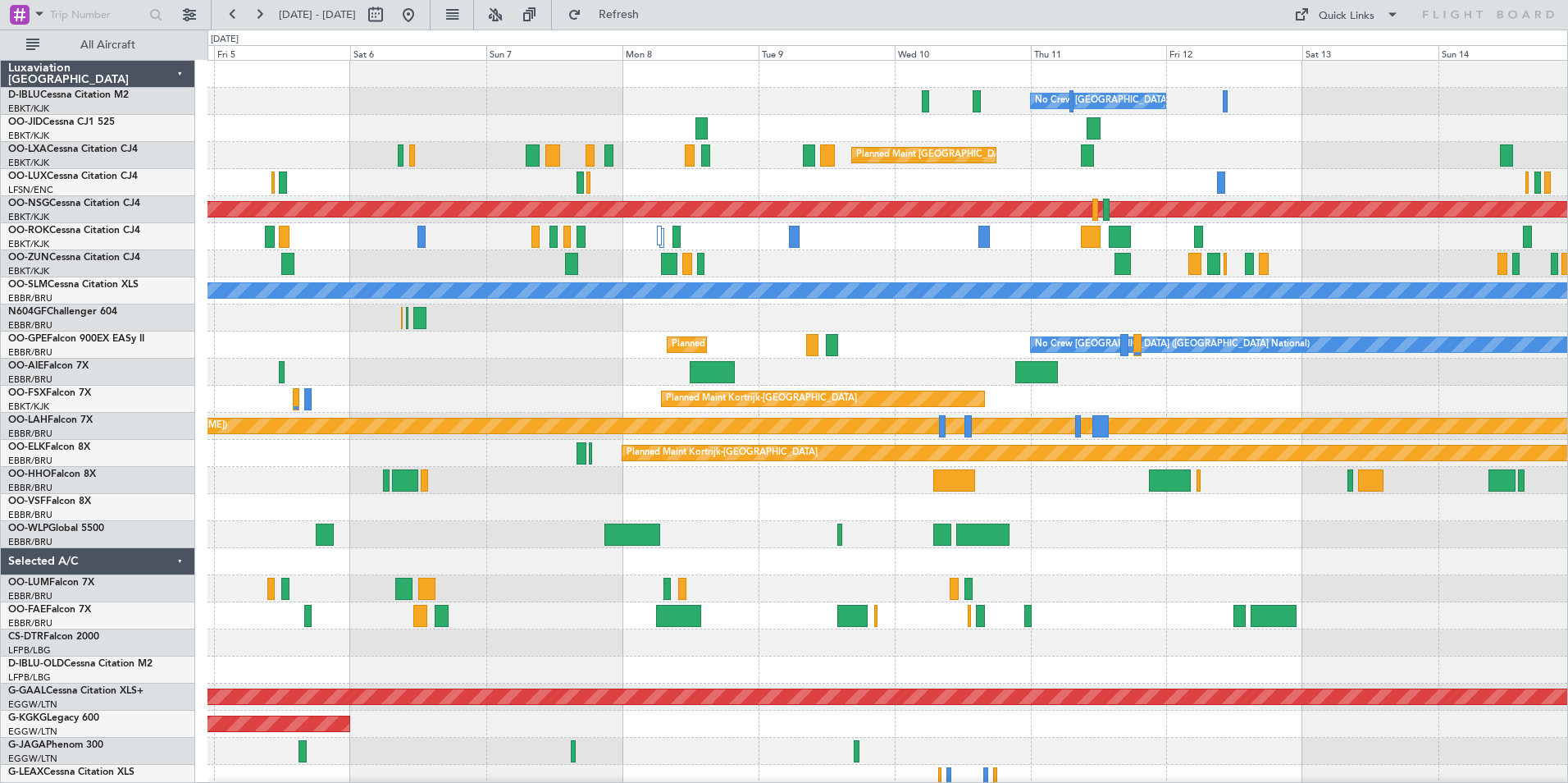
click at [155, 718] on div "No Crew [GEOGRAPHIC_DATA] ([GEOGRAPHIC_DATA] National) No Crew [GEOGRAPHIC_DATA…" at bounding box center [784, 406] width 1568 height 754
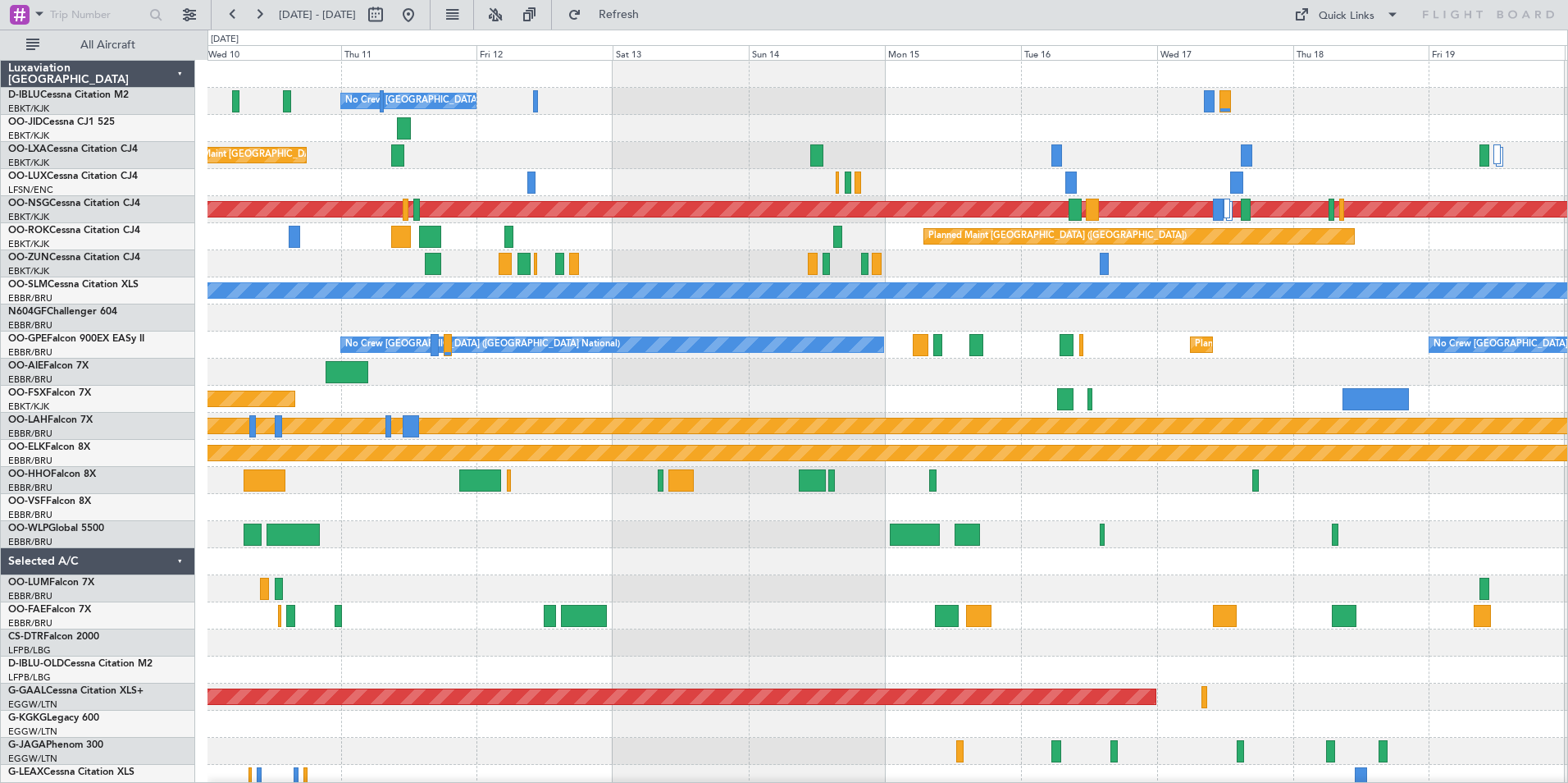
click at [121, 758] on div "No Crew [GEOGRAPHIC_DATA] ([GEOGRAPHIC_DATA] National) Planned Maint [GEOGRAPHI…" at bounding box center [784, 406] width 1568 height 754
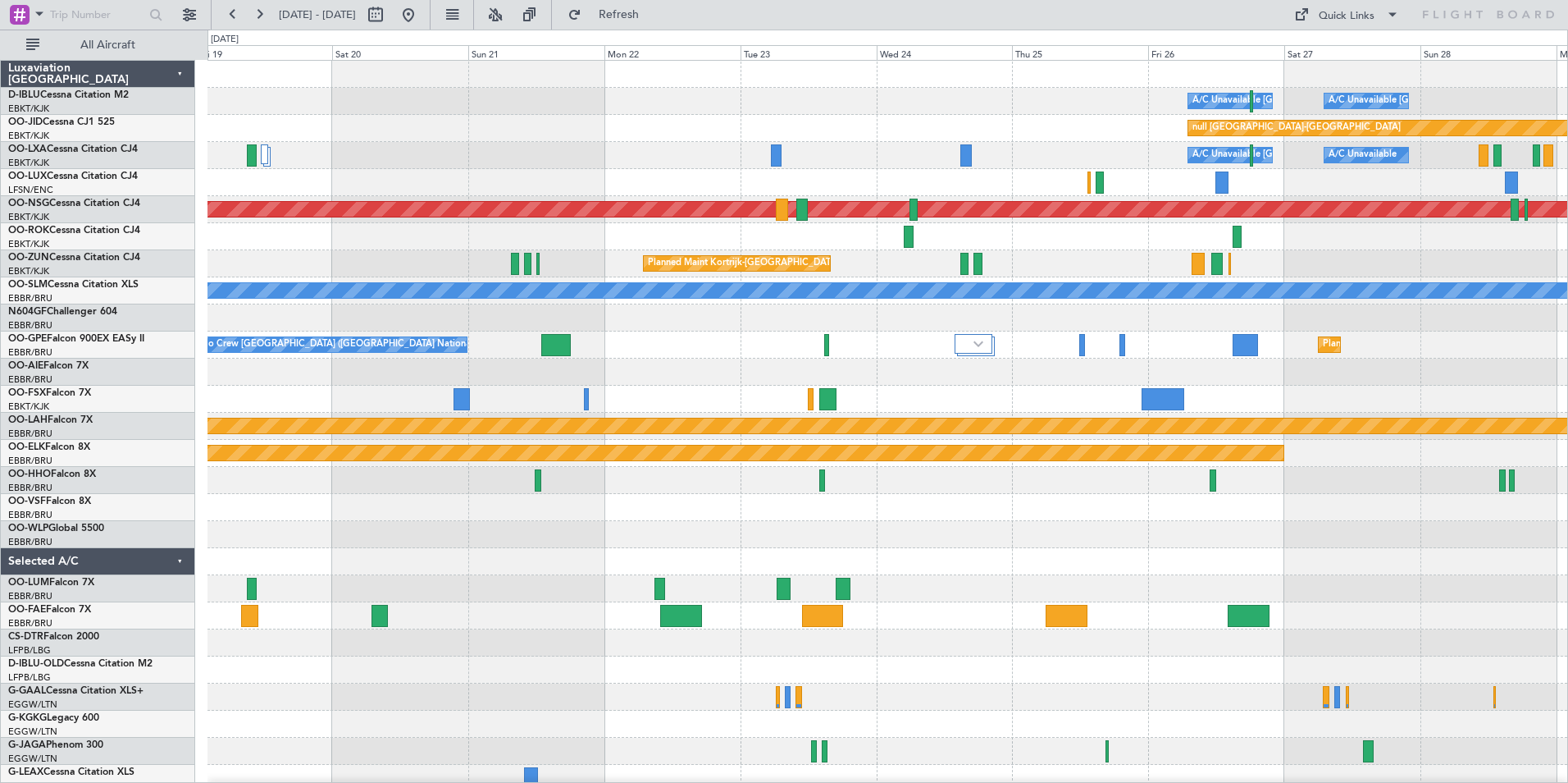
click at [816, 733] on div "A/C Unavailable [GEOGRAPHIC_DATA] ([GEOGRAPHIC_DATA] National) A/C Unavailable …" at bounding box center [888, 602] width 1360 height 1083
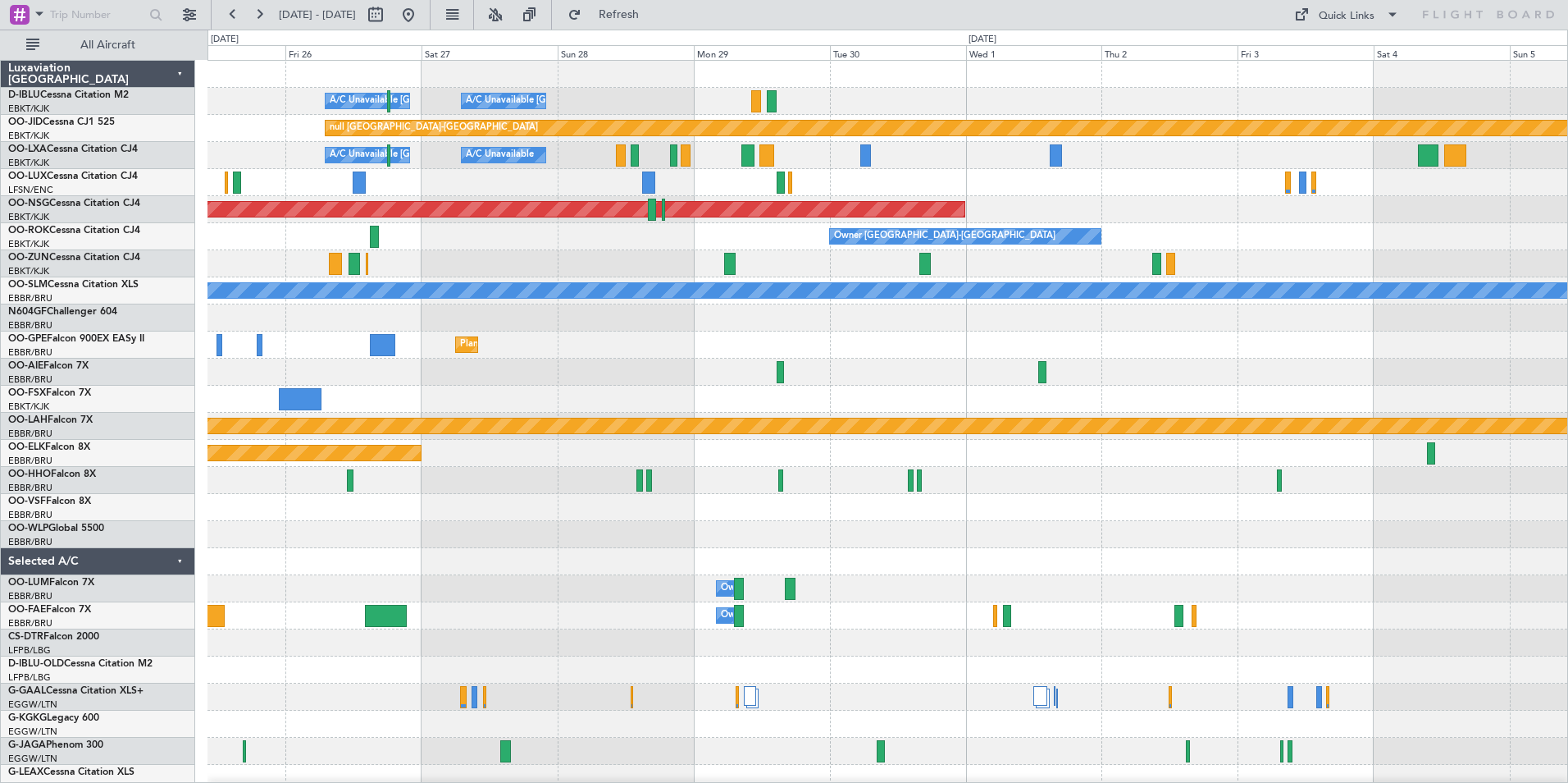
click at [176, 571] on div "A/C Unavailable [GEOGRAPHIC_DATA] ([GEOGRAPHIC_DATA] National) A/C Unavailable …" at bounding box center [784, 406] width 1568 height 754
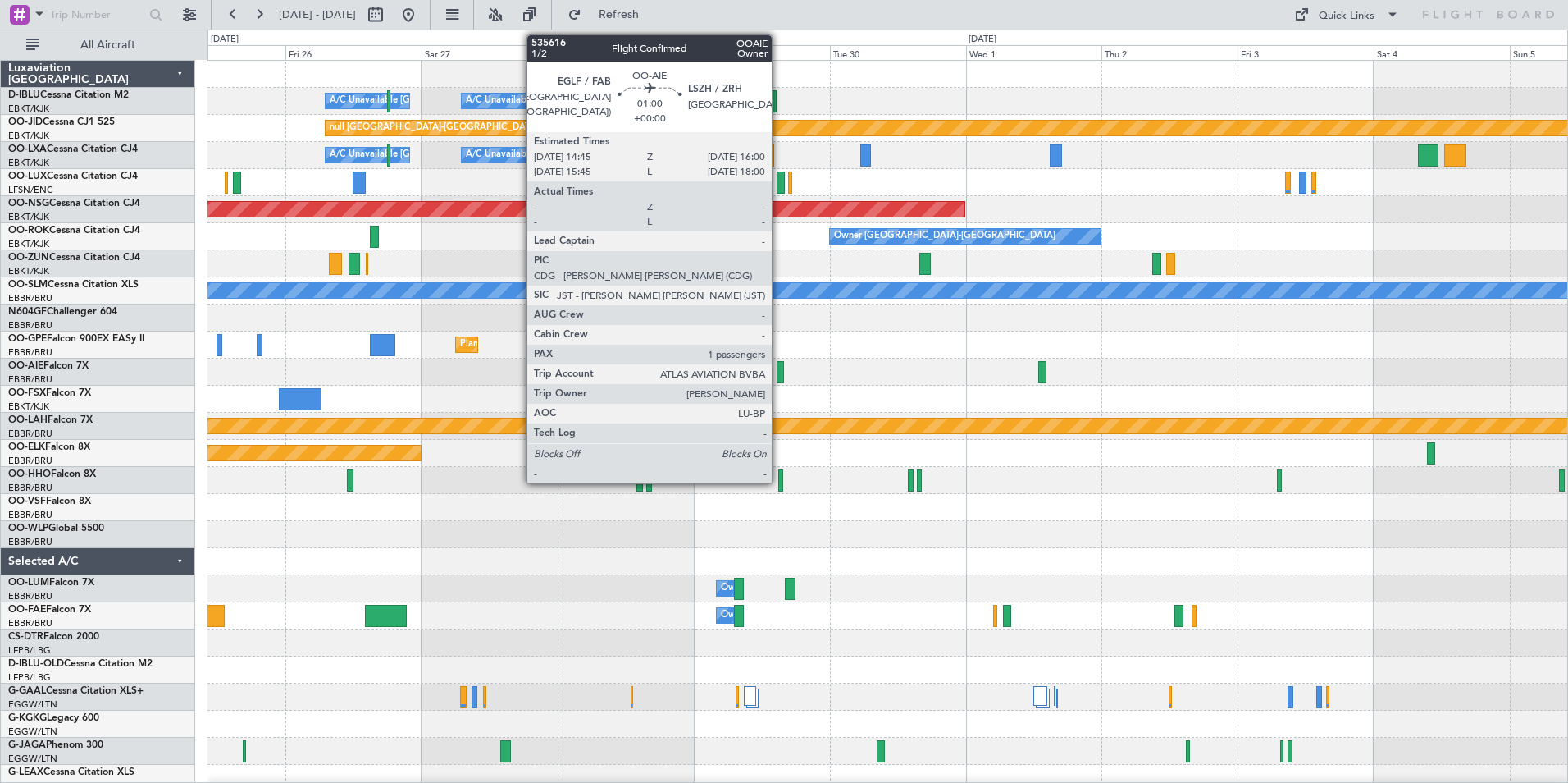
click at [779, 380] on div at bounding box center [781, 372] width 7 height 22
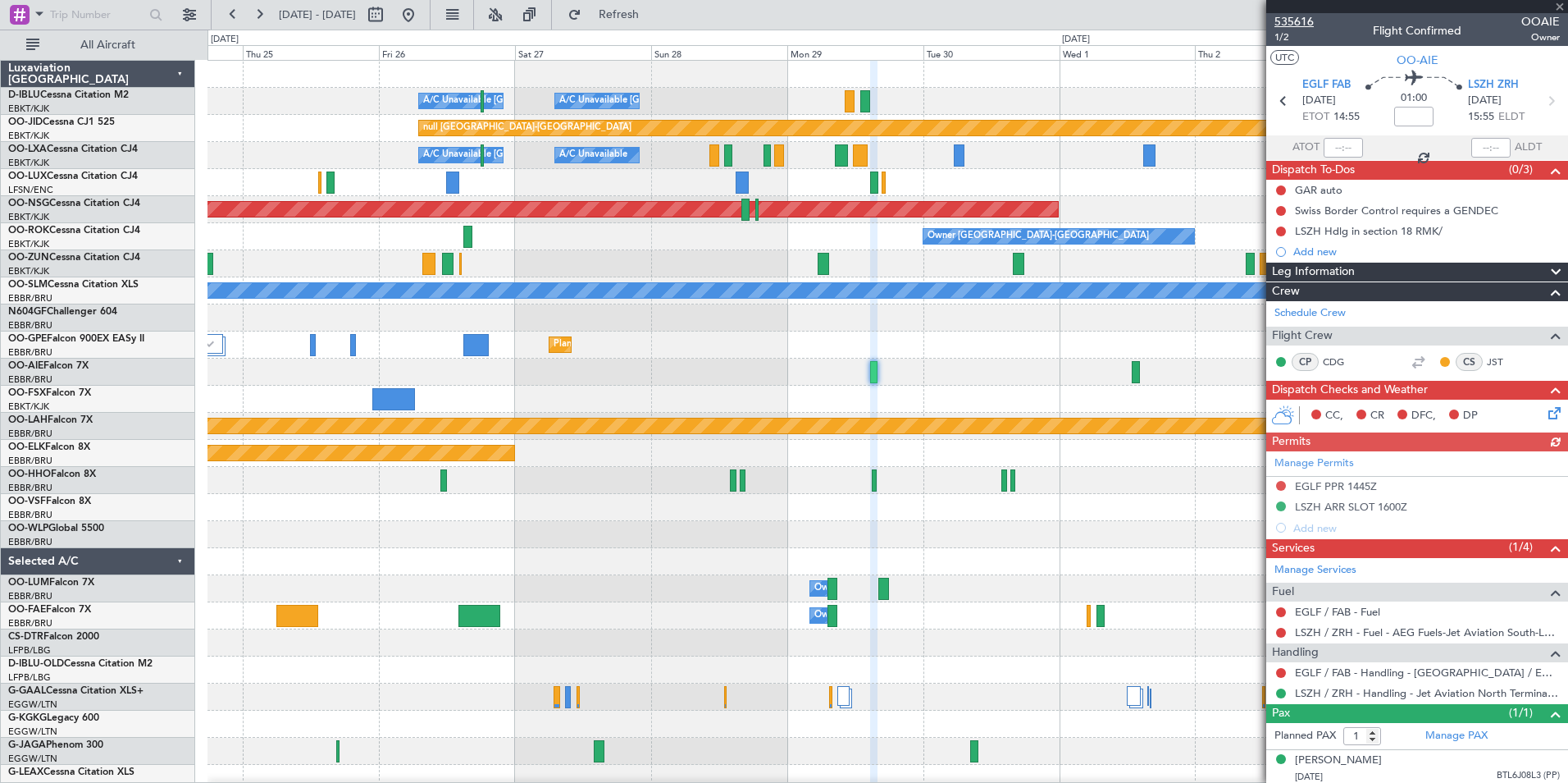
click at [1305, 20] on span "535616" at bounding box center [1294, 21] width 39 height 17
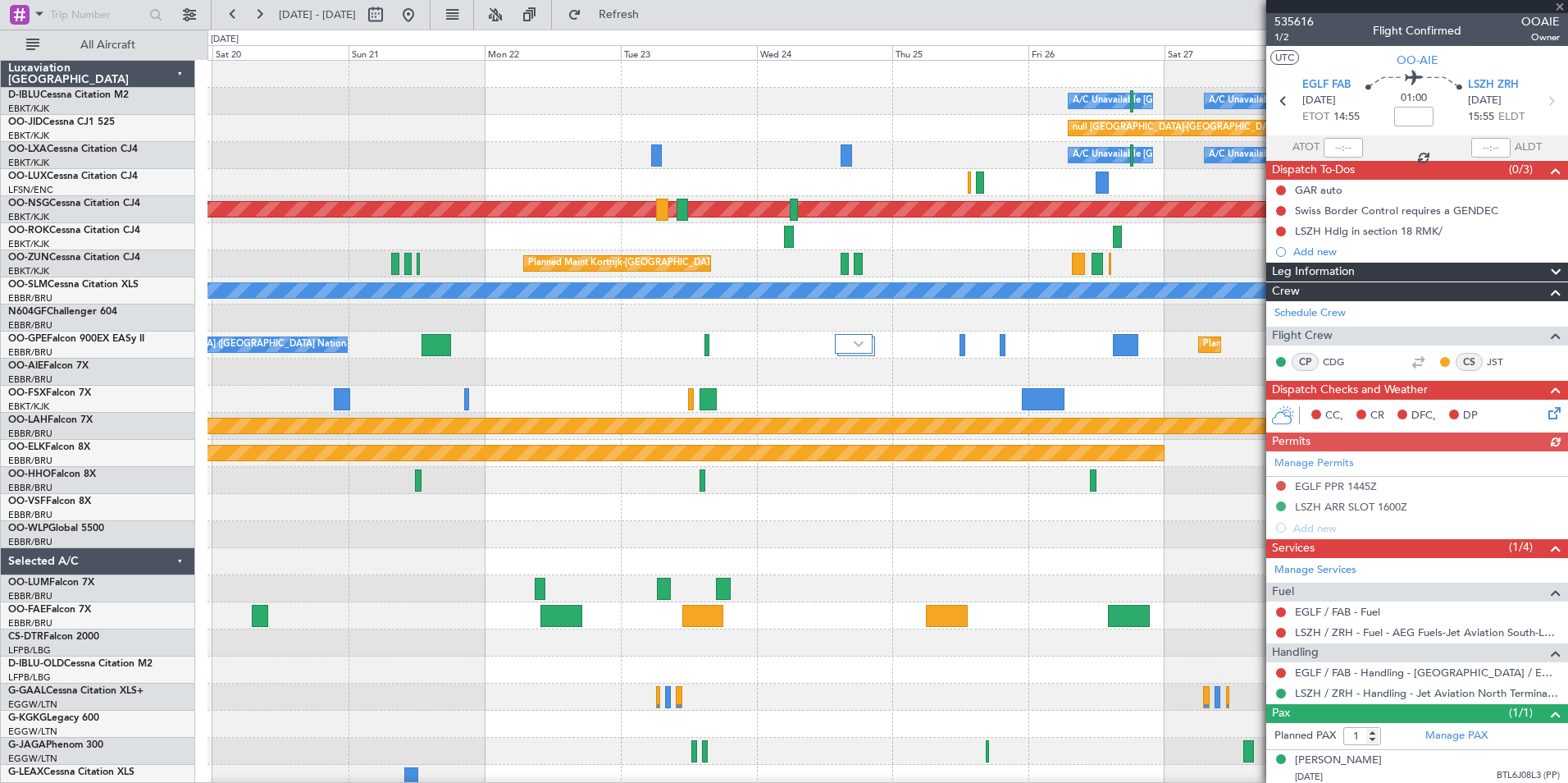
click at [1263, 406] on div "A/C Unavailable [GEOGRAPHIC_DATA] ([GEOGRAPHIC_DATA] National) A/C Unavailable …" at bounding box center [888, 574] width 1360 height 1029
click at [1321, 444] on fb-app "[DATE] - [DATE] Refresh Quick Links All Aircraft A/C Unavailable [GEOGRAPHIC_DA…" at bounding box center [784, 397] width 1568 height 770
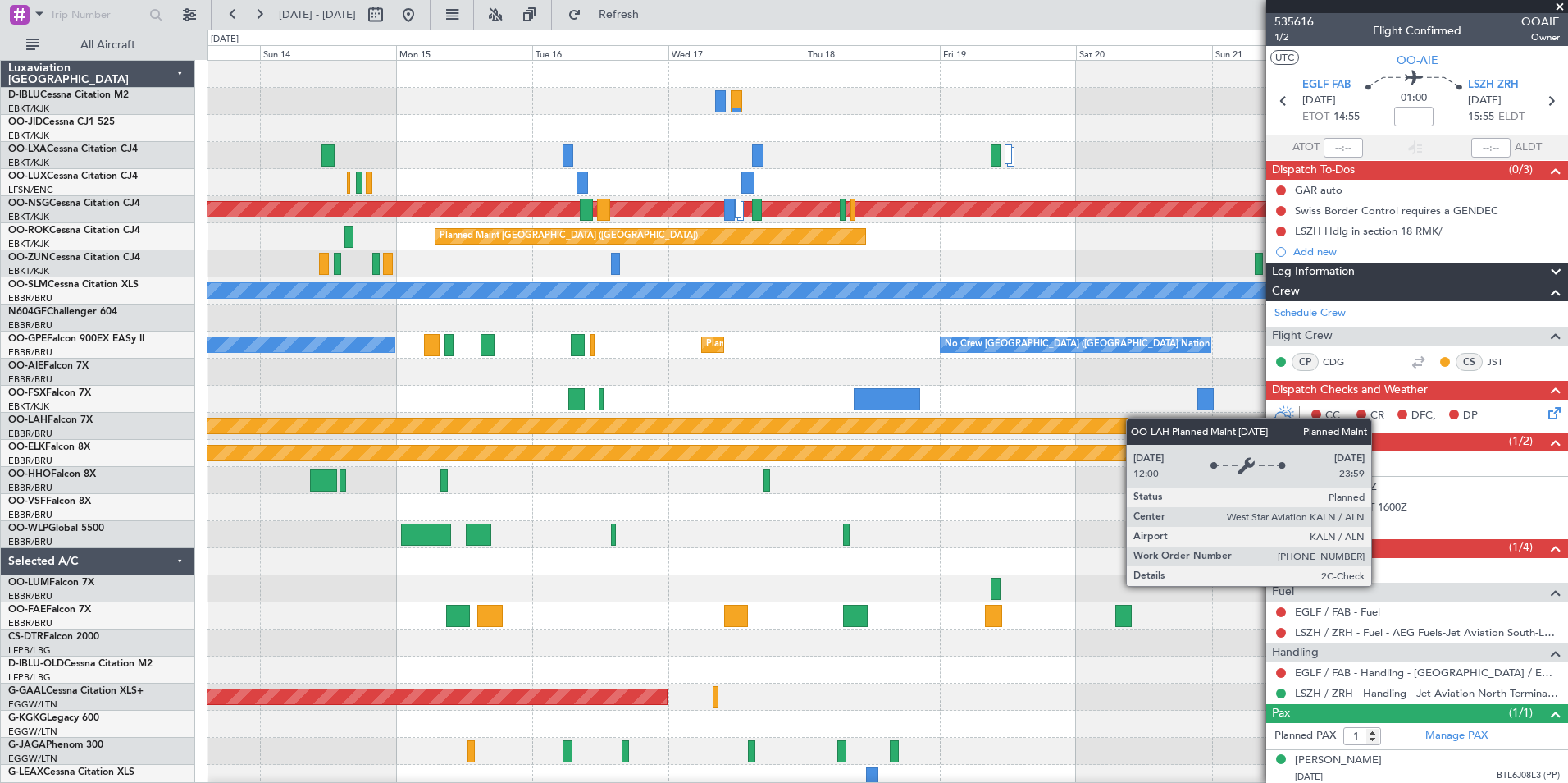
click at [1273, 418] on fb-app "[DATE] - [DATE] Refresh Quick Links All Aircraft No Crew [GEOGRAPHIC_DATA] (Bru…" at bounding box center [784, 397] width 1568 height 770
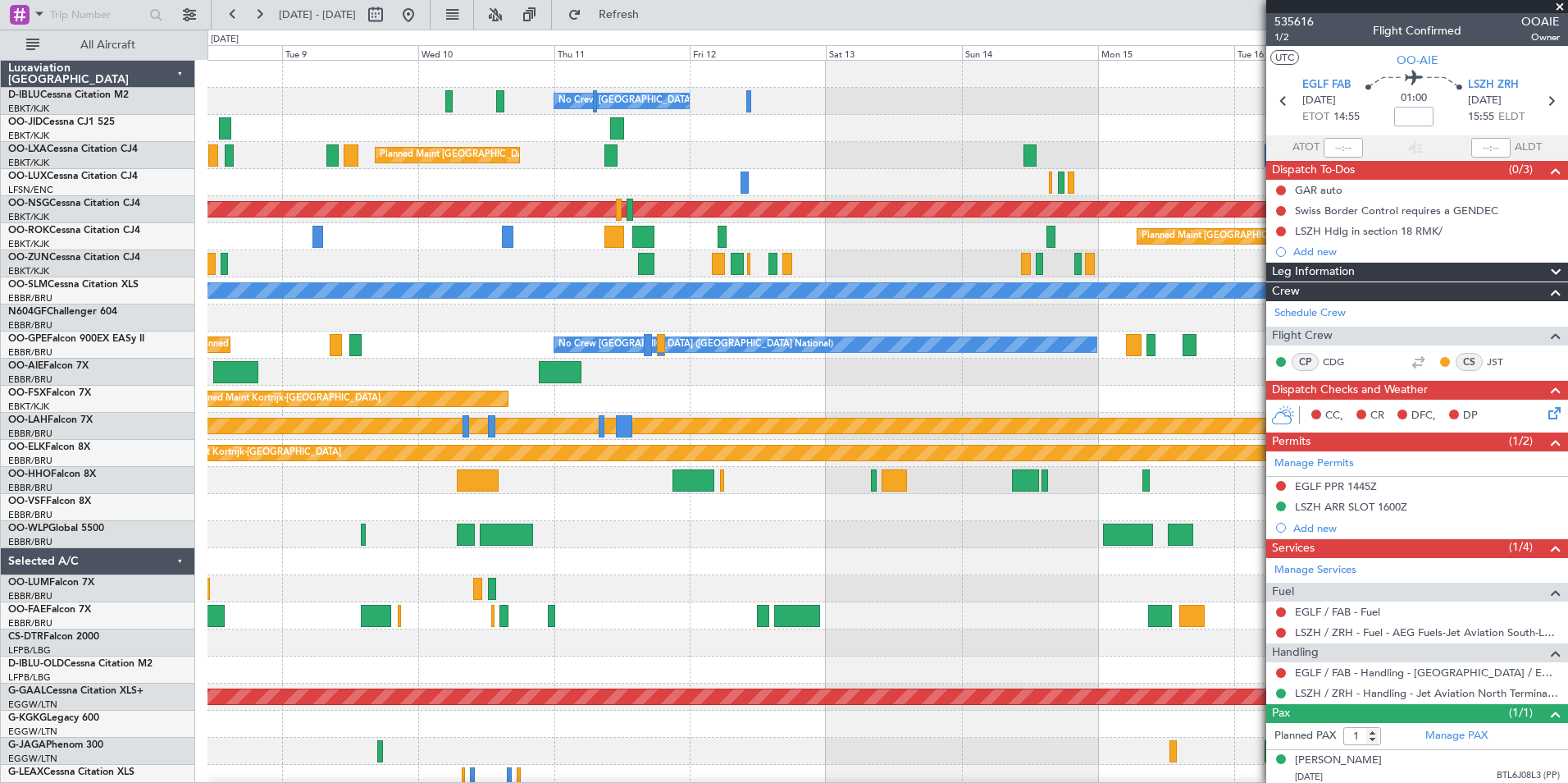
click at [1324, 472] on fb-app "[DATE] - [DATE] Refresh Quick Links All Aircraft No Crew [GEOGRAPHIC_DATA] (Bru…" at bounding box center [784, 397] width 1568 height 770
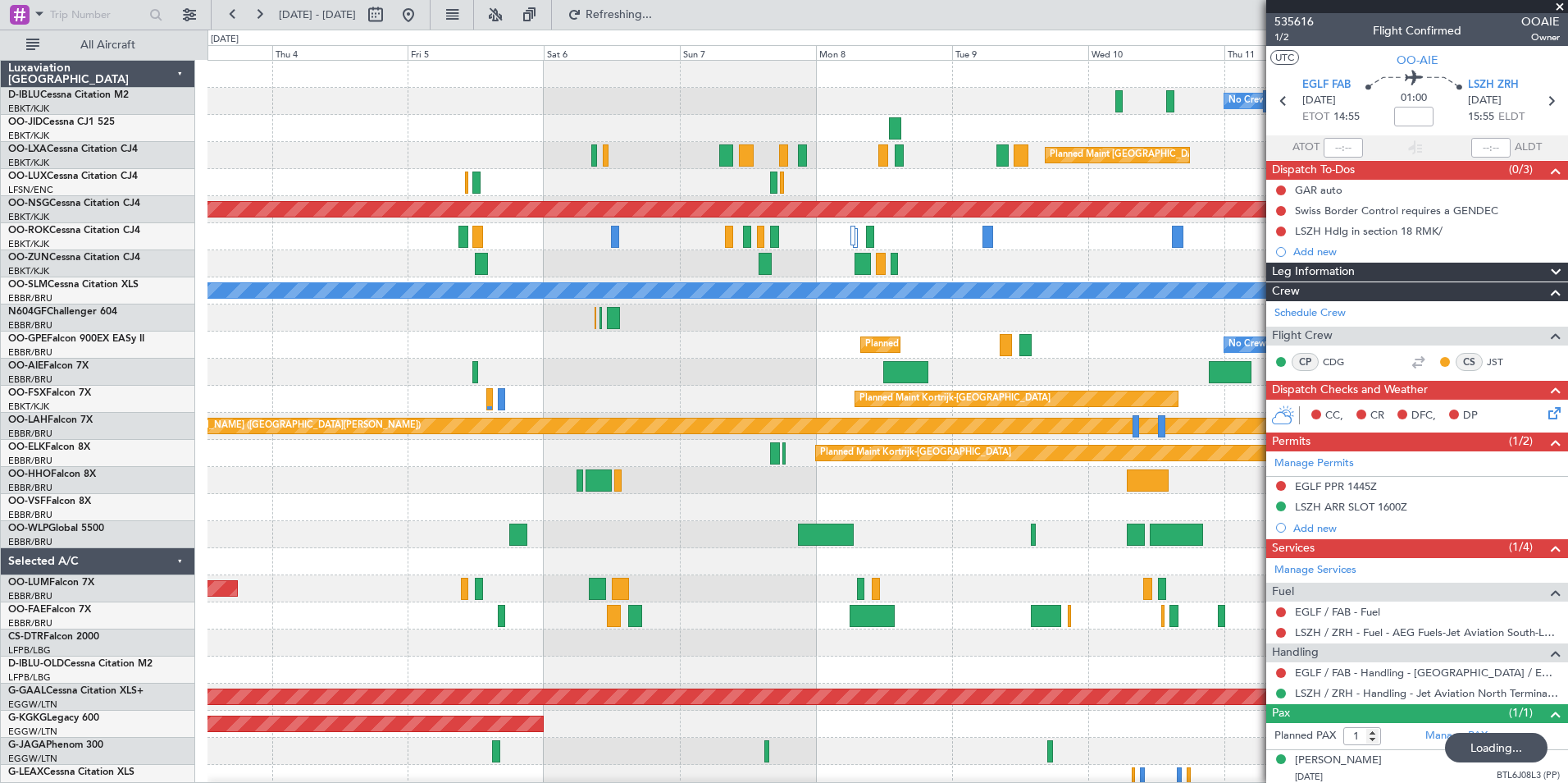
click at [1118, 509] on div "No Crew [GEOGRAPHIC_DATA] ([GEOGRAPHIC_DATA] National) Planned Maint [GEOGRAPHI…" at bounding box center [888, 616] width 1360 height 1110
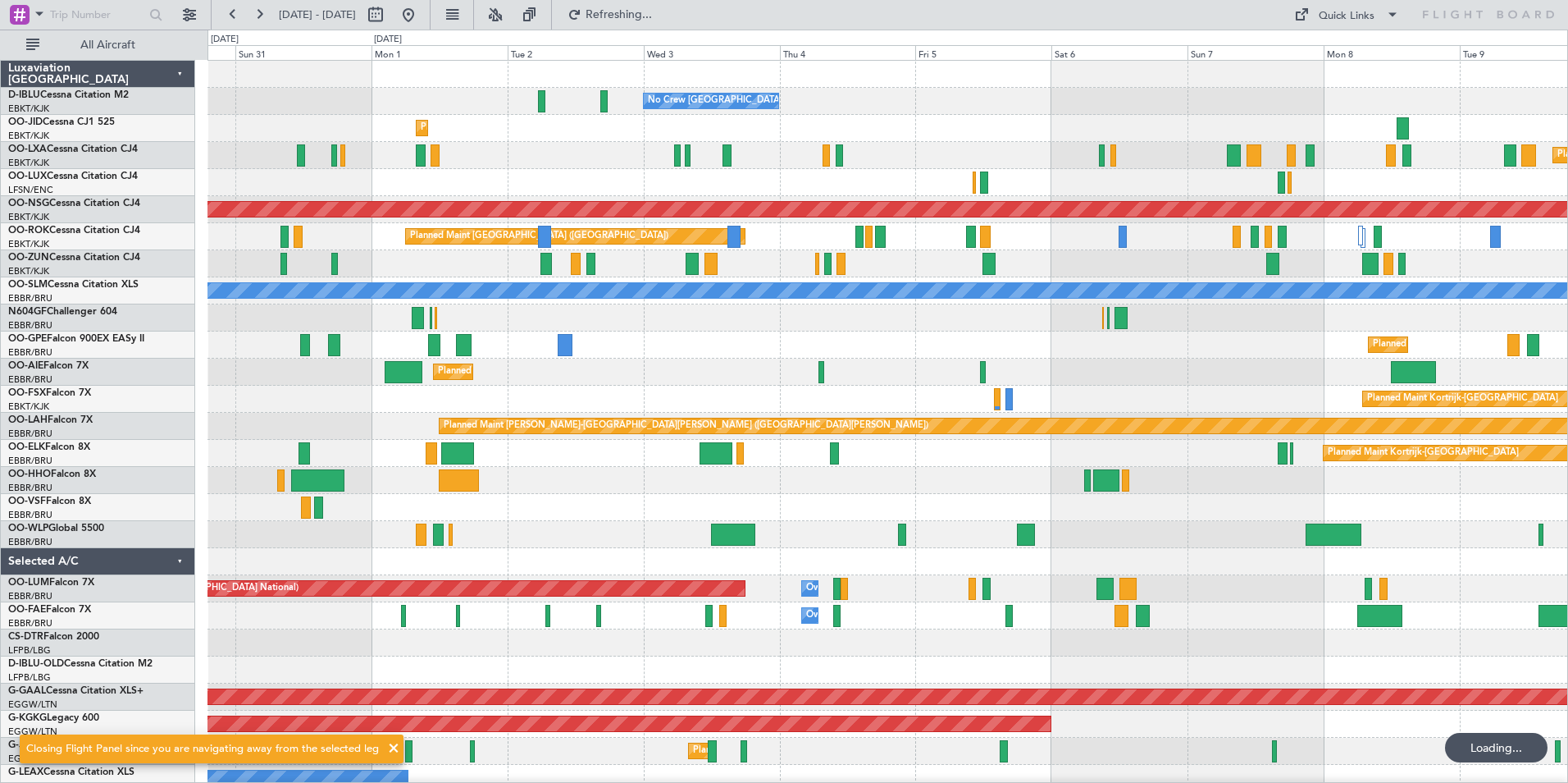
click at [902, 503] on div "No Crew [GEOGRAPHIC_DATA] ([GEOGRAPHIC_DATA] National) No Crew [GEOGRAPHIC_DATA…" at bounding box center [888, 602] width 1360 height 1083
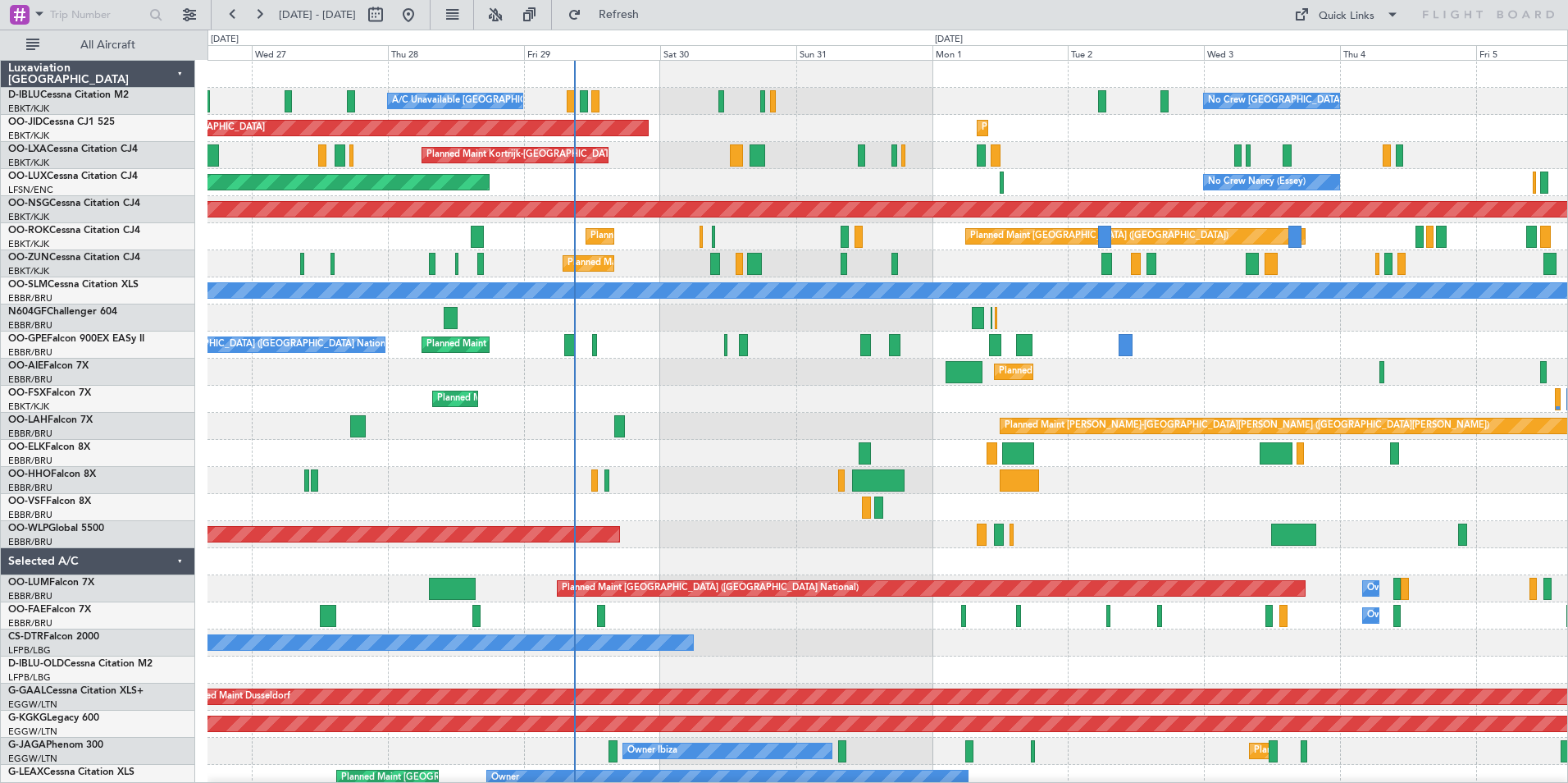
click at [760, 396] on div "A/C Unavailable [GEOGRAPHIC_DATA]-[GEOGRAPHIC_DATA] No Crew [GEOGRAPHIC_DATA] (…" at bounding box center [888, 629] width 1360 height 1138
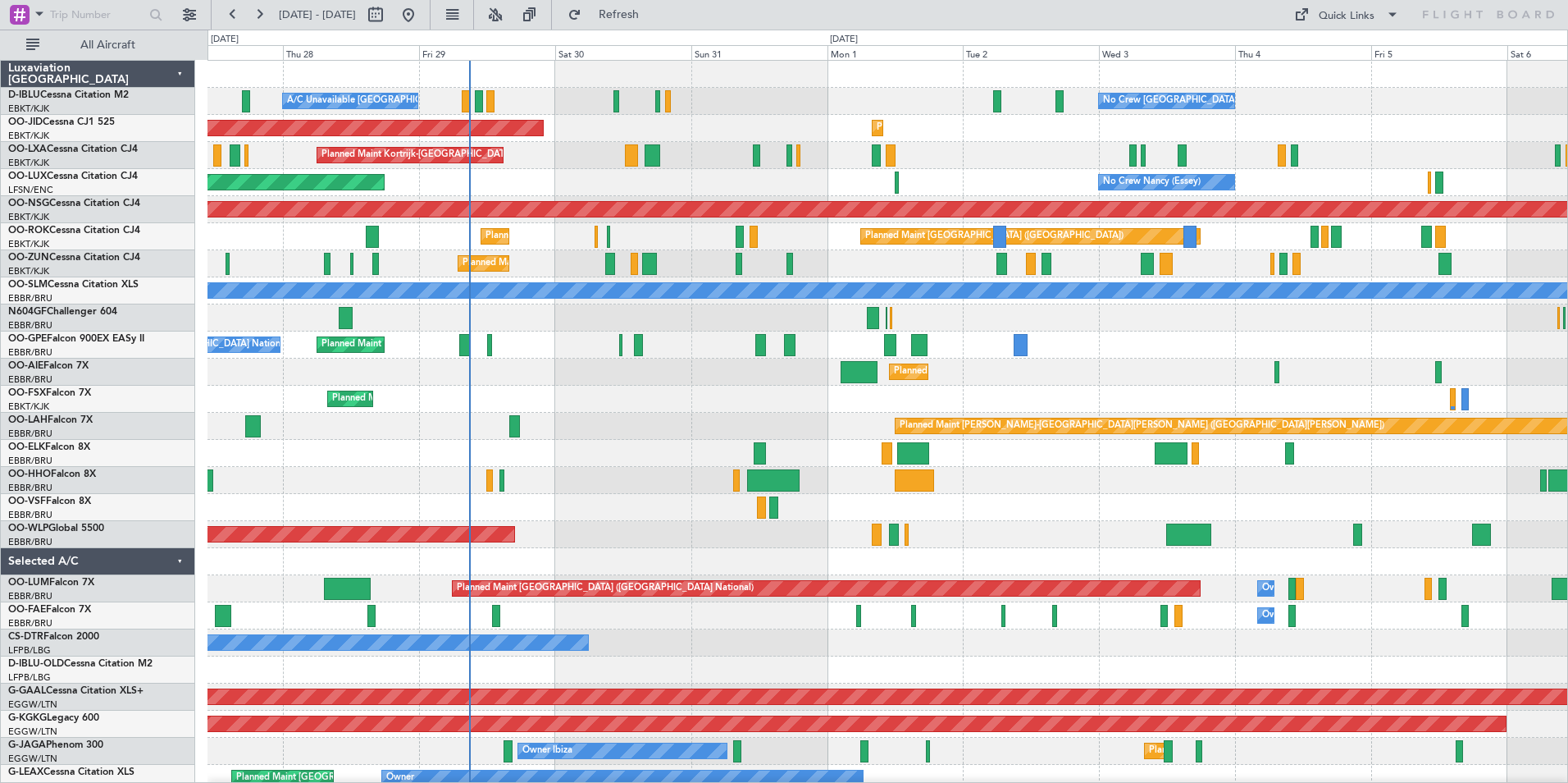
click at [1224, 367] on div "Planned Maint [GEOGRAPHIC_DATA] ([GEOGRAPHIC_DATA])" at bounding box center [888, 372] width 1360 height 27
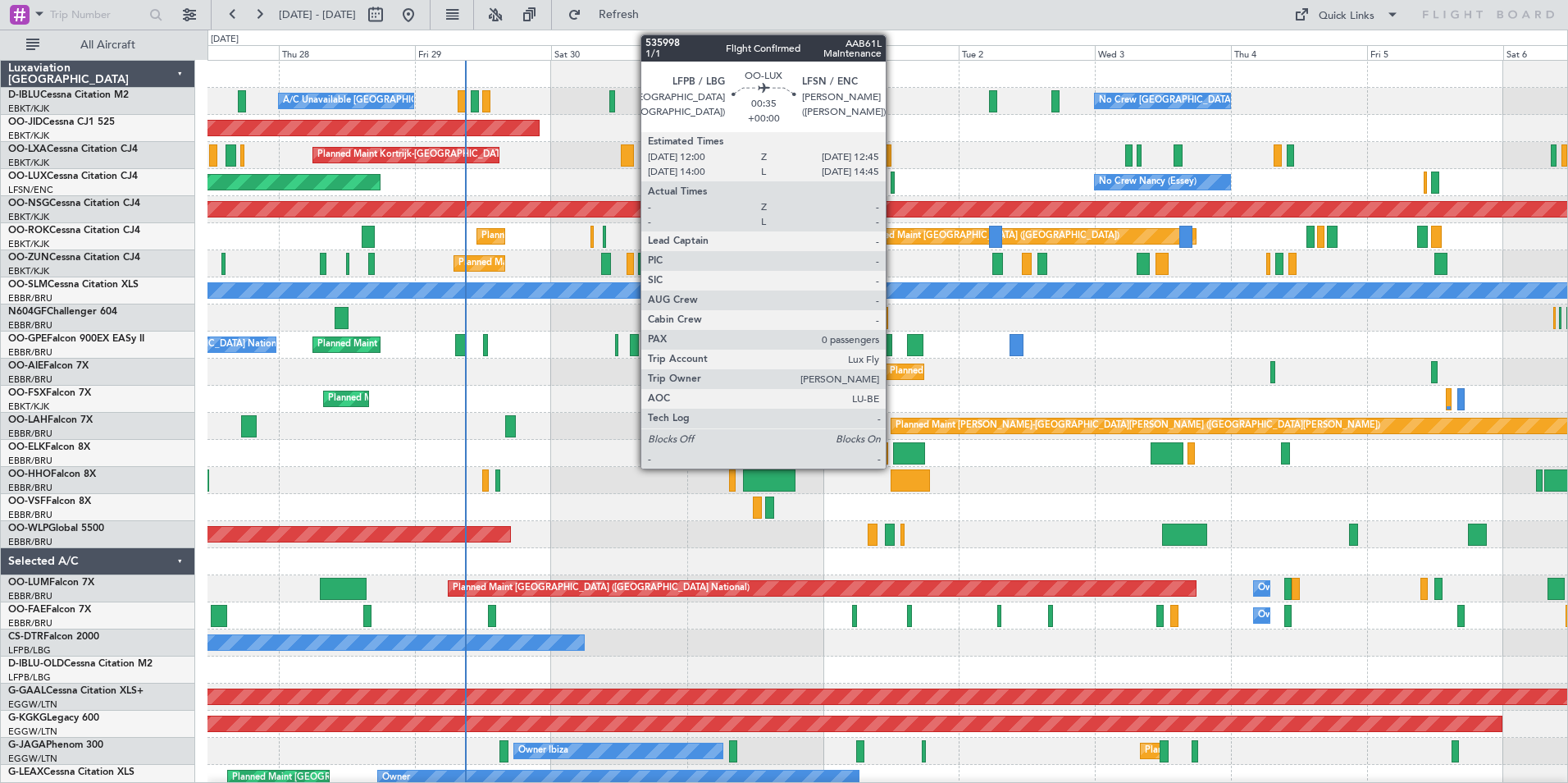
click at [893, 186] on div at bounding box center [892, 183] width 5 height 22
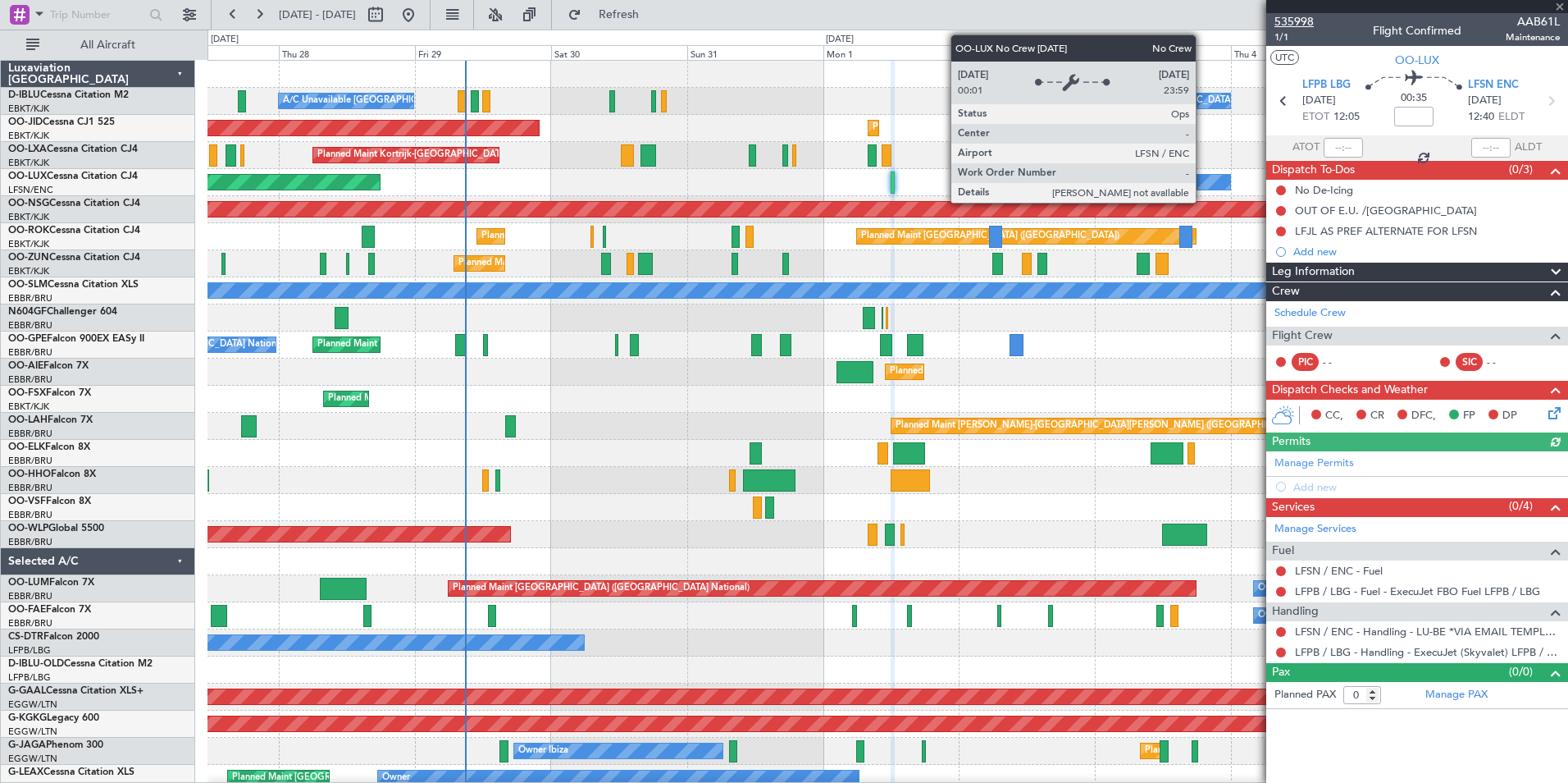
click at [1306, 20] on span "535998" at bounding box center [1294, 21] width 39 height 17
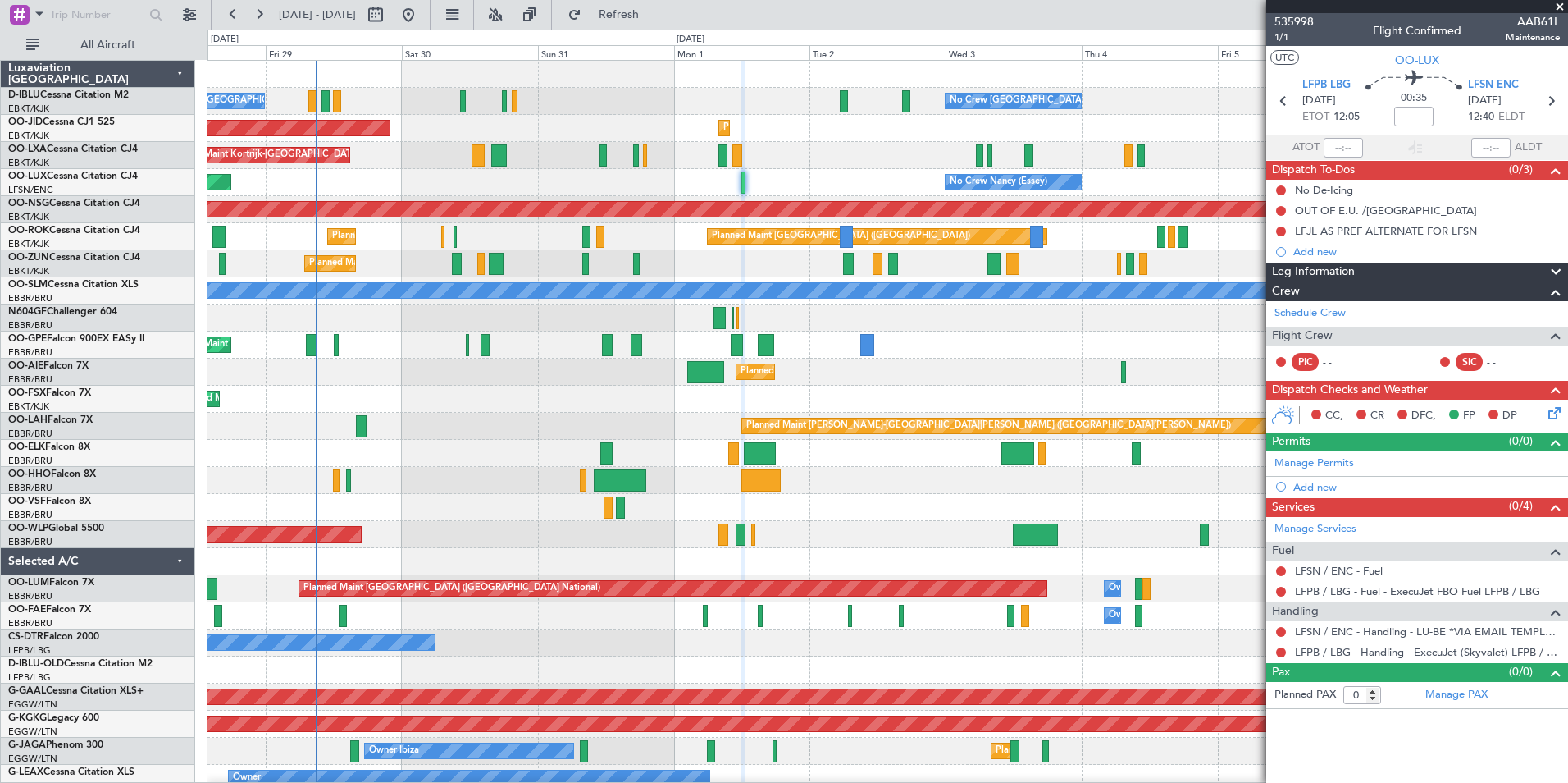
click at [831, 384] on div "A/C Unavailable Kortrijk-Wevelgem No Crew Brussels (Brussels National) AOG Main…" at bounding box center [888, 629] width 1360 height 1138
click at [229, 440] on div "A/C Unavailable Kortrijk-Wevelgem No Crew Brussels (Brussels National) AOG Main…" at bounding box center [888, 629] width 1360 height 1138
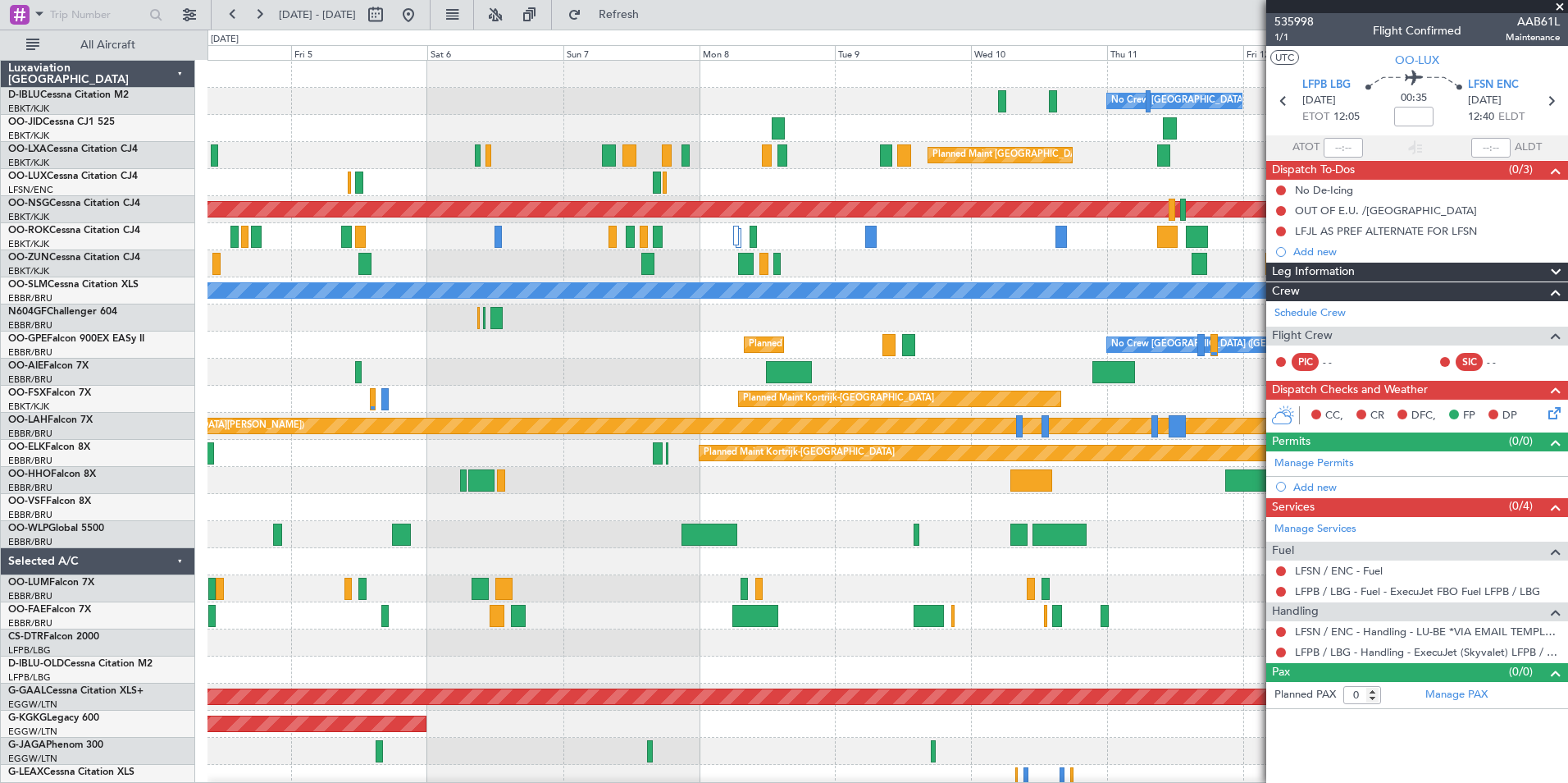
click at [576, 456] on div "No Crew Brussels (Brussels National) No Crew Brussels (Brussels National) Plann…" at bounding box center [888, 629] width 1360 height 1138
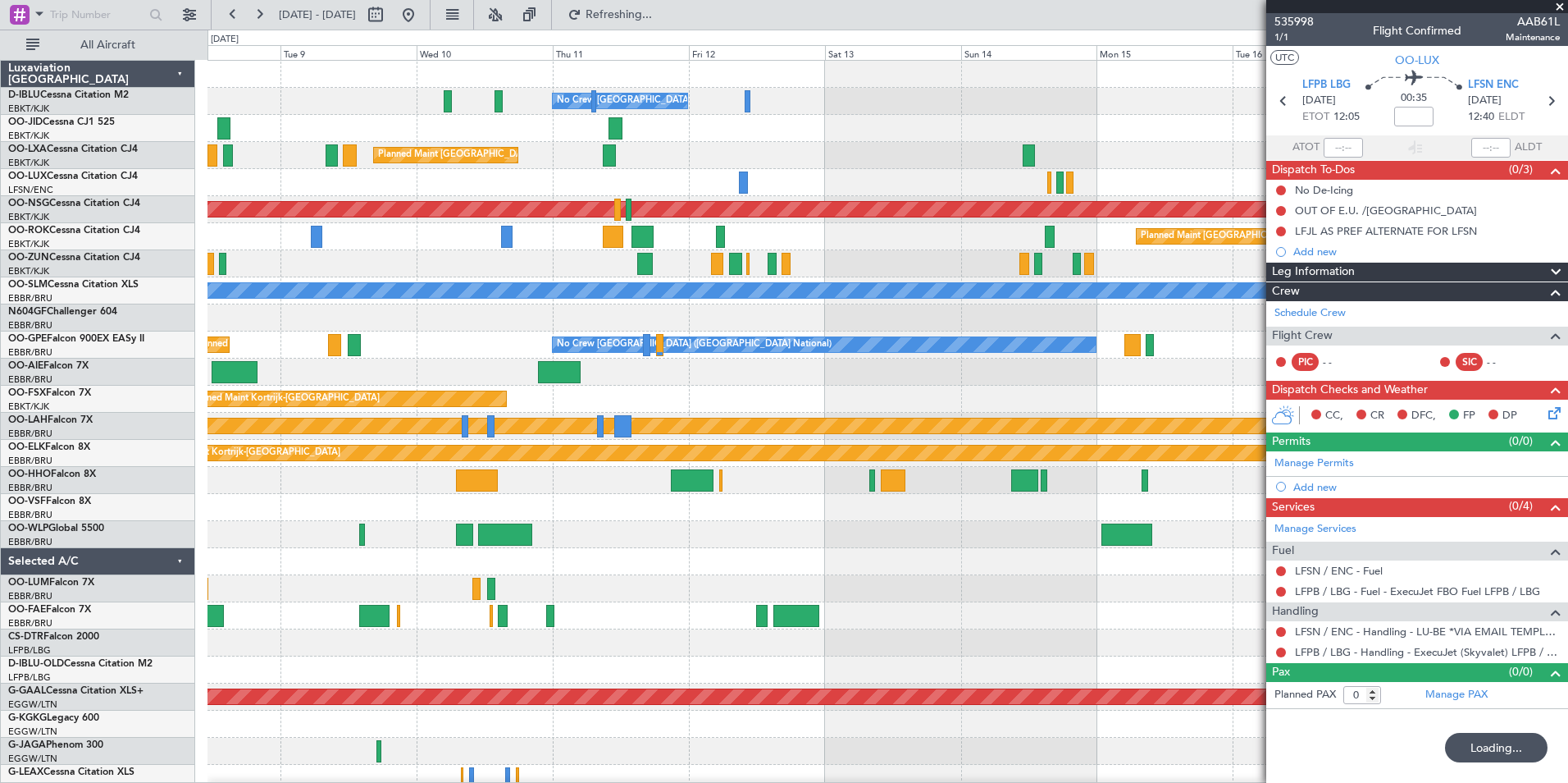
click at [507, 495] on div "No Crew Brussels (Brussels National) Planned Maint Brussels (Brussels National)…" at bounding box center [888, 602] width 1360 height 1083
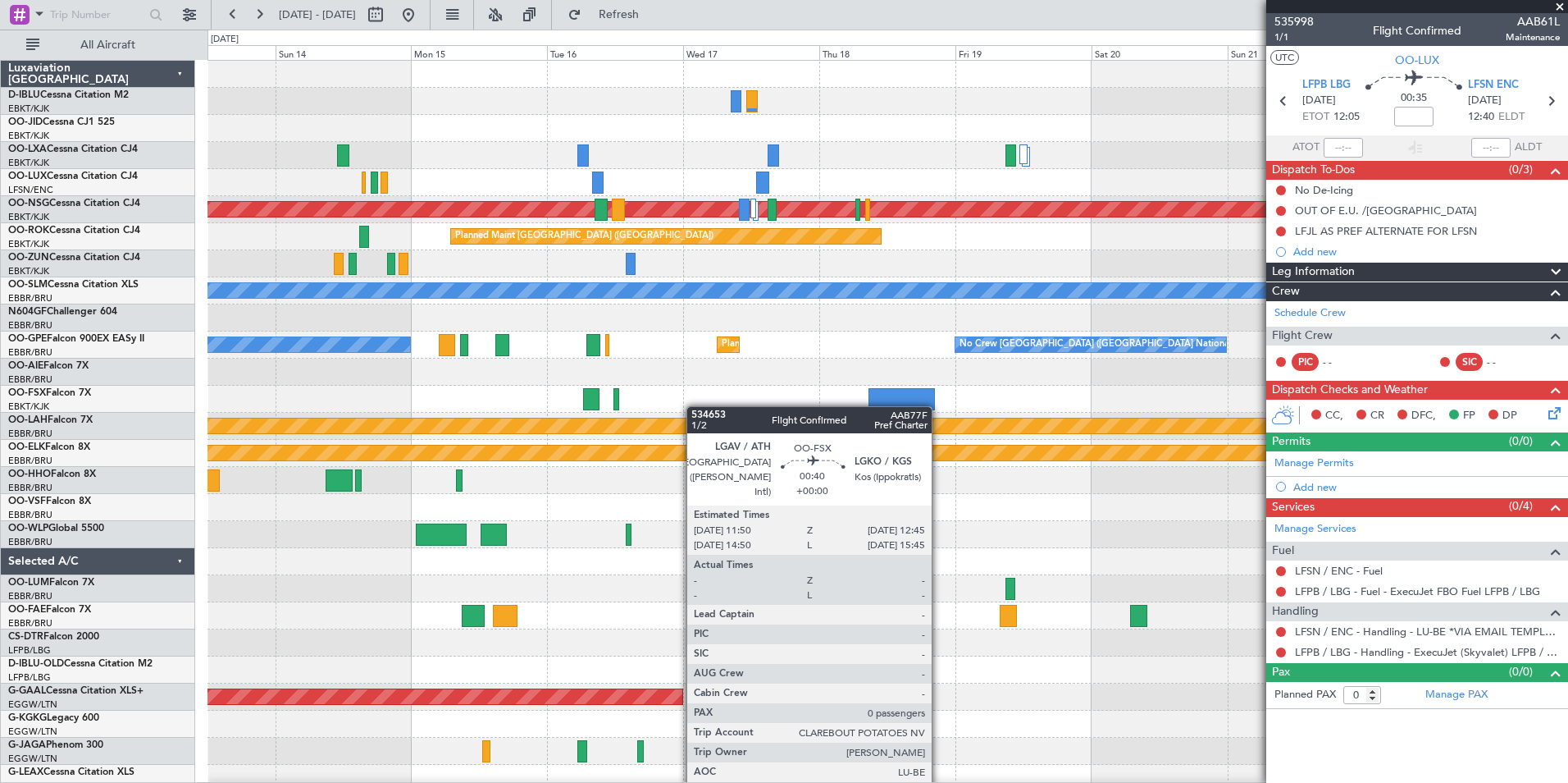
click at [154, 419] on div "No Crew Brussels (Brussels National) Planned Maint Paris (Le Bourget) Planned M…" at bounding box center [784, 406] width 1568 height 754
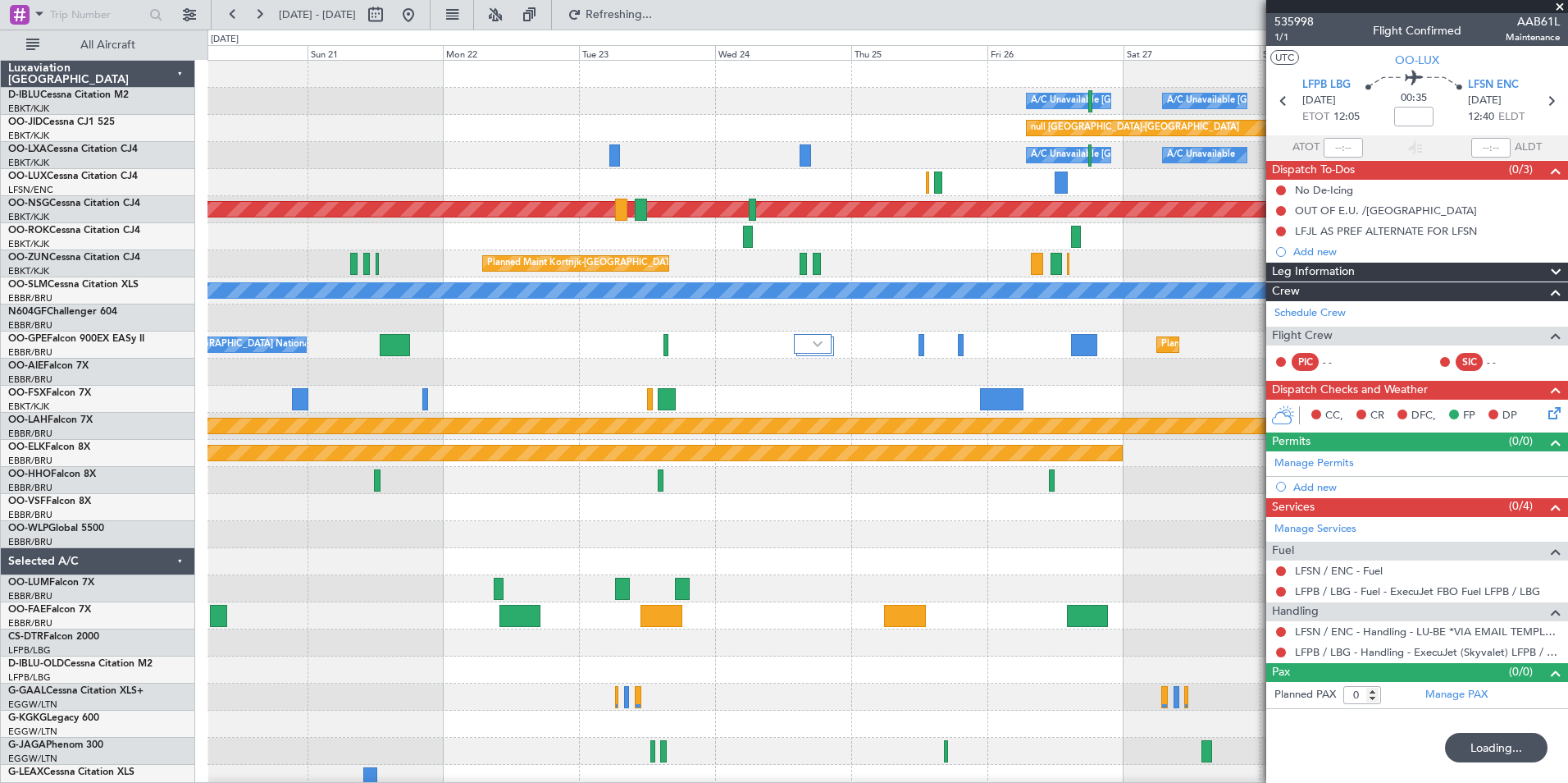
click at [175, 419] on div "A/C Unavailable Brussels (Brussels National) A/C Unavailable Kortrijk-Wevelgem …" at bounding box center [784, 406] width 1568 height 754
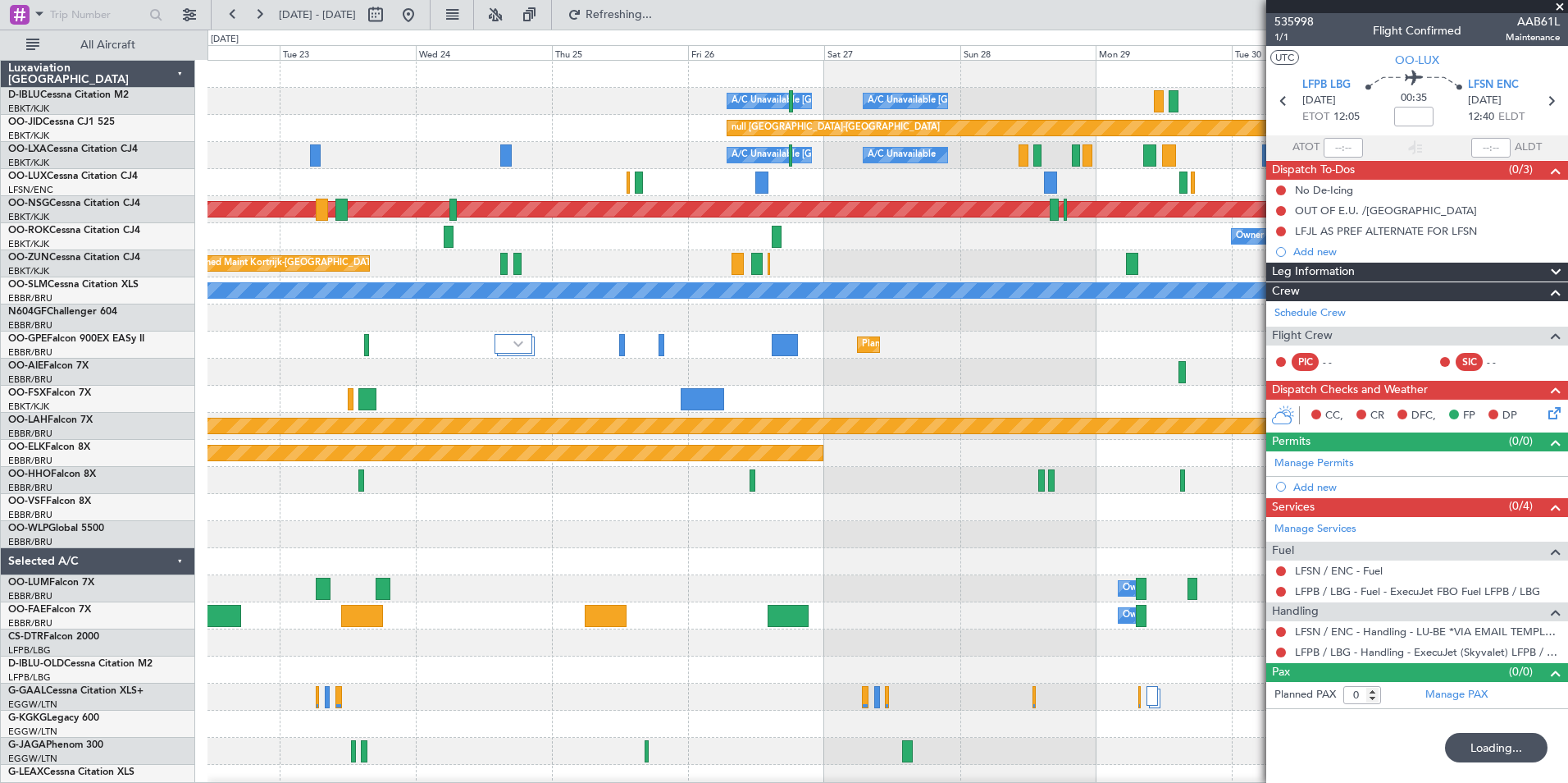
click at [562, 396] on div "A/C Unavailable Brussels (Brussels National) A/C Unavailable Kortrijk-Wevelgem …" at bounding box center [888, 602] width 1360 height 1083
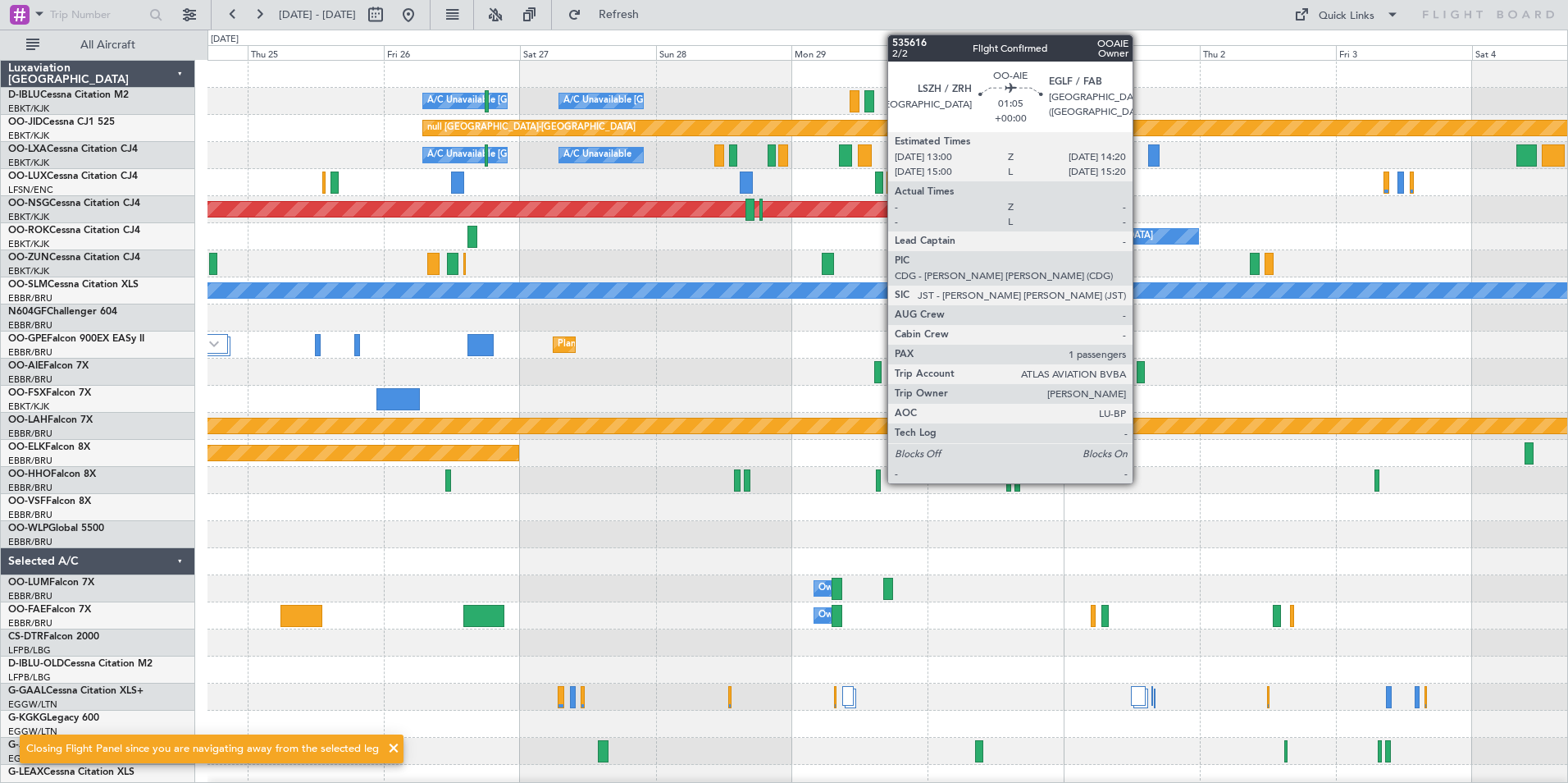
click at [1140, 379] on div at bounding box center [1141, 372] width 8 height 22
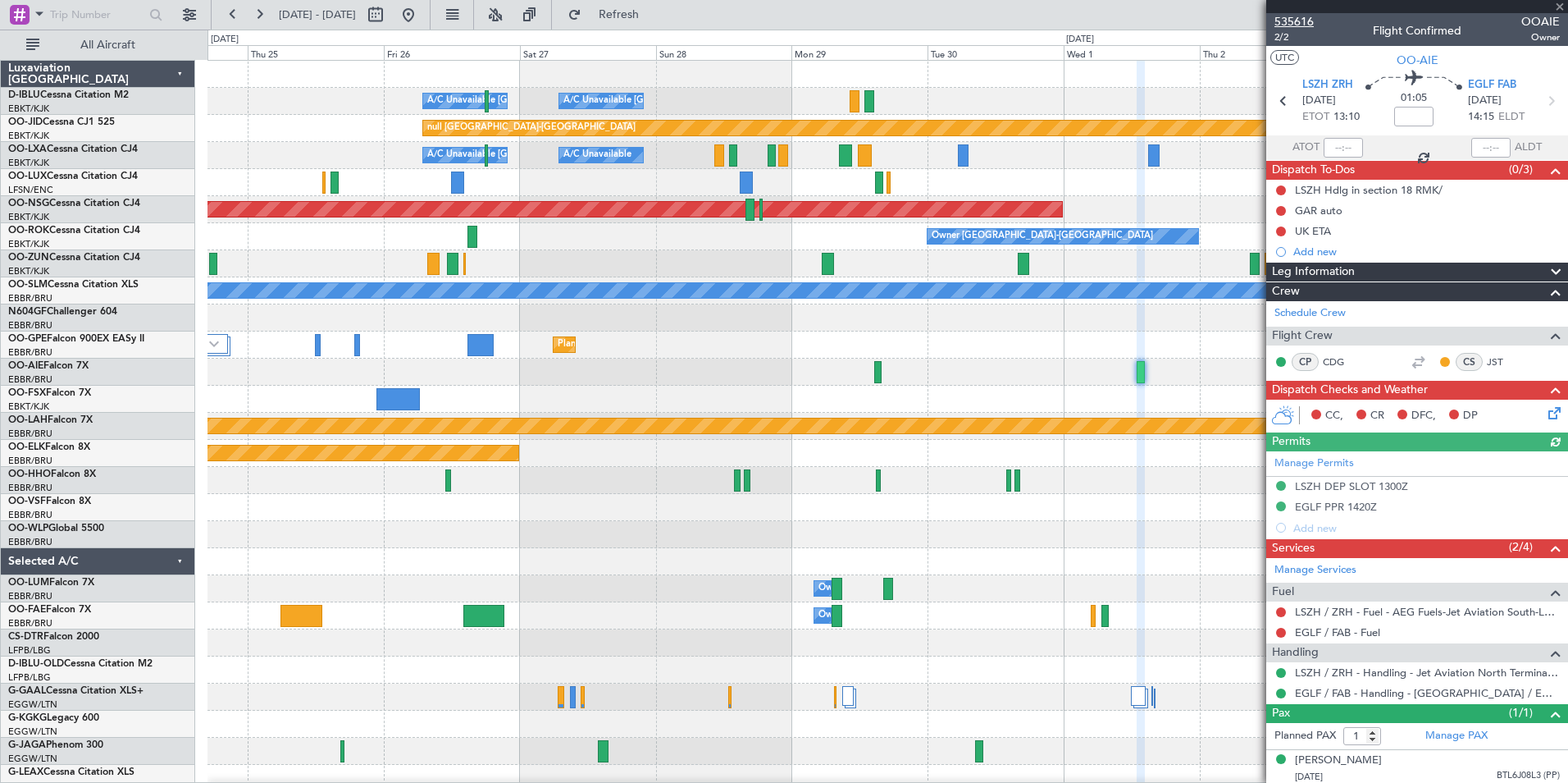
click at [1303, 22] on span "535616" at bounding box center [1294, 21] width 39 height 17
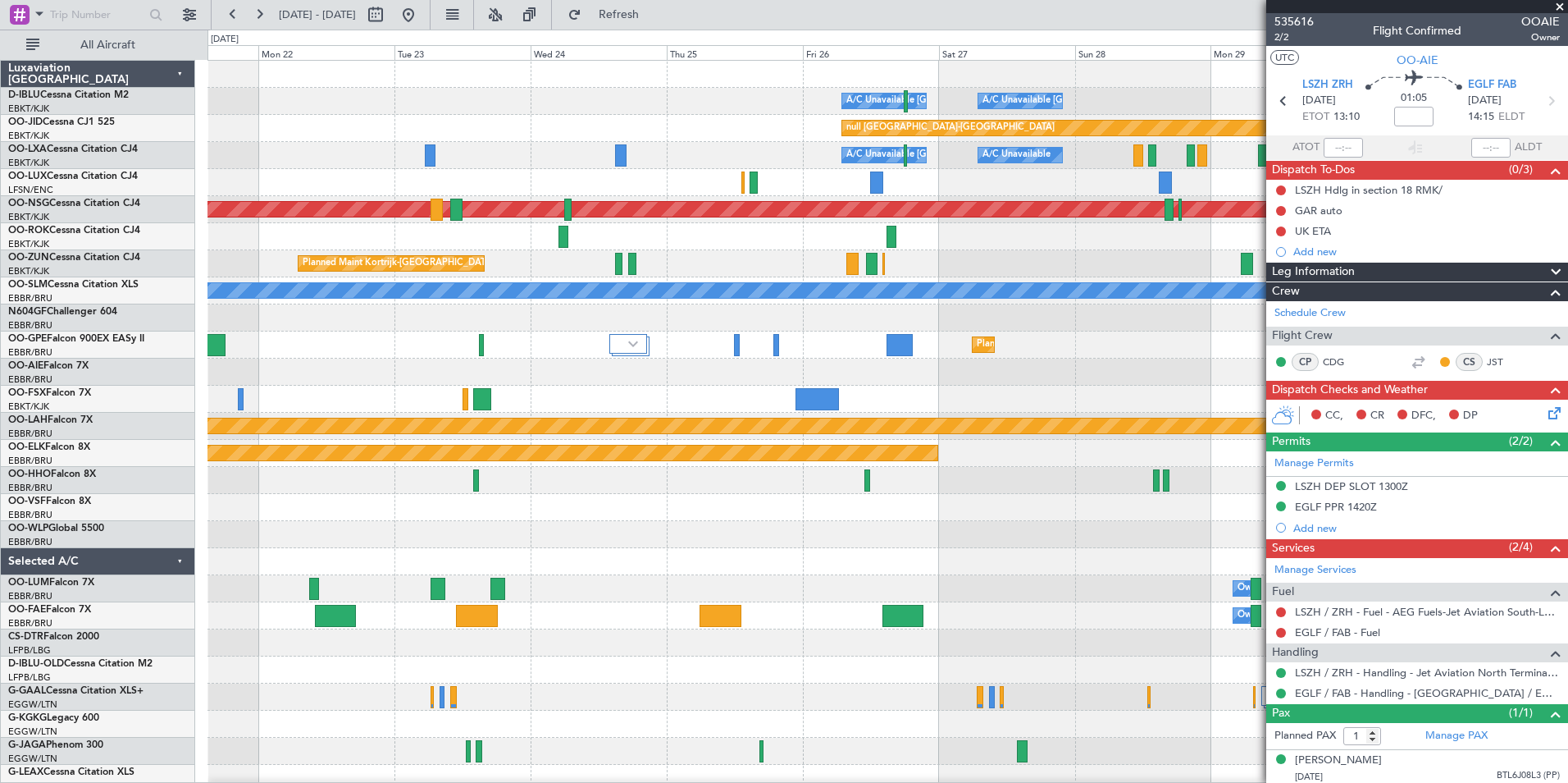
click at [1260, 403] on div "A/C Unavailable [GEOGRAPHIC_DATA] ([GEOGRAPHIC_DATA] National) A/C Unavailable …" at bounding box center [888, 574] width 1360 height 1029
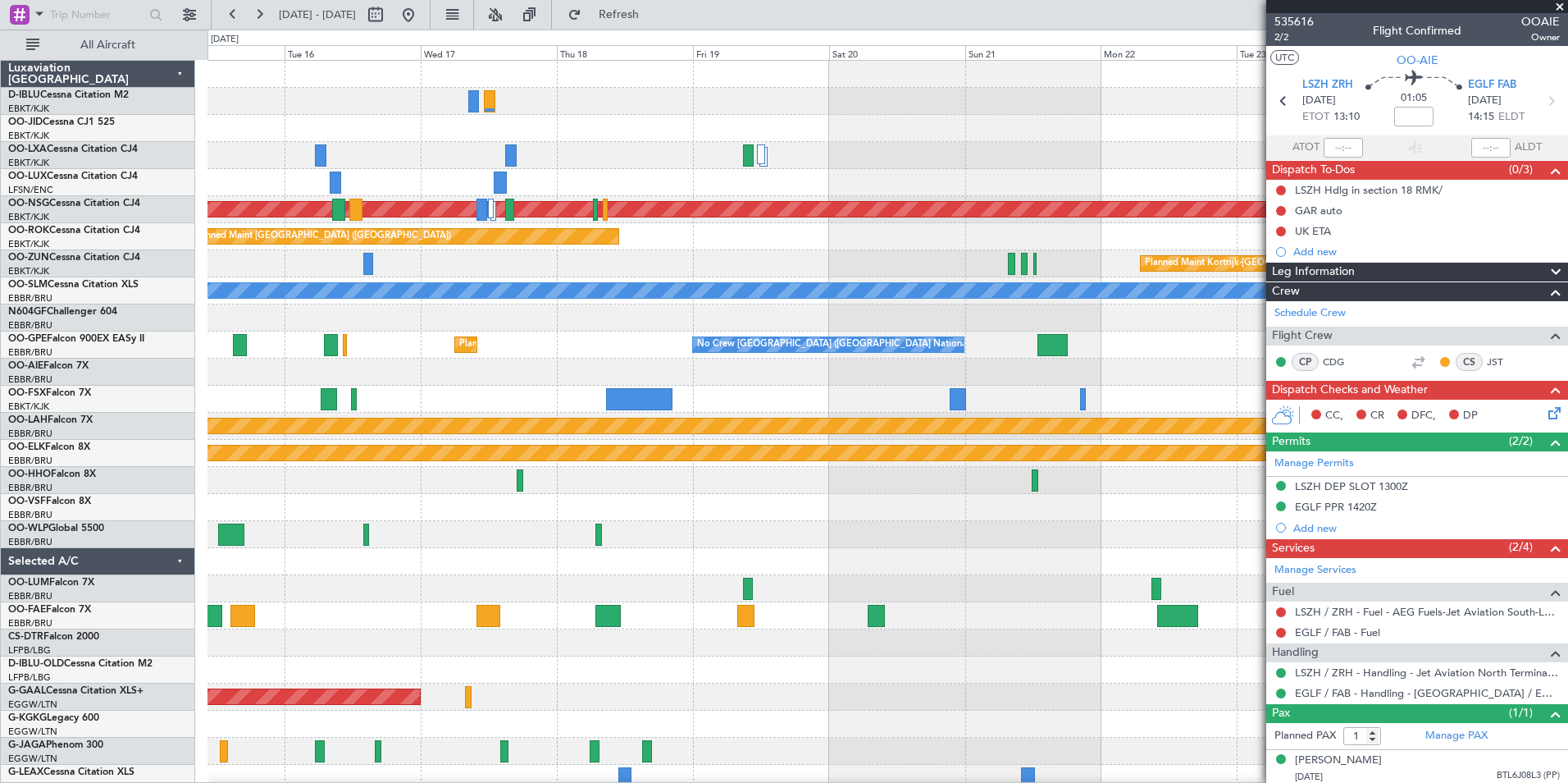
click at [1548, 469] on fb-app "24 Sep 2025 - 04 Oct 2025 Refresh Quick Links All Aircraft A/C Unavailable Brus…" at bounding box center [784, 397] width 1568 height 770
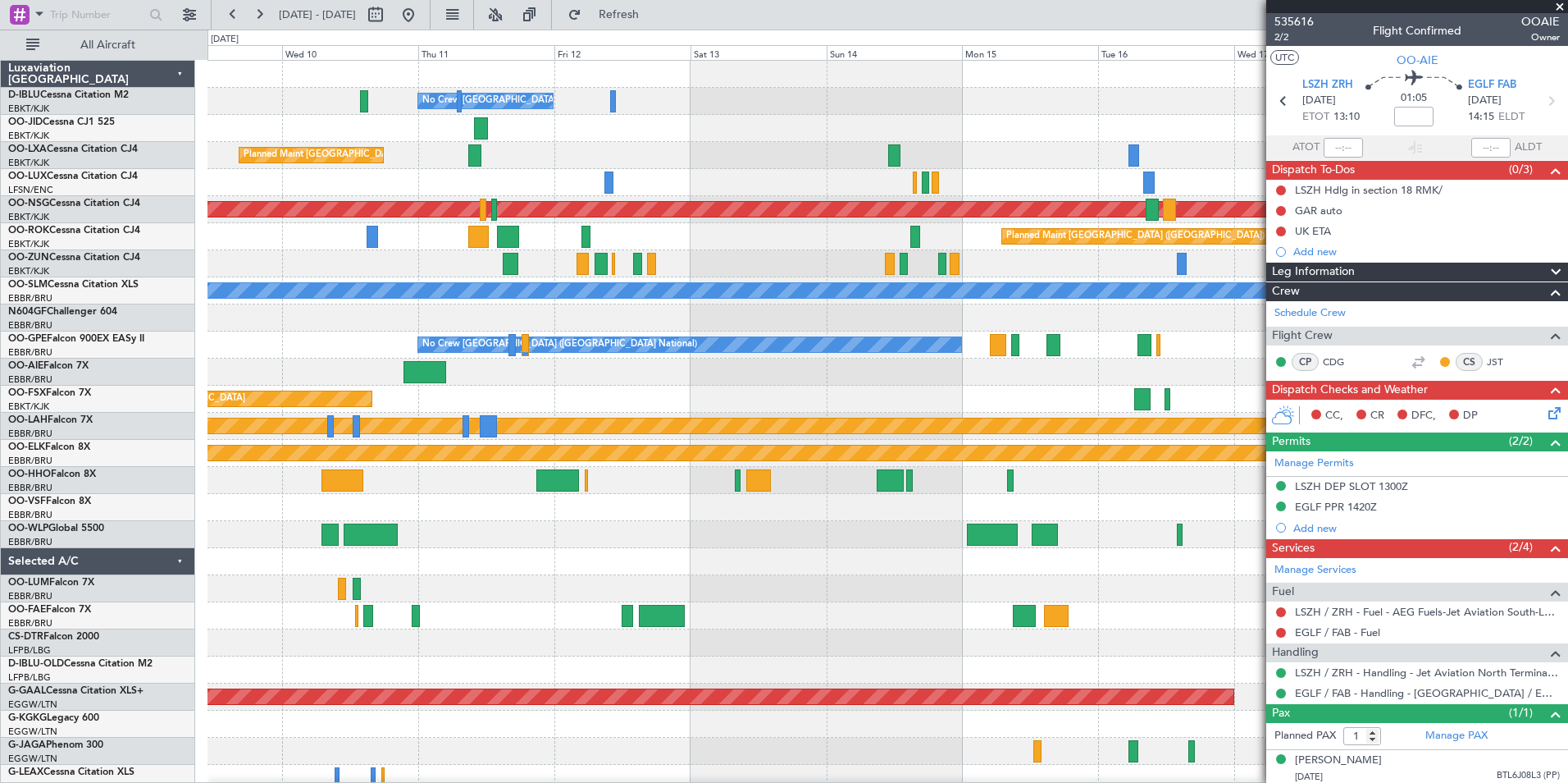
click at [1485, 474] on fb-app "24 Sep 2025 - 04 Oct 2025 Refresh Quick Links All Aircraft No Crew Brussels (Br…" at bounding box center [784, 397] width 1568 height 770
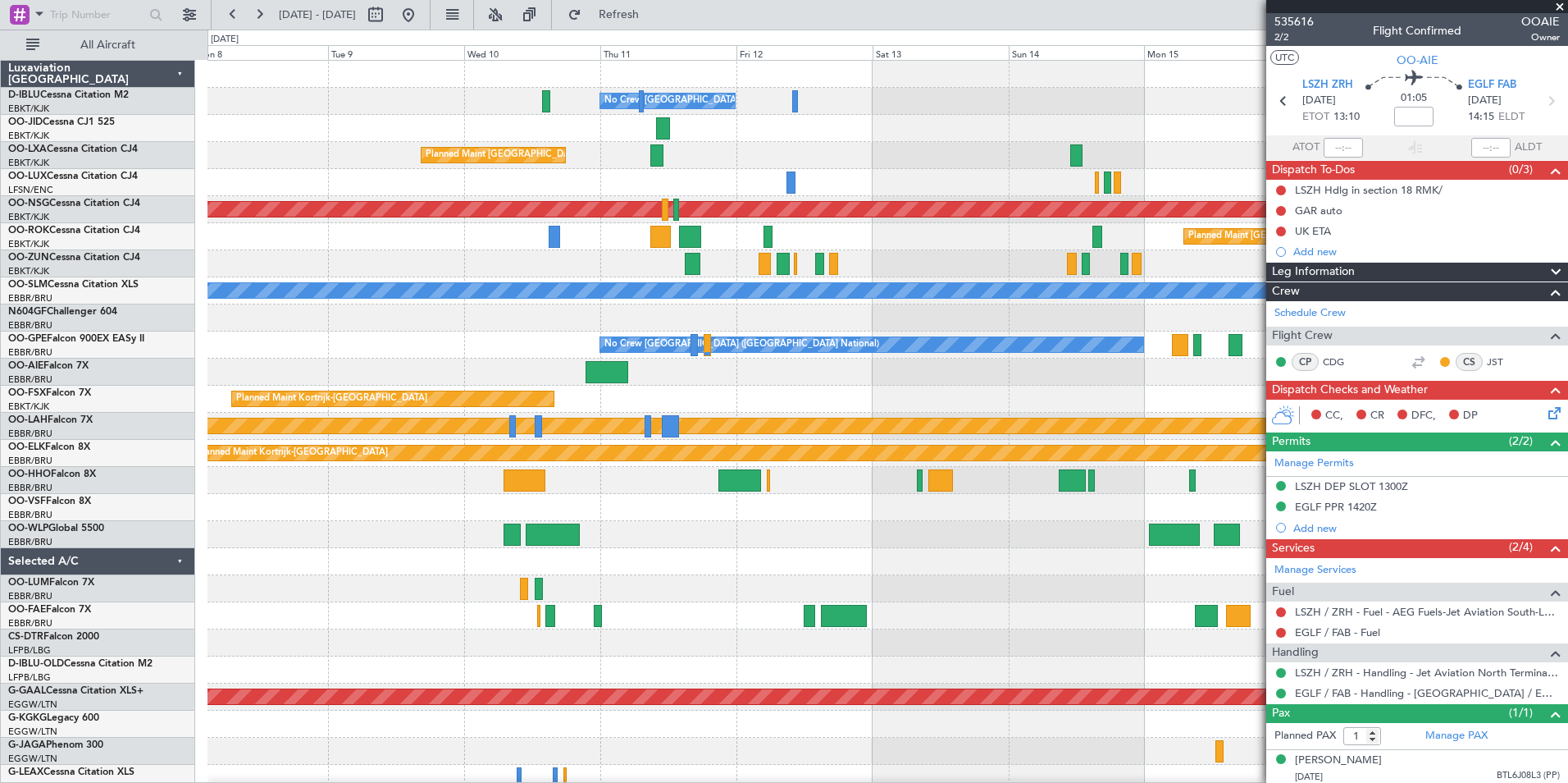
click at [1427, 523] on fb-app "24 Sep 2025 - 04 Oct 2025 Refresh Quick Links All Aircraft No Crew Brussels (Br…" at bounding box center [784, 397] width 1568 height 770
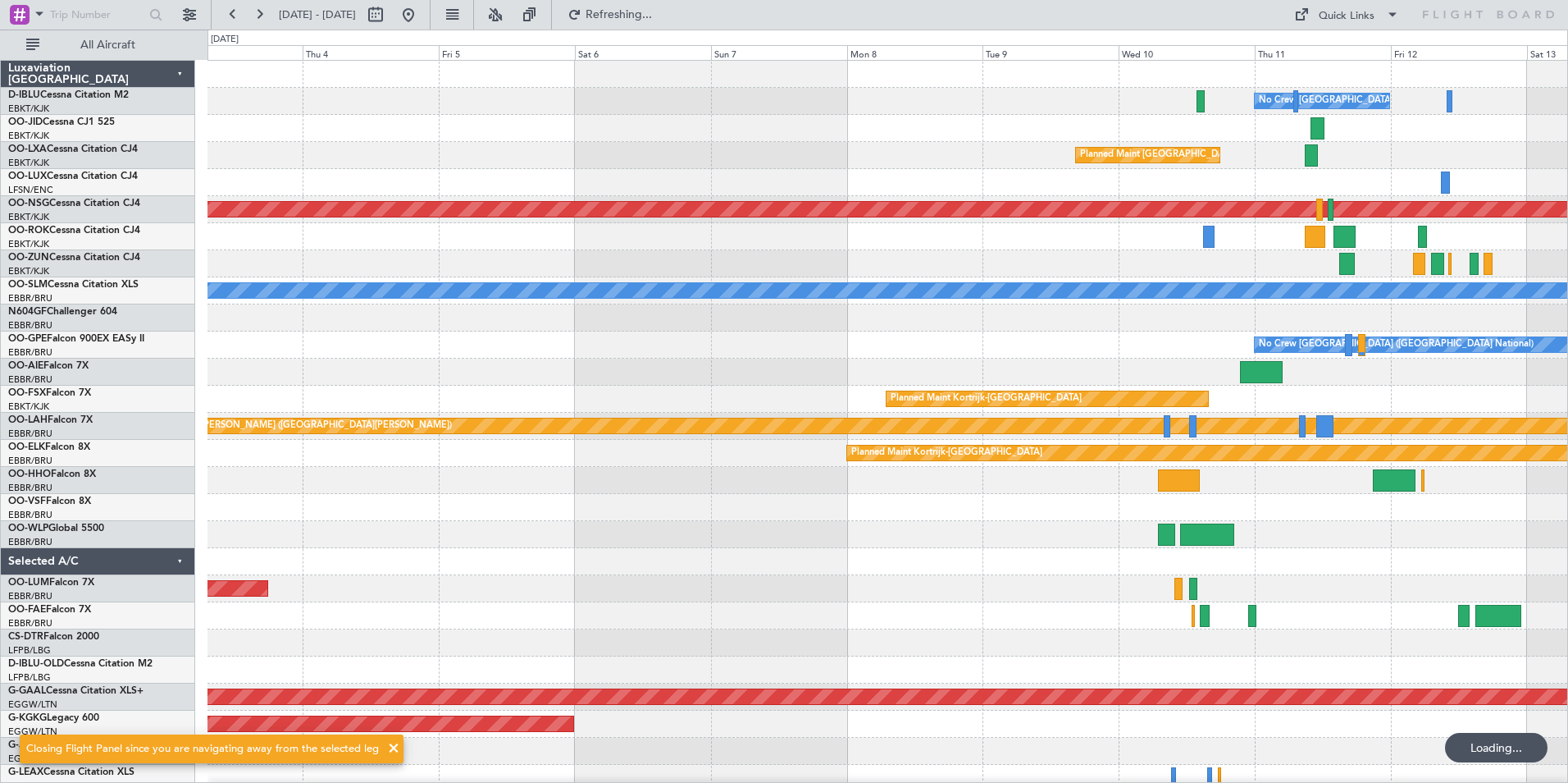
click at [1568, 525] on html "03 Sep 2025 - 13 Sep 2025 Refreshing... Quick Links All Aircraft No Crew Brusse…" at bounding box center [784, 392] width 1568 height 783
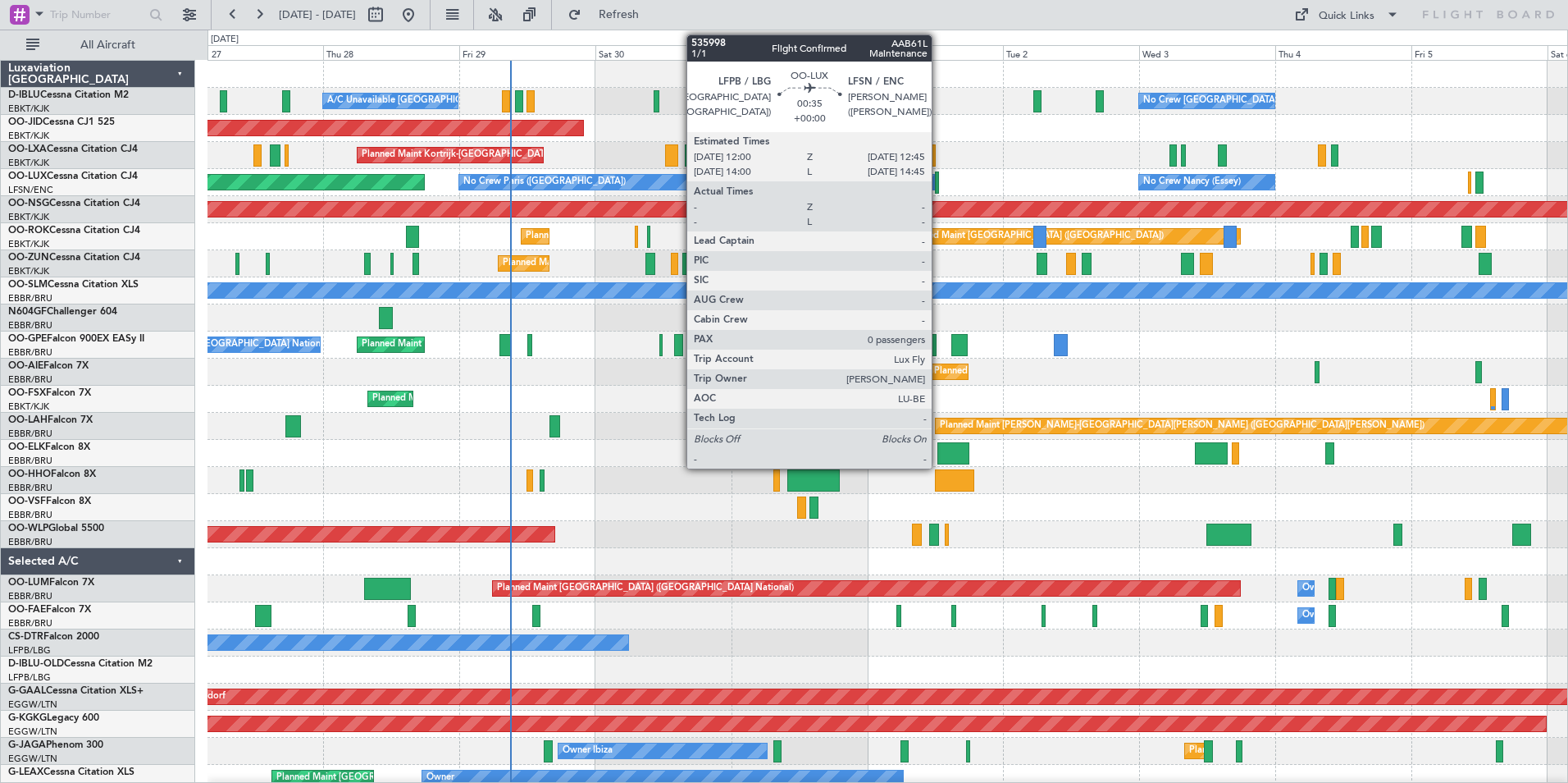
click at [939, 189] on div at bounding box center [937, 183] width 5 height 22
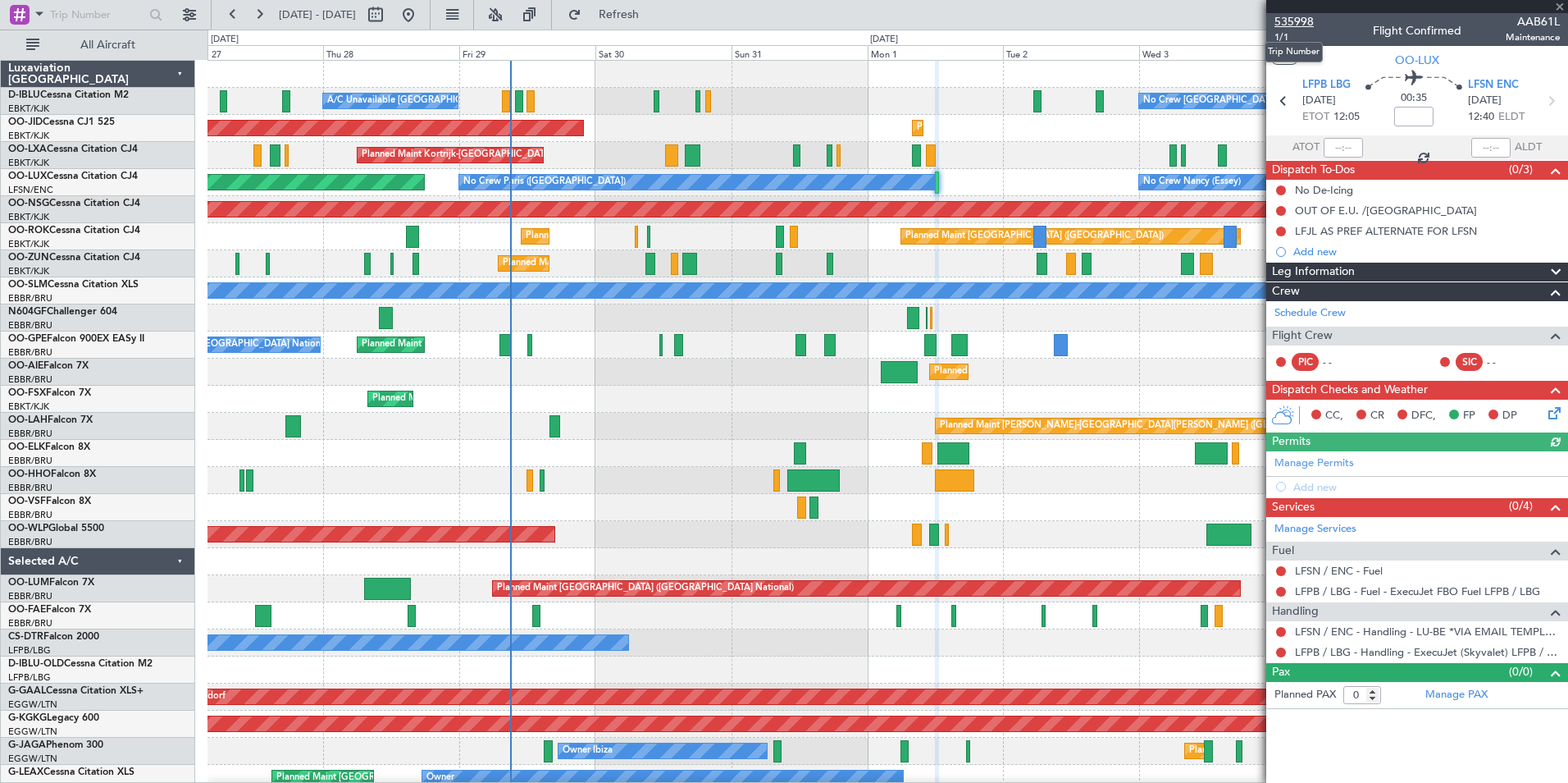
click at [1282, 18] on span "535998" at bounding box center [1294, 21] width 39 height 17
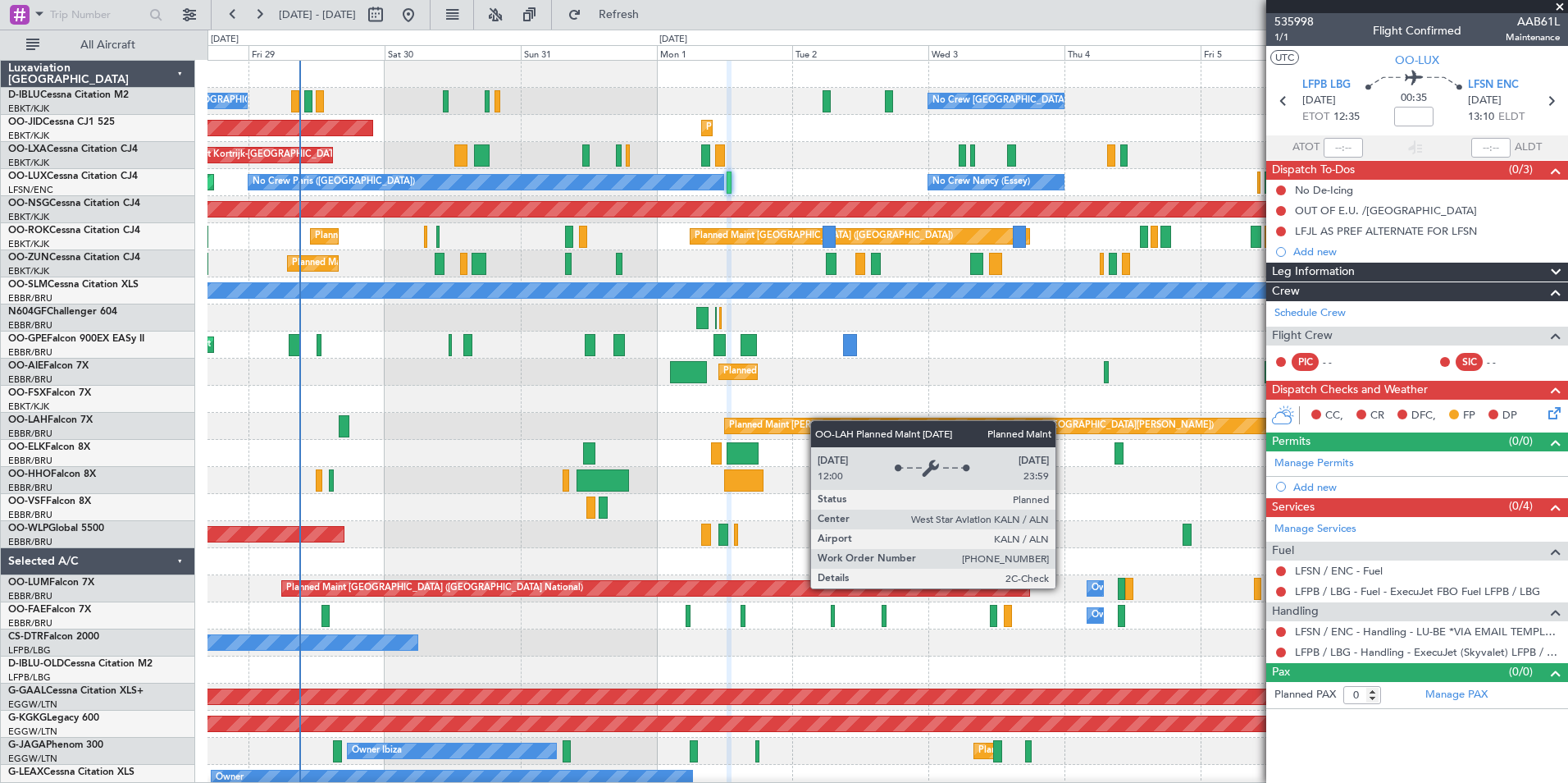
click at [941, 422] on div "No Crew Brussels (Brussels National) A/C Unavailable Kortrijk-Wevelgem Planned …" at bounding box center [888, 629] width 1360 height 1138
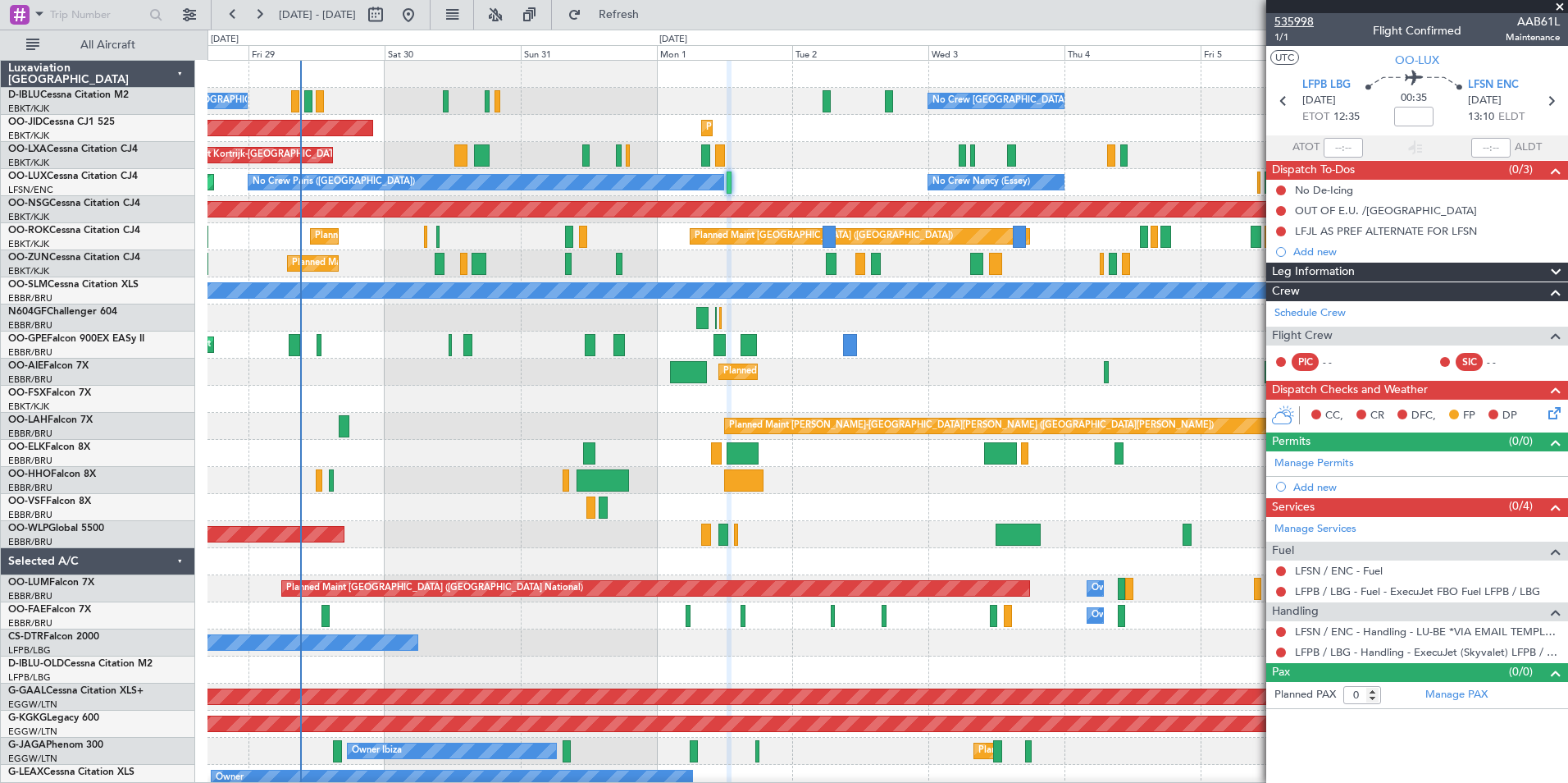
click at [1307, 18] on span "535998" at bounding box center [1294, 21] width 39 height 17
click at [1565, 7] on span at bounding box center [1561, 7] width 16 height 15
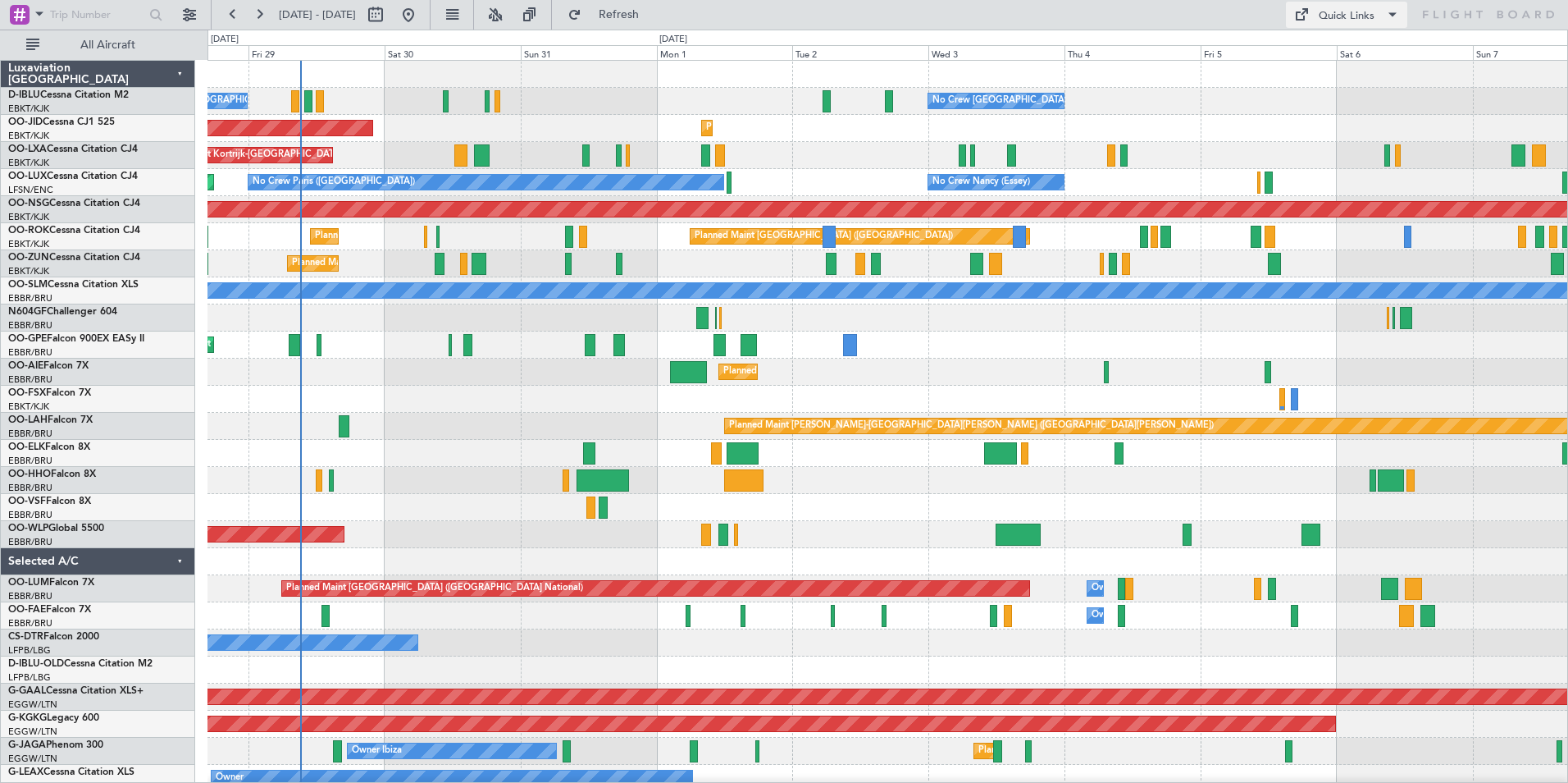
click at [1327, 19] on div "Quick Links" at bounding box center [1347, 16] width 56 height 16
click at [1343, 45] on button "Trip Builder" at bounding box center [1348, 54] width 123 height 39
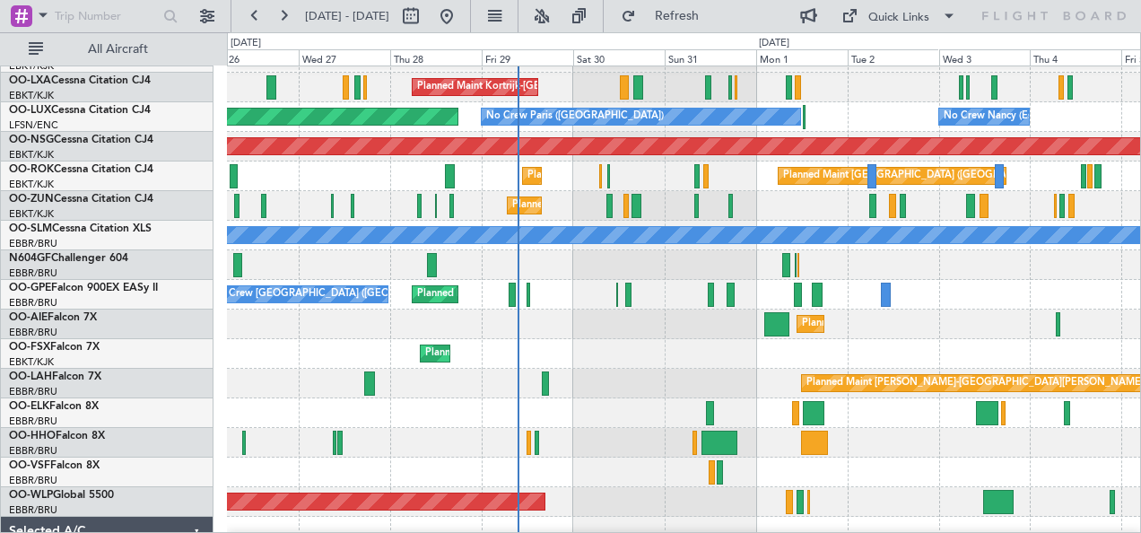
scroll to position [84, 0]
click at [612, 360] on div "Planned Maint Kortrijk-[GEOGRAPHIC_DATA]" at bounding box center [684, 354] width 914 height 30
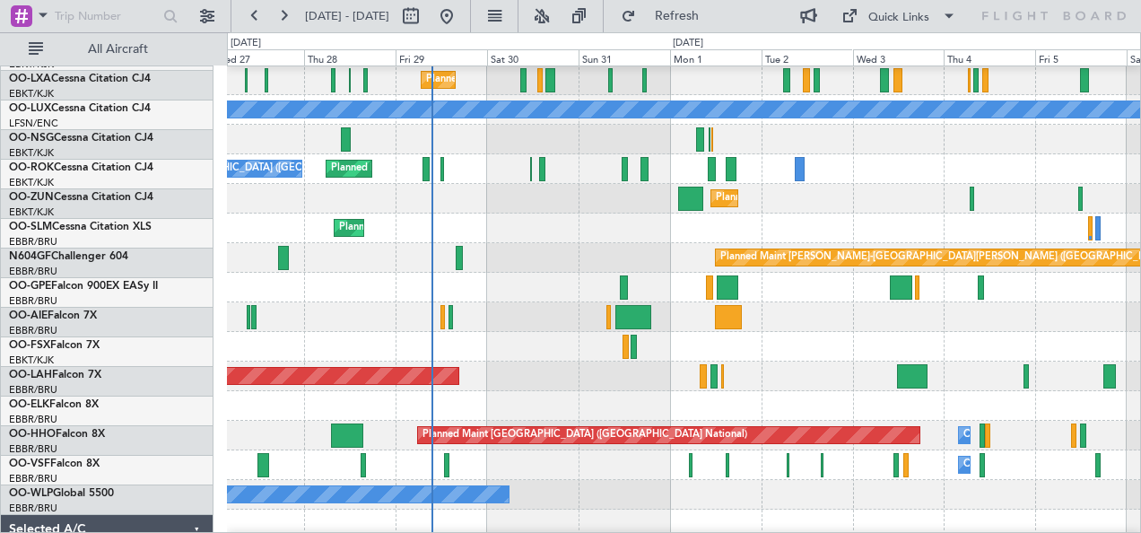
scroll to position [210, 0]
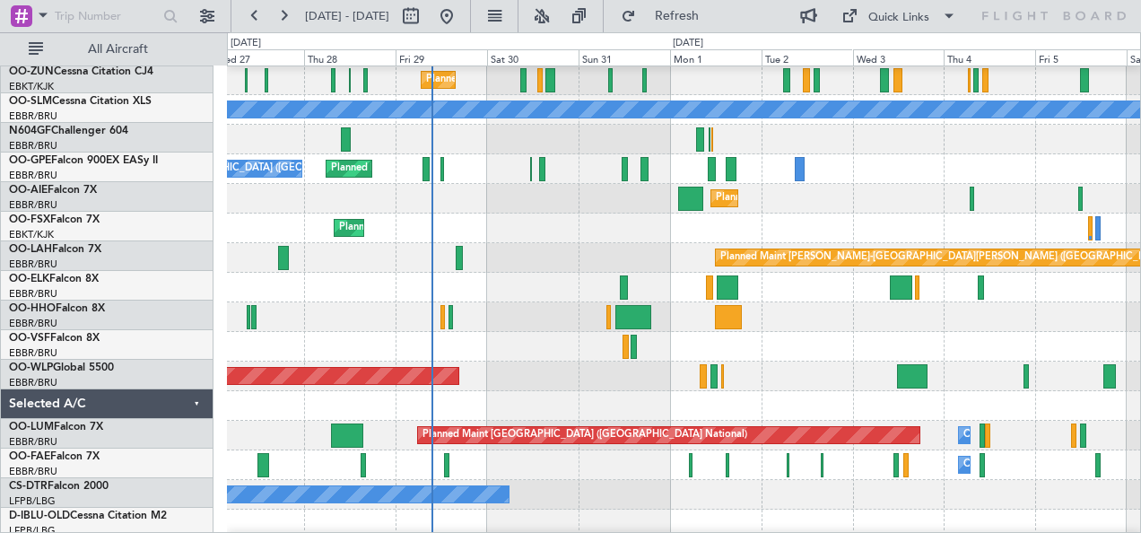
click at [547, 281] on div "Planned Maint Kortrijk-[GEOGRAPHIC_DATA]" at bounding box center [684, 288] width 914 height 30
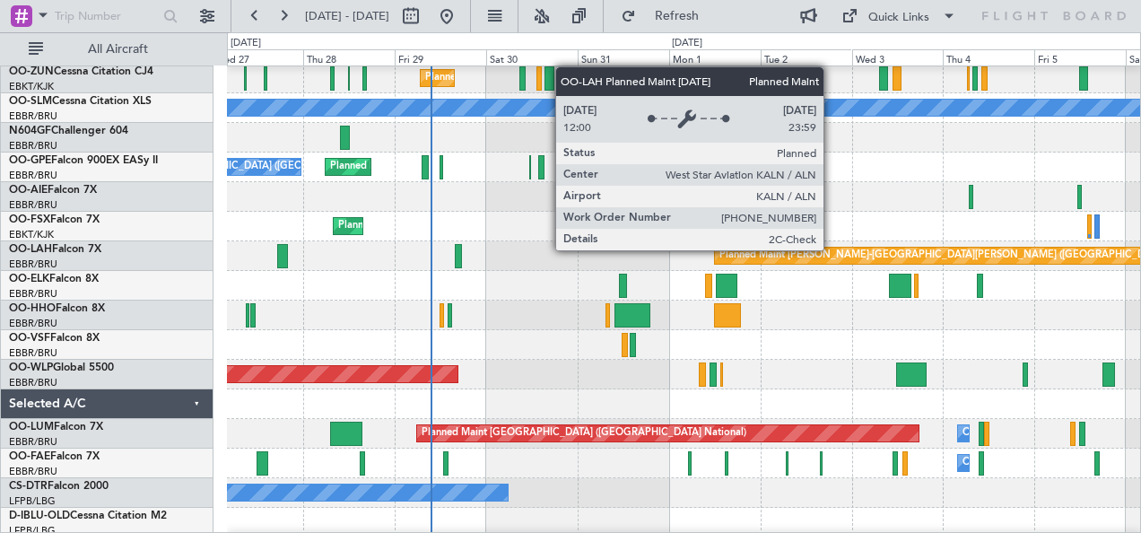
click at [39, 323] on div "Planned Maint Kortrijk-Wevelgem Planned Maint Paris (Le Bourget) A/C Unavailabl…" at bounding box center [570, 282] width 1141 height 501
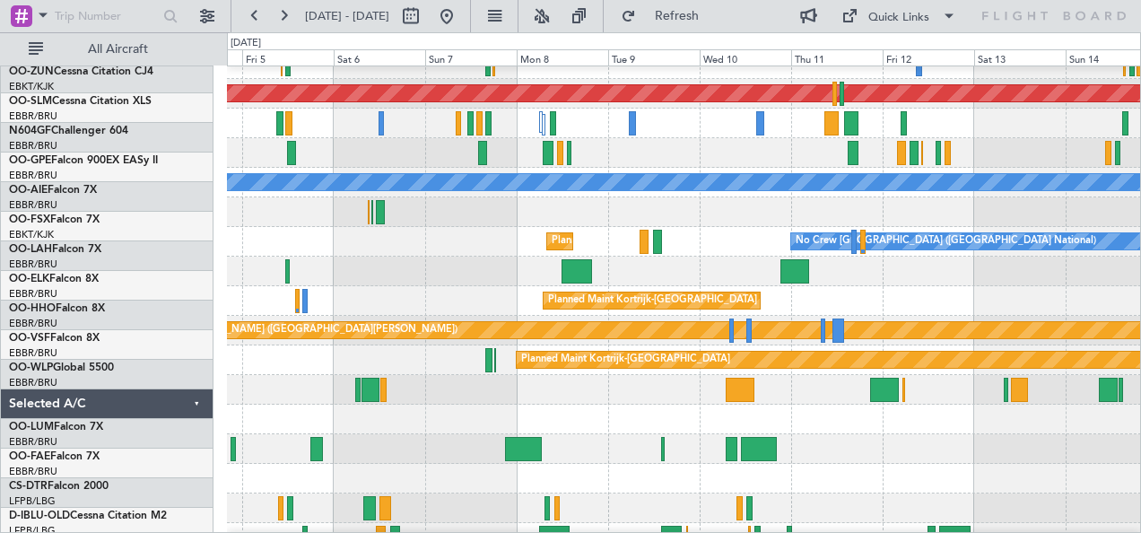
scroll to position [135, 0]
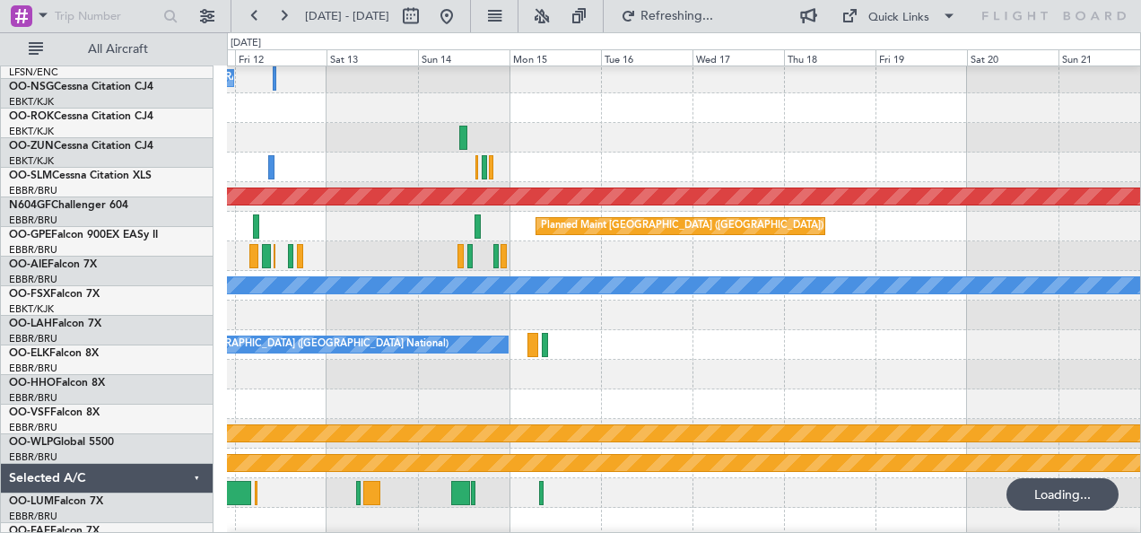
click at [111, 318] on div "No Crew Brussels (Brussels National) Planned Maint Brussels (Brussels National)…" at bounding box center [570, 282] width 1141 height 501
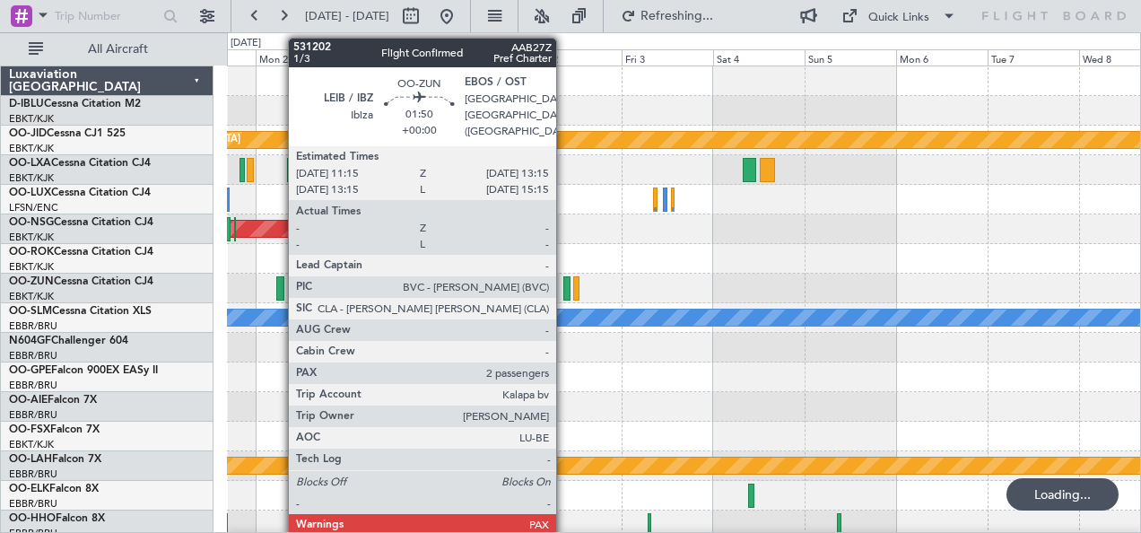
scroll to position [0, 0]
click at [414, 196] on div at bounding box center [684, 200] width 914 height 30
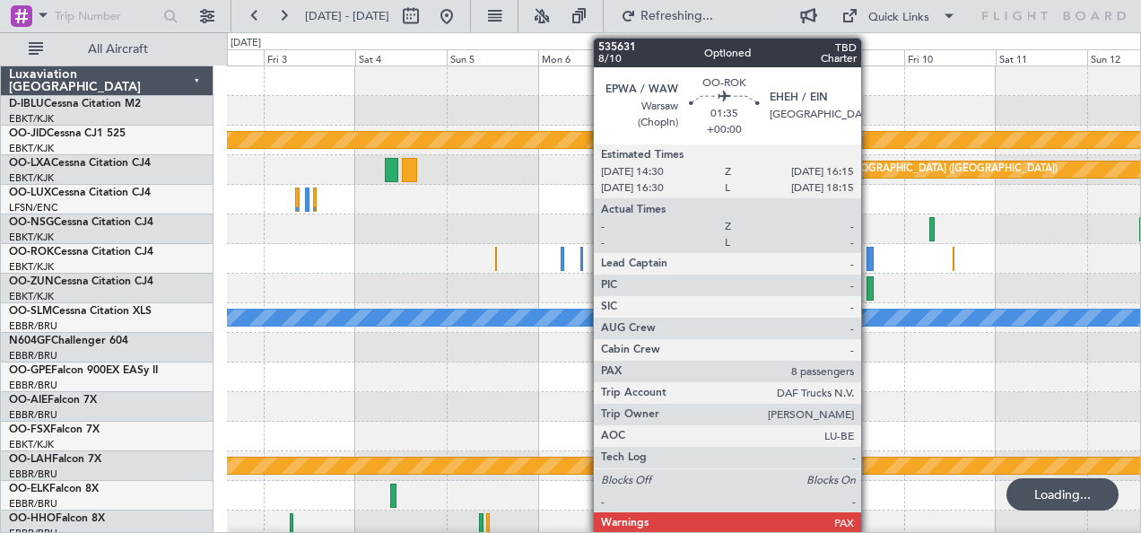
click at [870, 257] on div at bounding box center [870, 259] width 7 height 24
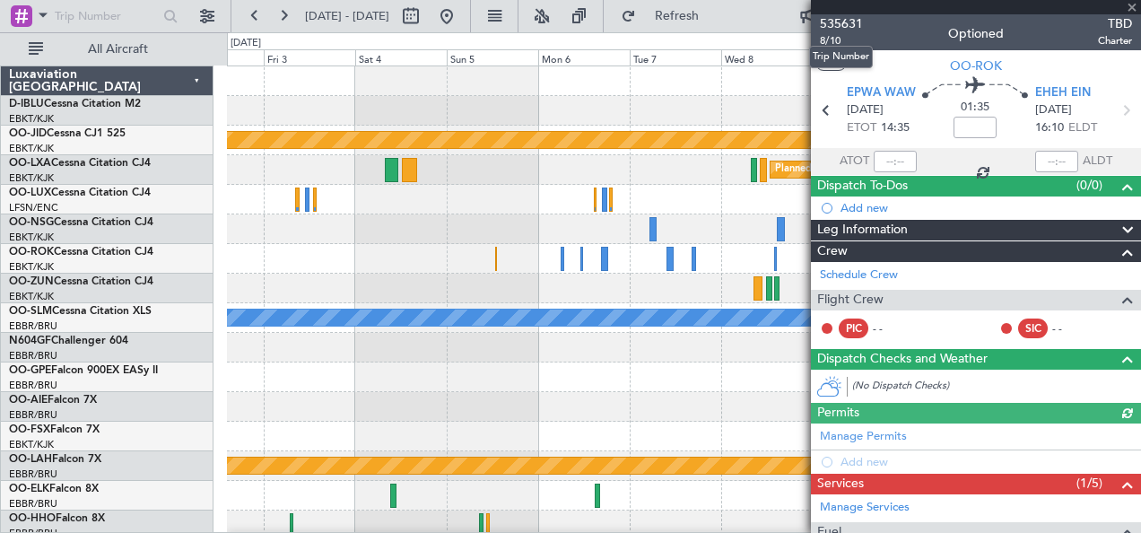
click at [852, 27] on span "535631" at bounding box center [841, 23] width 43 height 19
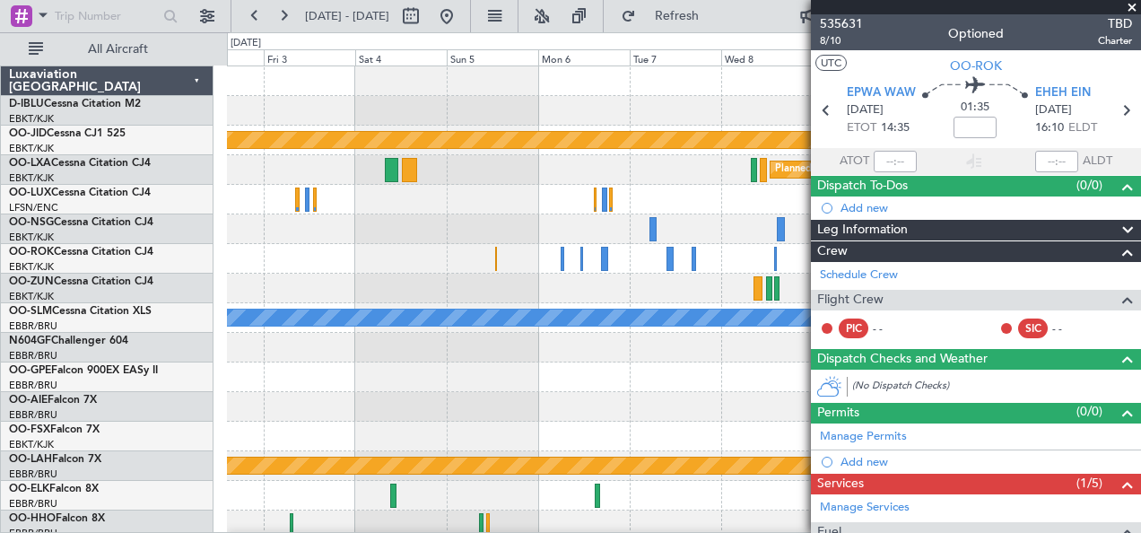
click at [510, 294] on div at bounding box center [684, 289] width 914 height 30
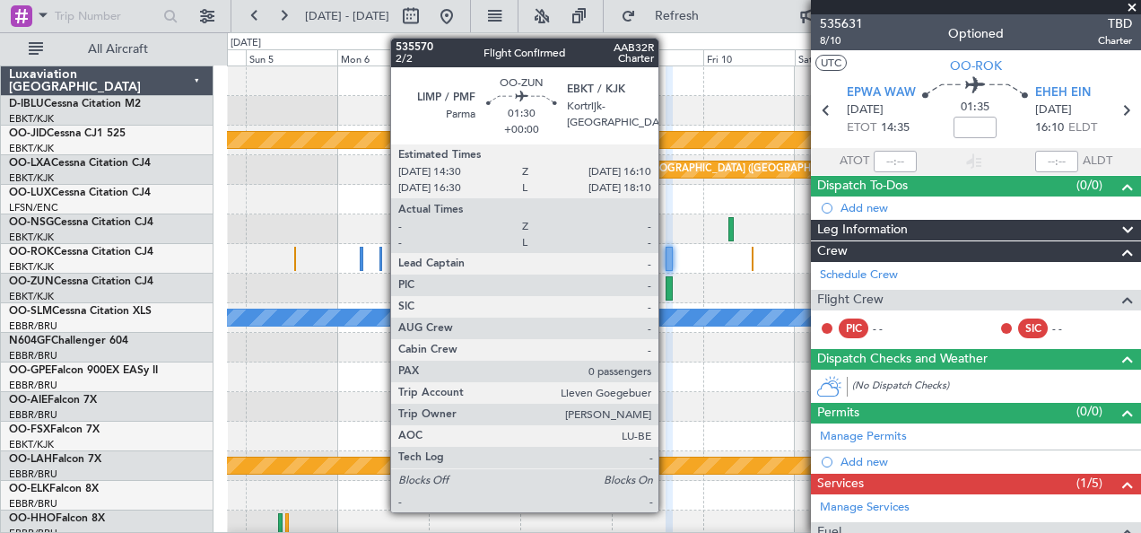
click at [668, 289] on div at bounding box center [669, 288] width 7 height 24
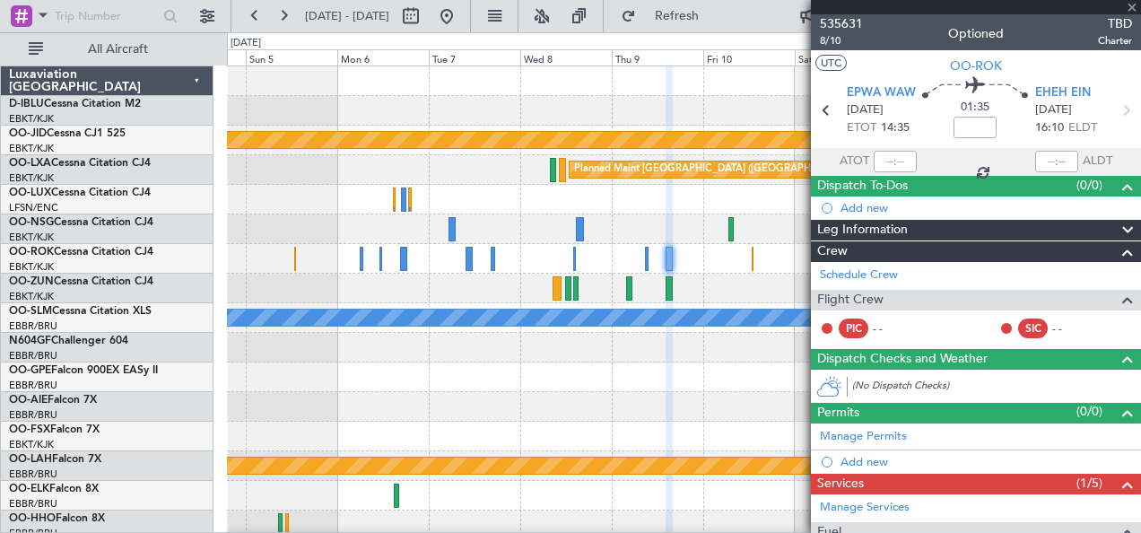
type input "0"
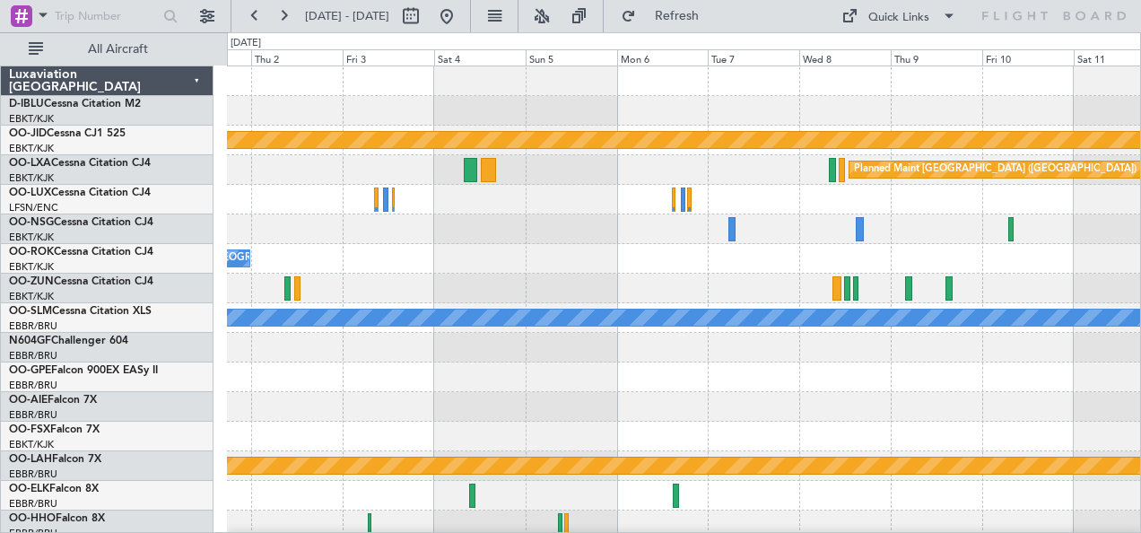
click at [587, 377] on div at bounding box center [684, 377] width 914 height 30
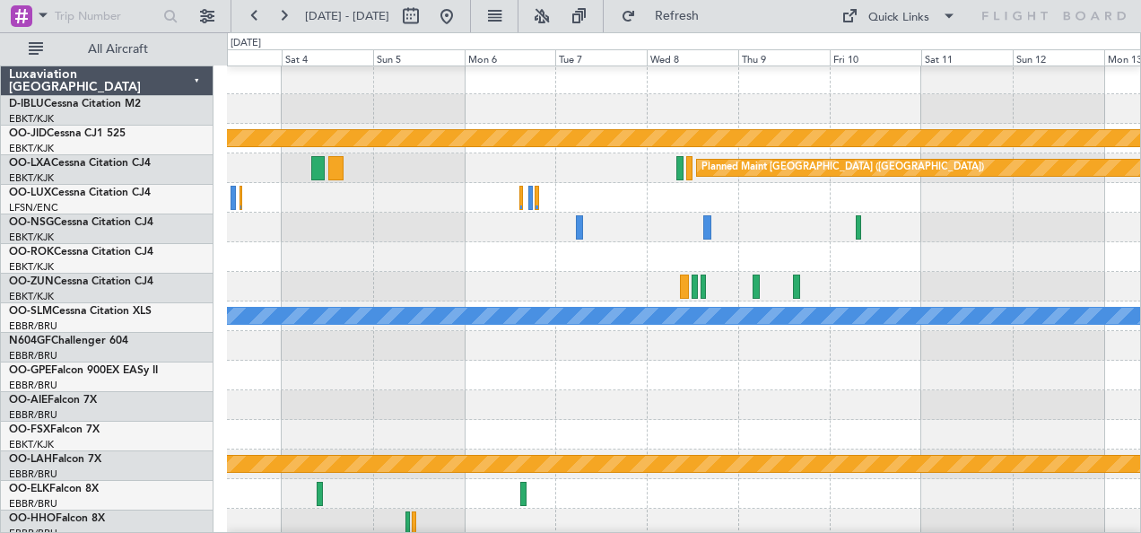
scroll to position [2, 0]
click at [461, 20] on button at bounding box center [446, 16] width 29 height 29
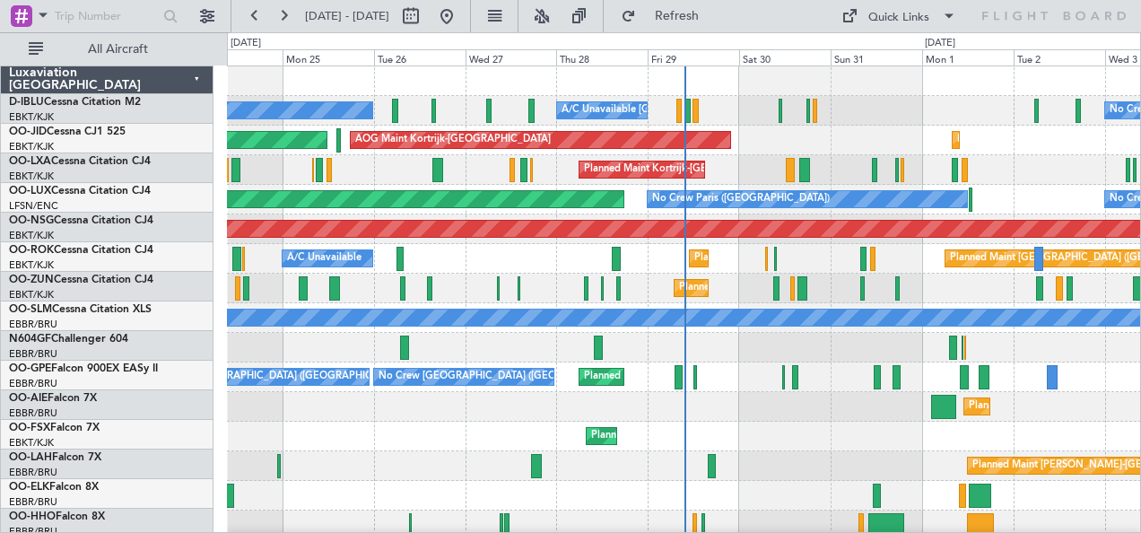
scroll to position [0, 0]
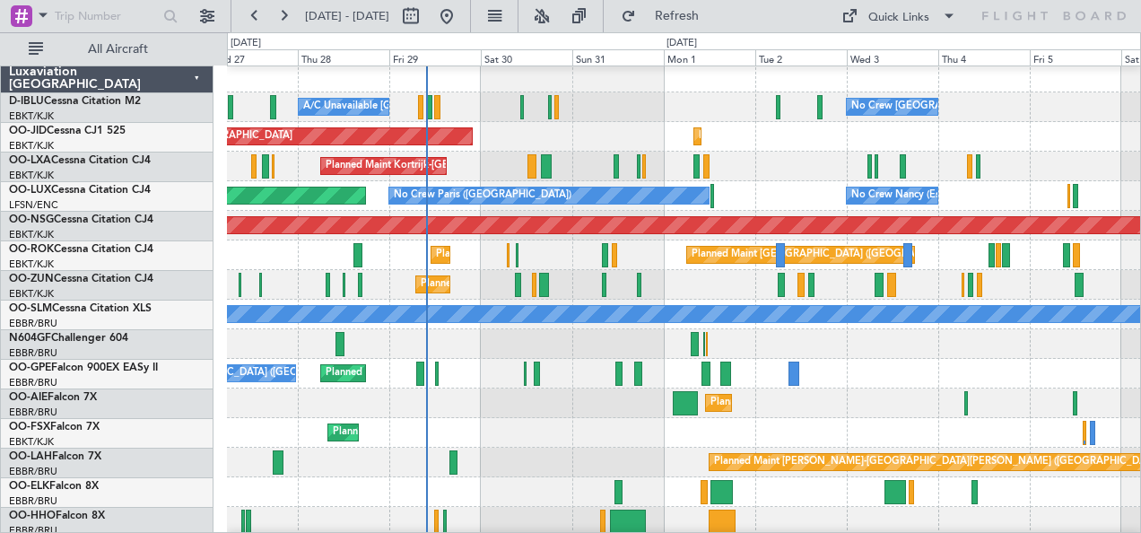
click at [671, 251] on div "Planned Maint Paris (Le Bourget) Planned Maint Kortrijk-Wevelgem A/C Unavailable" at bounding box center [684, 255] width 914 height 30
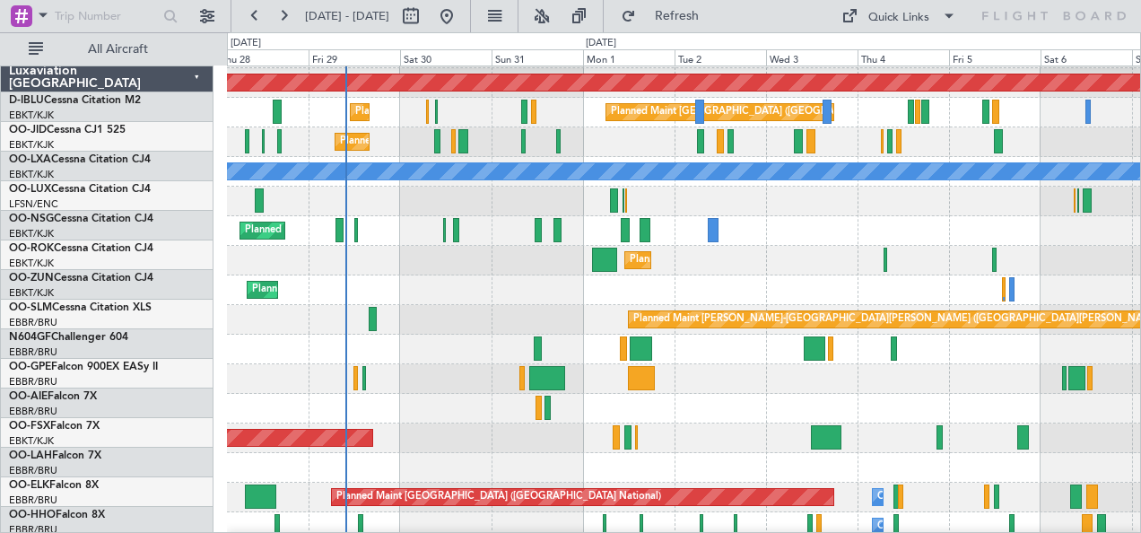
click at [493, 291] on div "Planned Maint Paris (Le Bourget) No Crew Paris (Le Bourget) No Crew Nancy (Esse…" at bounding box center [684, 542] width 914 height 1244
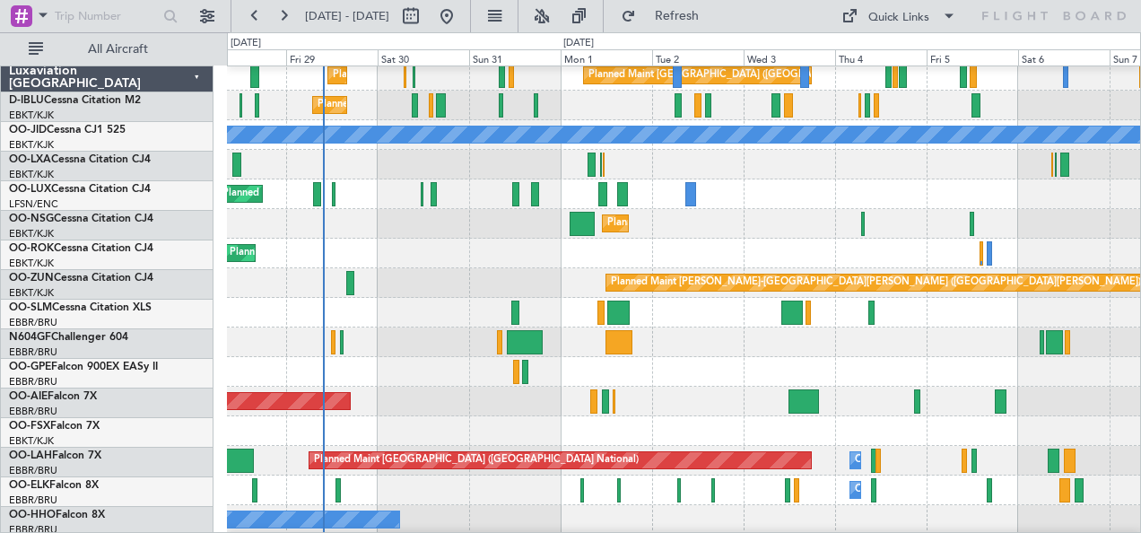
scroll to position [183, 0]
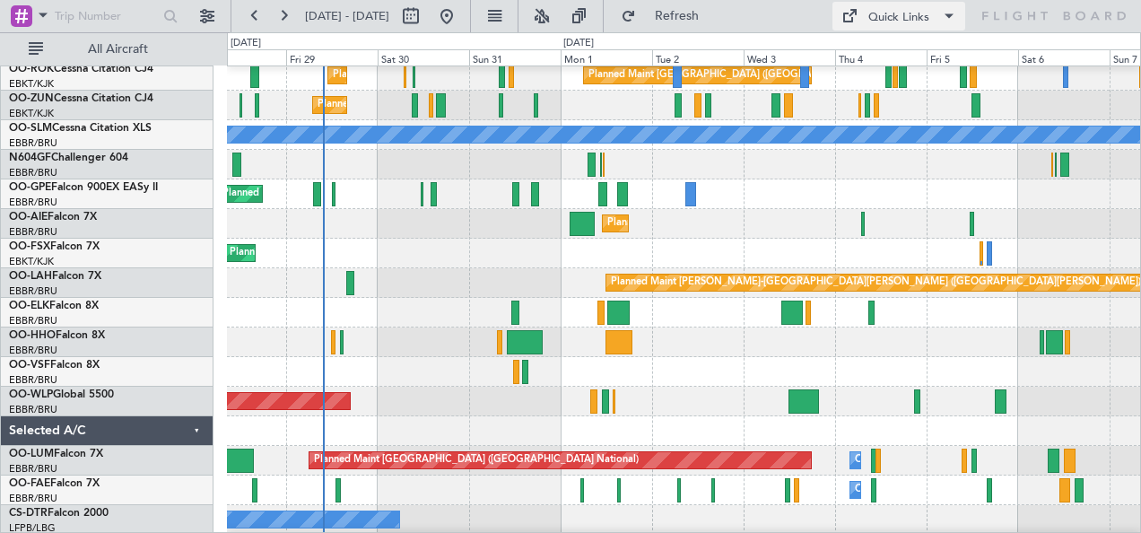
click at [886, 22] on div "Quick Links" at bounding box center [898, 18] width 61 height 18
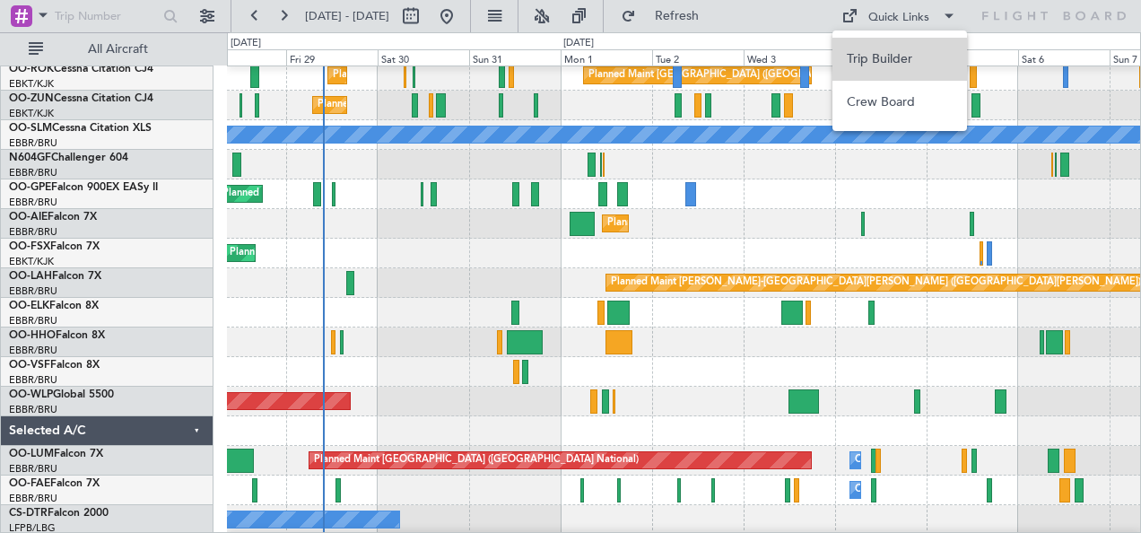
click at [933, 50] on button "Trip Builder" at bounding box center [900, 59] width 135 height 43
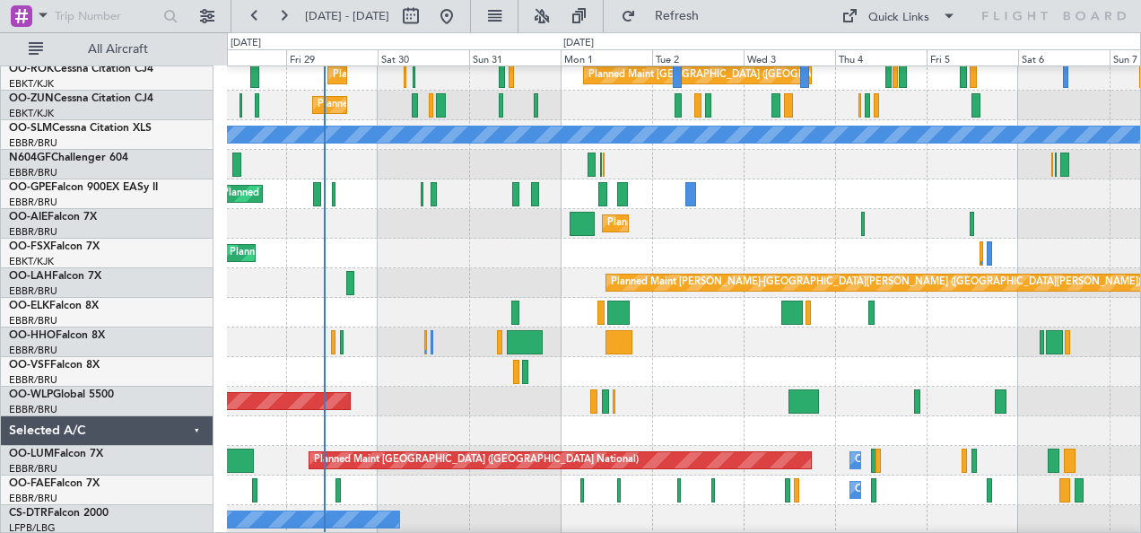
click at [899, 387] on div at bounding box center [684, 372] width 914 height 30
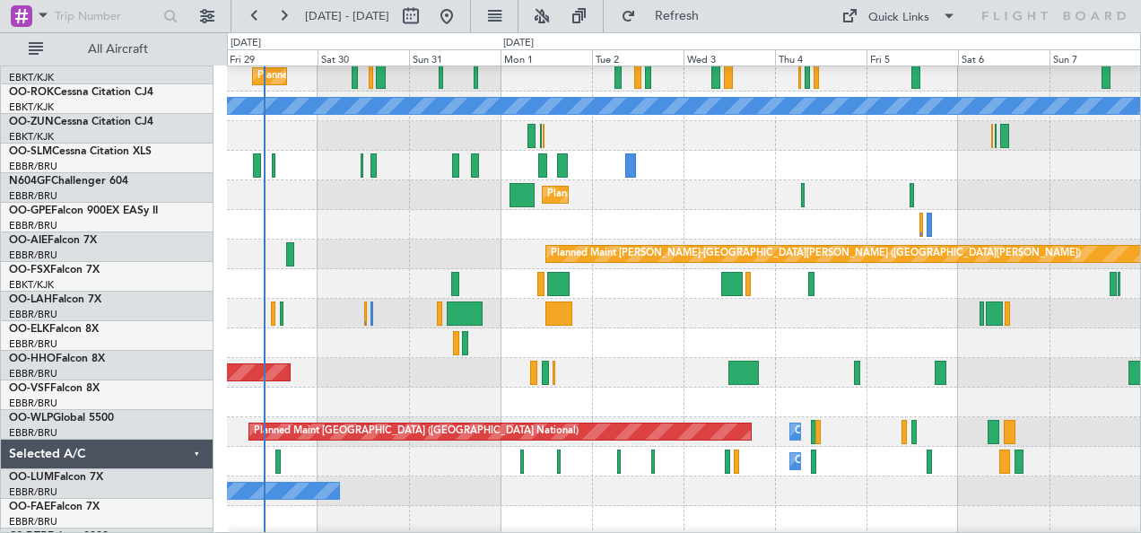
click at [640, 337] on div at bounding box center [684, 343] width 914 height 30
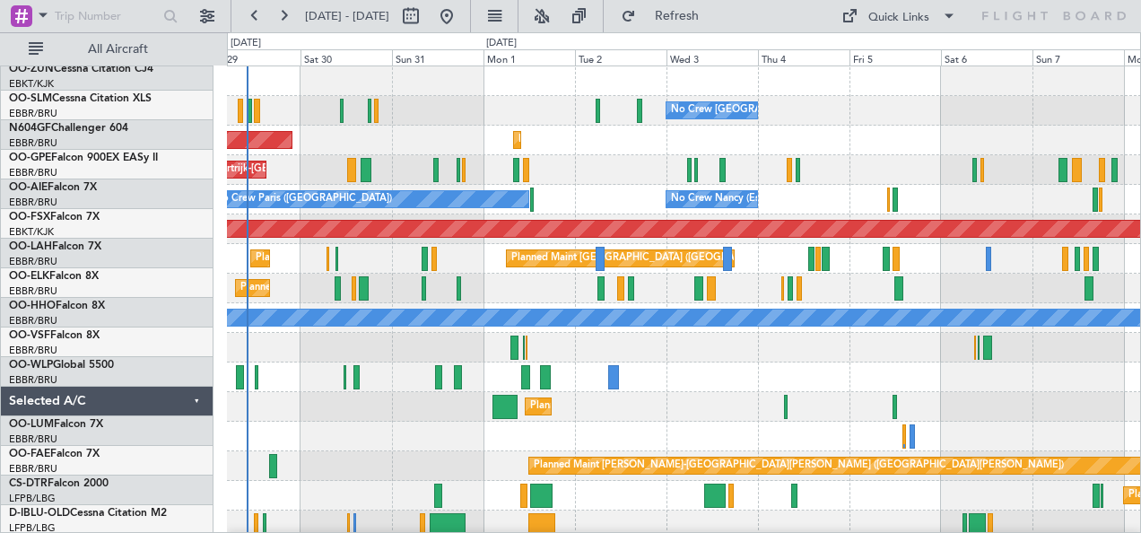
scroll to position [0, 0]
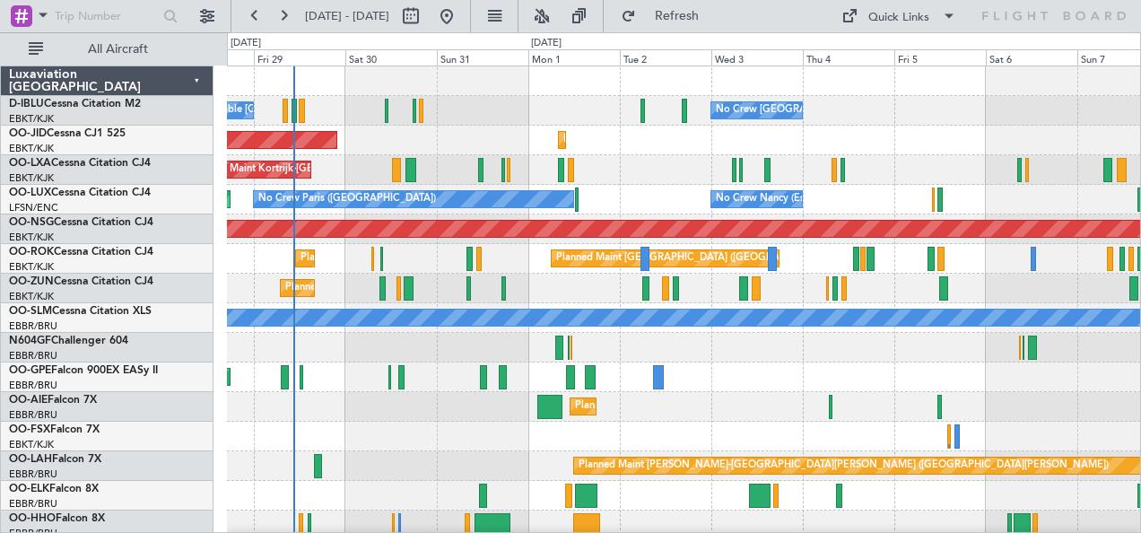
click at [712, 420] on div "Planned Maint [GEOGRAPHIC_DATA] ([GEOGRAPHIC_DATA])" at bounding box center [684, 407] width 914 height 30
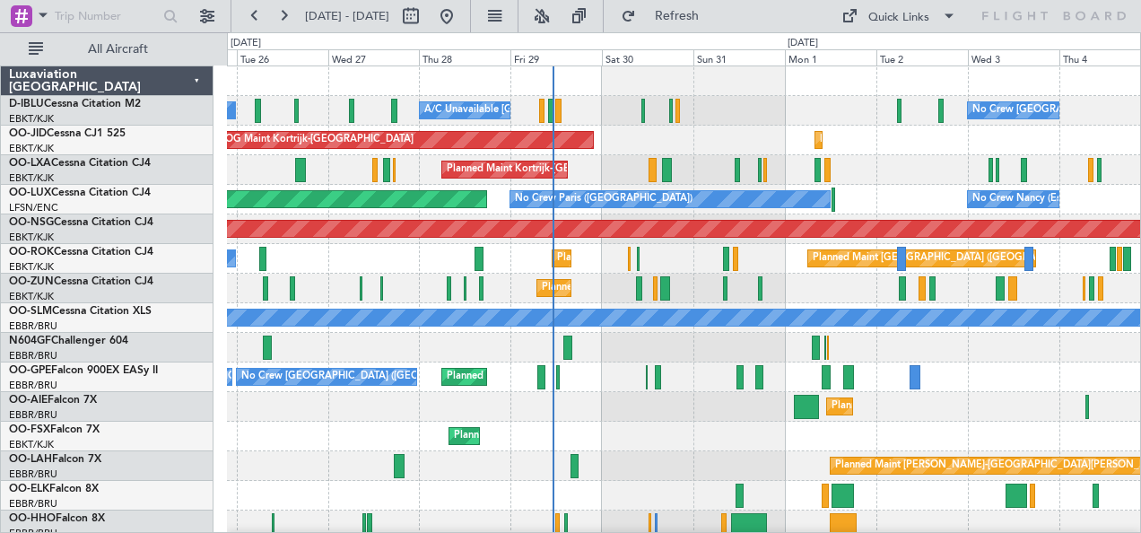
click at [723, 406] on div "Planned Maint [GEOGRAPHIC_DATA] ([GEOGRAPHIC_DATA])" at bounding box center [684, 407] width 914 height 30
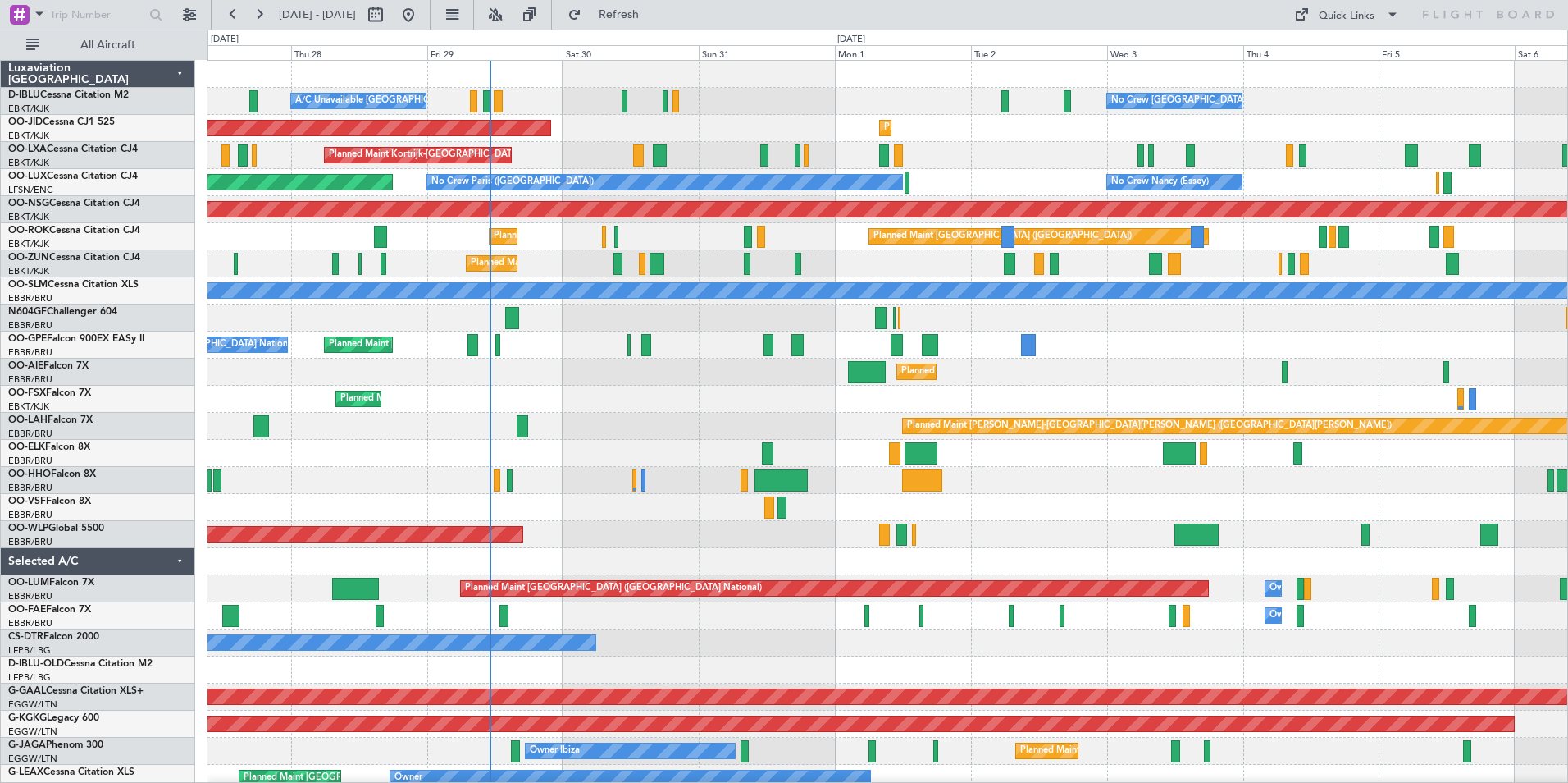
click at [620, 404] on div "Planned Maint Kortrijk-Wevelgem Planned Maint Kortrijk-Wevelgem" at bounding box center [888, 400] width 1360 height 27
